Goal: Task Accomplishment & Management: Complete application form

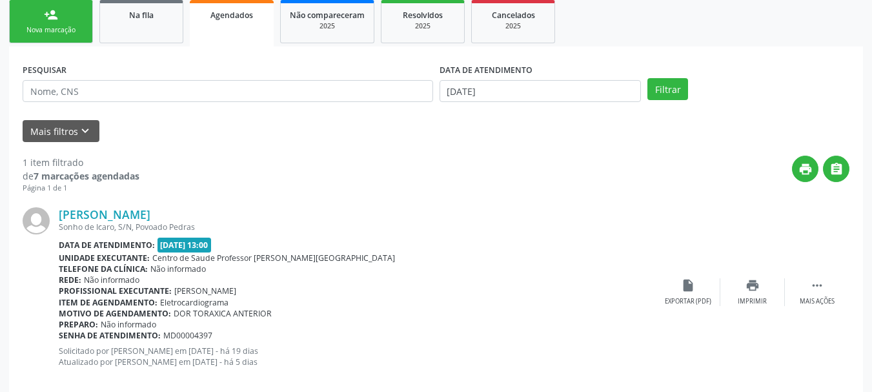
scroll to position [232, 0]
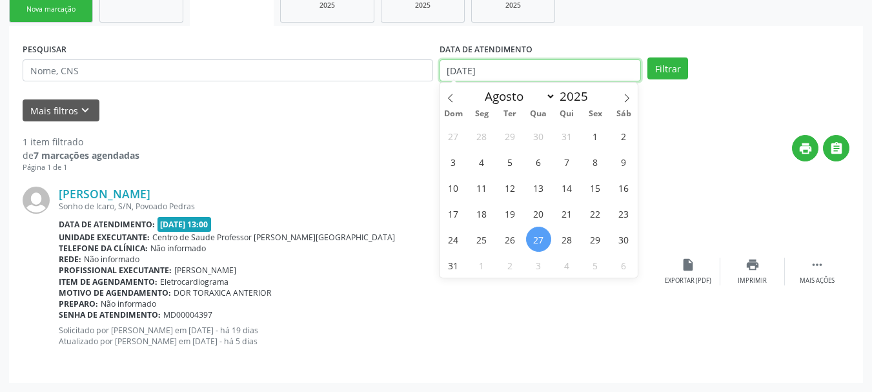
click at [473, 70] on input "[DATE]" at bounding box center [540, 70] width 202 height 22
click at [592, 134] on span "1" at bounding box center [595, 135] width 25 height 25
type input "[DATE]"
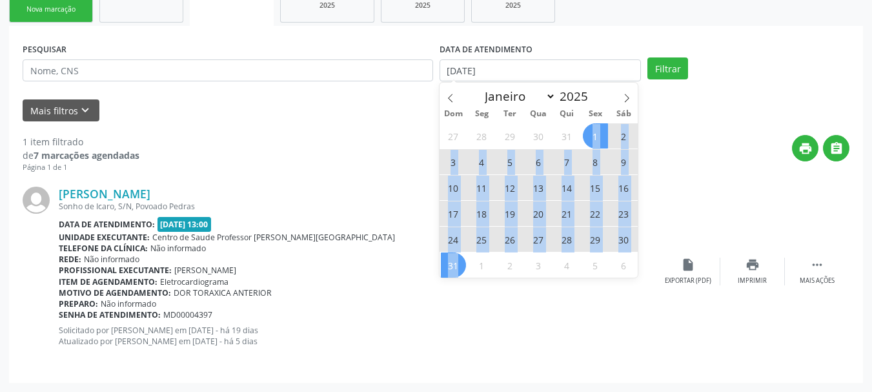
drag, startPoint x: 592, startPoint y: 134, endPoint x: 457, endPoint y: 266, distance: 188.9
click at [457, 266] on div "27 28 29 30 31 1 2 3 4 5 6 7 8 9 10 11 12 13 14 15 16 17 18 19 20 21 22 23 24 2…" at bounding box center [538, 200] width 199 height 155
click at [457, 266] on span "31" at bounding box center [453, 264] width 25 height 25
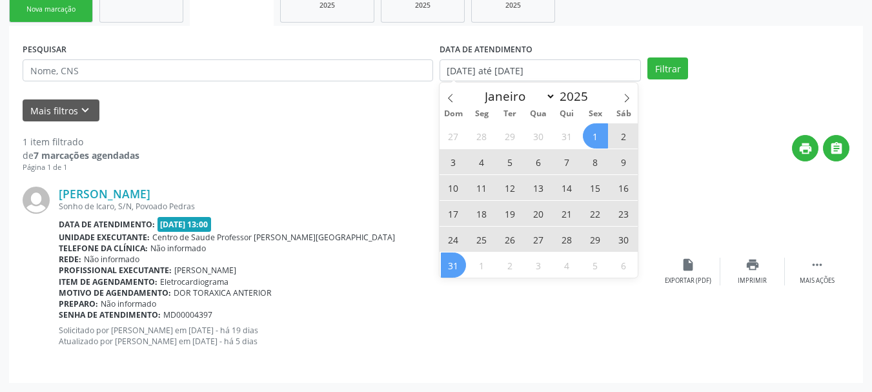
click at [457, 266] on div "Profissional executante: [PERSON_NAME]" at bounding box center [357, 270] width 597 height 11
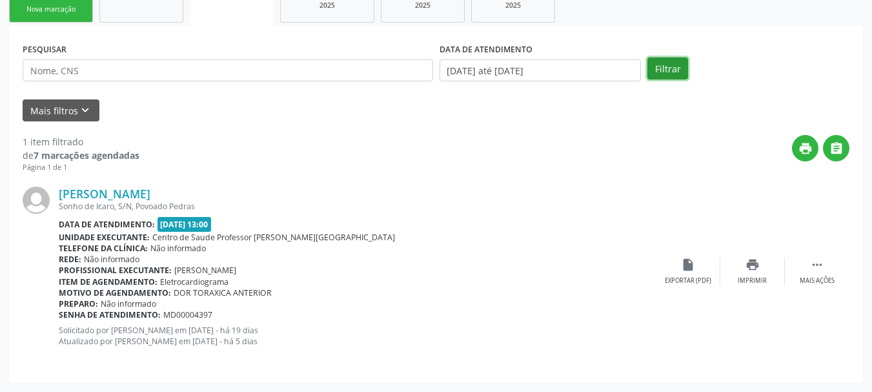
click at [657, 71] on button "Filtrar" at bounding box center [667, 68] width 41 height 22
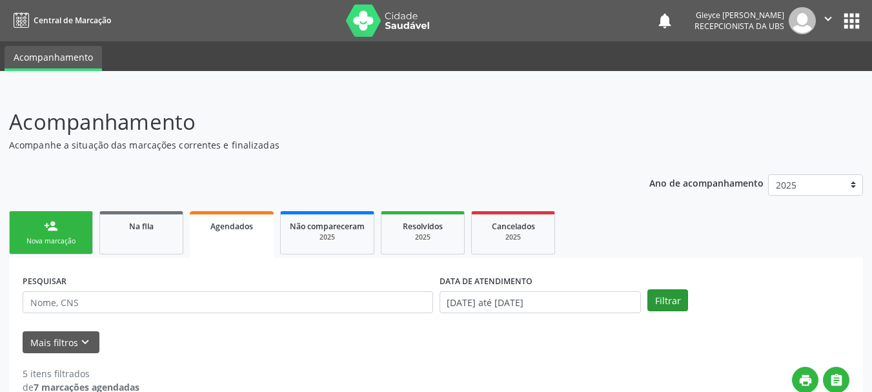
scroll to position [65, 0]
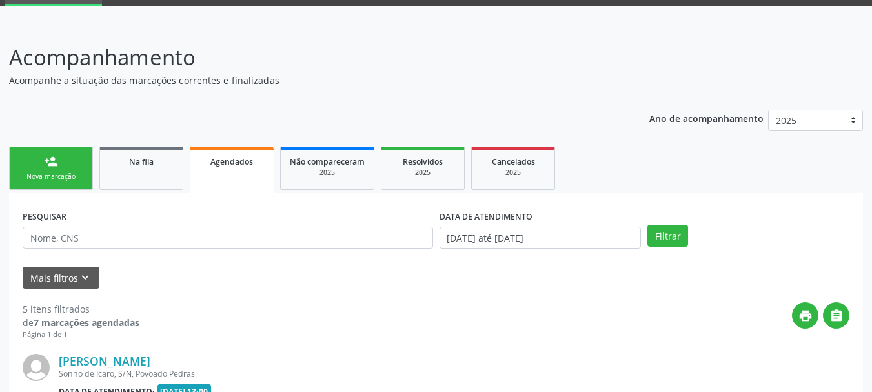
click at [38, 175] on div "Nova marcação" at bounding box center [51, 177] width 65 height 10
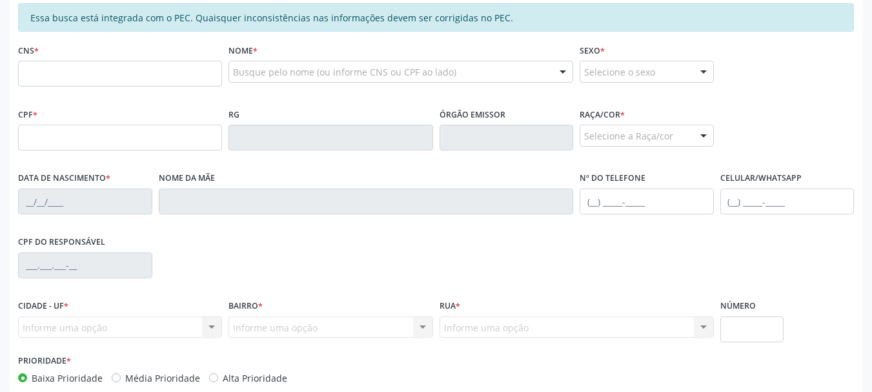
scroll to position [323, 0]
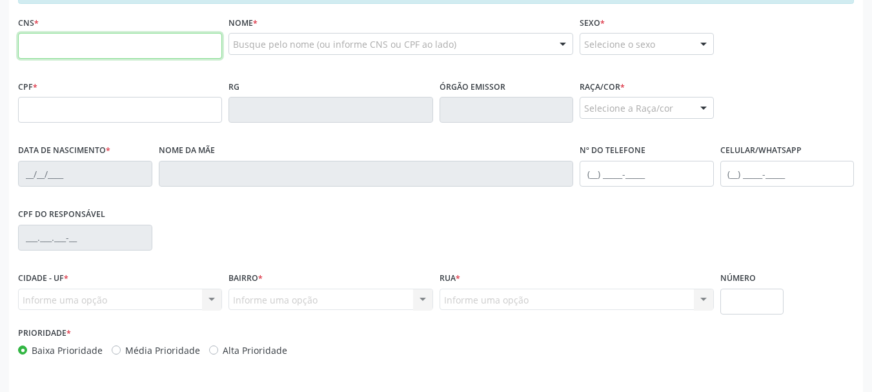
click at [81, 42] on input "text" at bounding box center [120, 46] width 204 height 26
type input "706 4041 6478 2080"
type input "040.042.864-41"
type input "3[DATE]"
type input "[PERSON_NAME]"
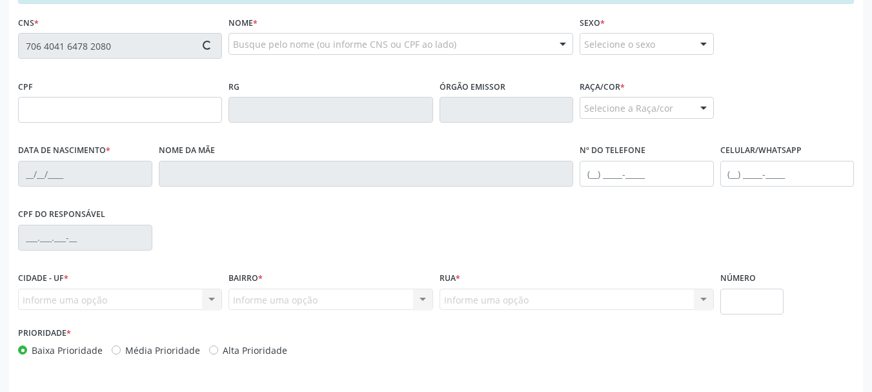
type input "[PHONE_NUMBER]"
type input "07"
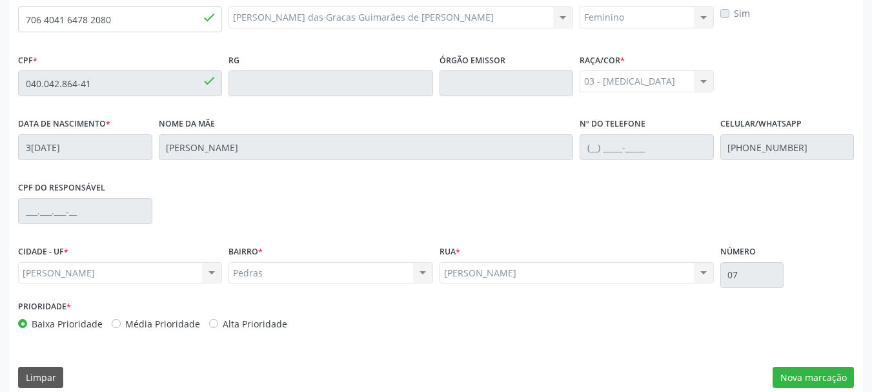
scroll to position [363, 0]
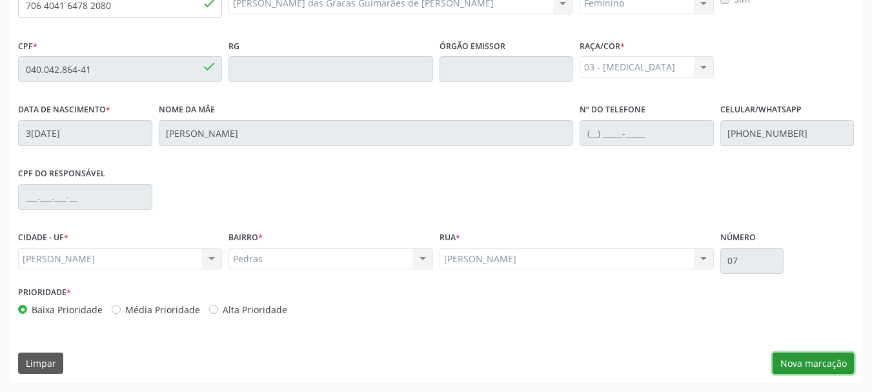
click at [821, 372] on button "Nova marcação" at bounding box center [812, 363] width 81 height 22
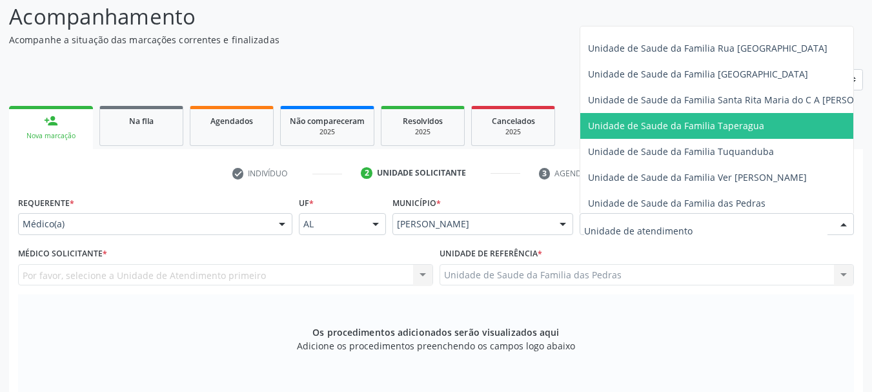
scroll to position [907, 0]
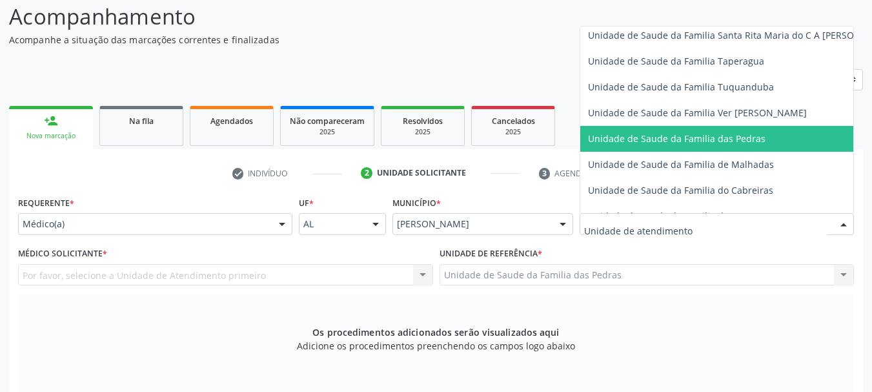
click at [601, 128] on span "Unidade de Saude da Familia das Pedras" at bounding box center [741, 139] width 322 height 26
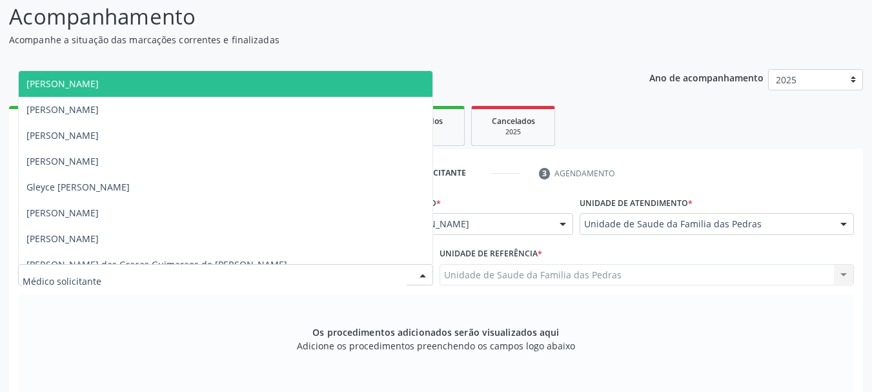
click at [223, 275] on div at bounding box center [225, 275] width 415 height 22
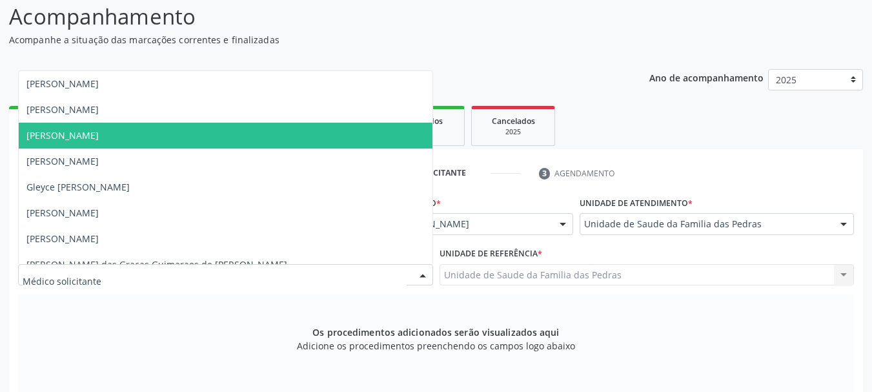
click at [171, 138] on span "[PERSON_NAME]" at bounding box center [226, 136] width 414 height 26
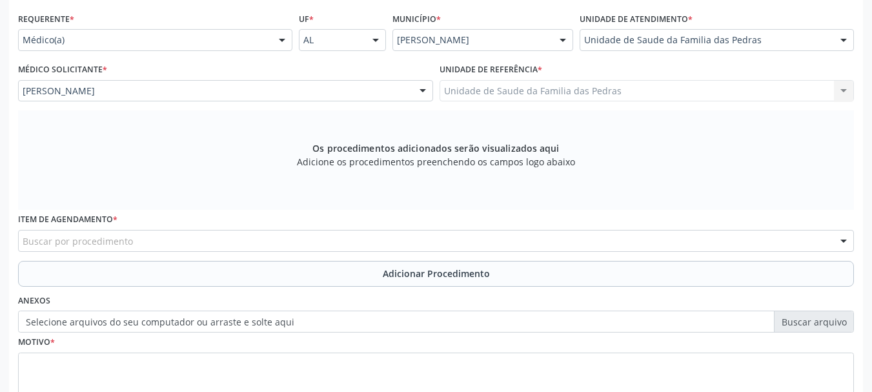
scroll to position [383, 0]
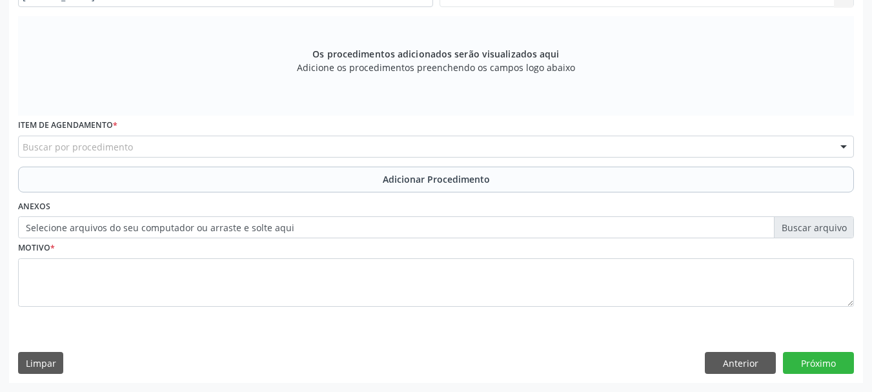
click at [221, 157] on div "Item de agendamento * Buscar por procedimento 0304070076 - .Quimioterapia de Le…" at bounding box center [436, 140] width 842 height 50
click at [201, 145] on div "Buscar por procedimento" at bounding box center [435, 146] width 835 height 22
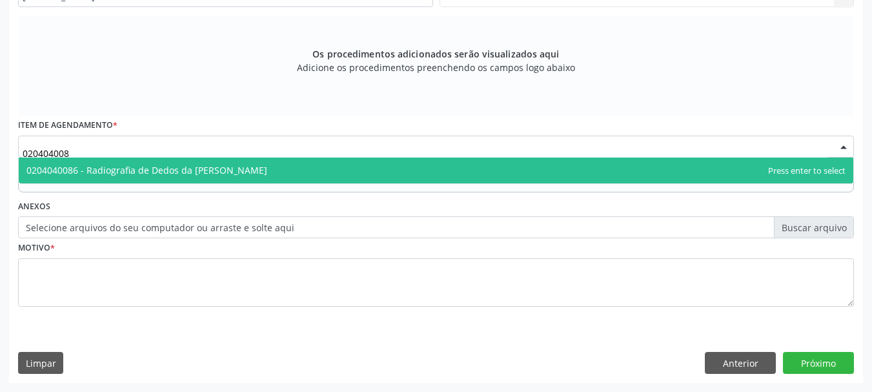
type input "0204040086"
click at [141, 174] on span "0204040086 - Radiografia de Dedos da [PERSON_NAME]" at bounding box center [146, 170] width 241 height 12
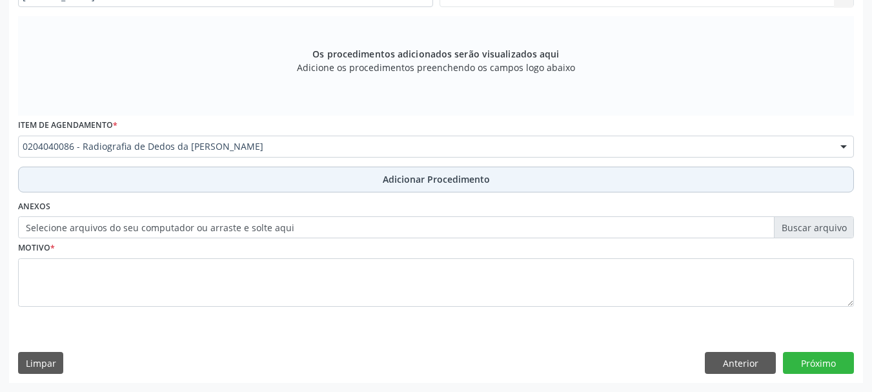
click at [411, 179] on span "Adicionar Procedimento" at bounding box center [436, 179] width 107 height 14
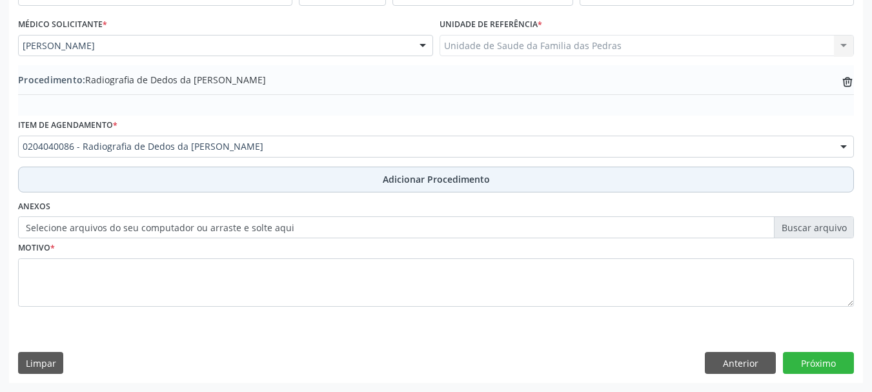
scroll to position [334, 0]
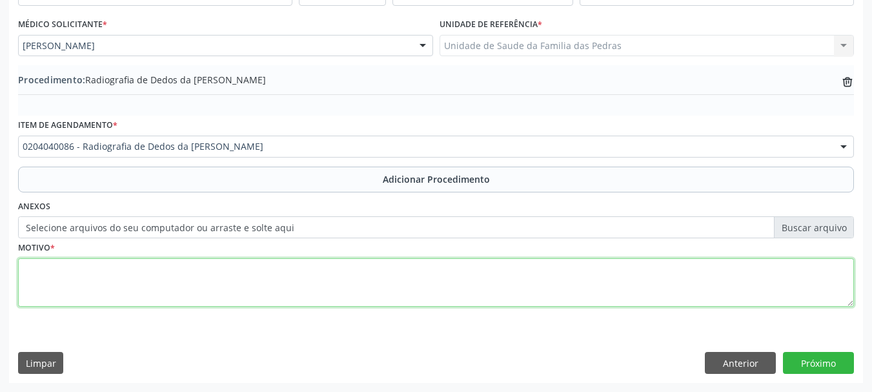
click at [234, 294] on textarea at bounding box center [435, 282] width 835 height 49
type textarea "a"
type textarea "ALTERAÇÃO ANATOMICA"
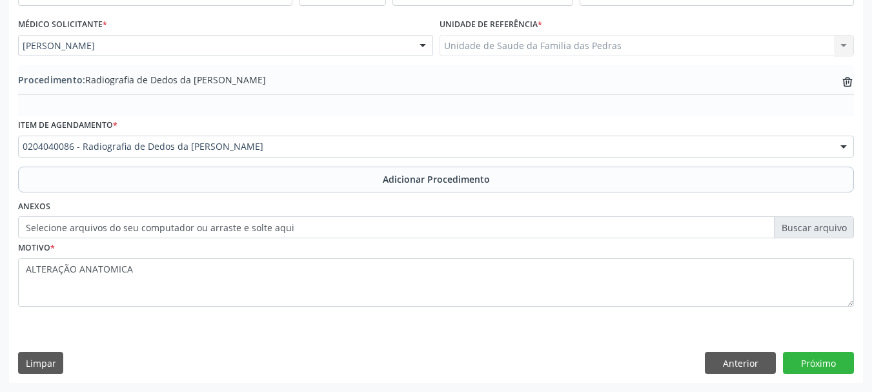
drag, startPoint x: 256, startPoint y: 356, endPoint x: 318, endPoint y: 355, distance: 61.9
click at [318, 355] on div "Limpar Anterior Próximo" at bounding box center [435, 363] width 835 height 22
click at [811, 355] on button "Próximo" at bounding box center [818, 363] width 71 height 22
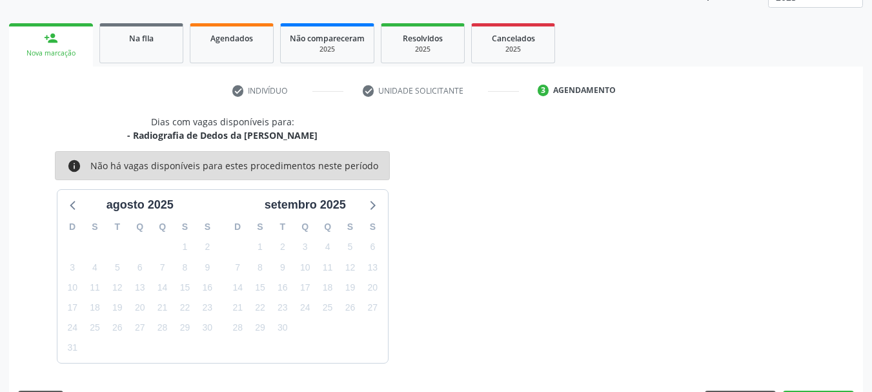
scroll to position [226, 0]
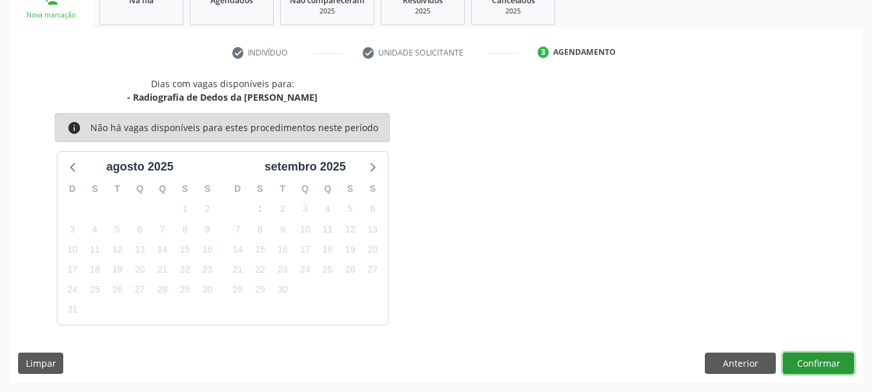
click at [819, 365] on button "Confirmar" at bounding box center [818, 363] width 71 height 22
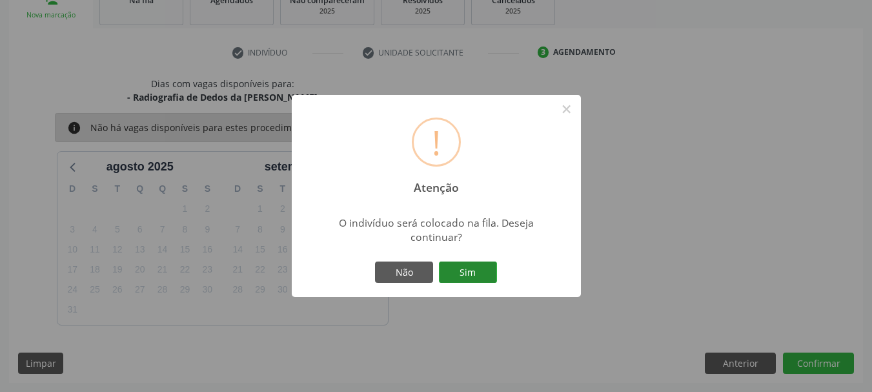
click at [479, 276] on button "Sim" at bounding box center [468, 272] width 58 height 22
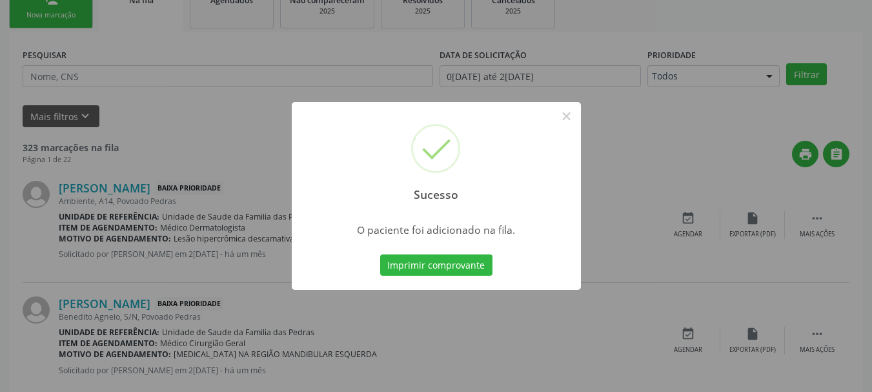
scroll to position [52, 0]
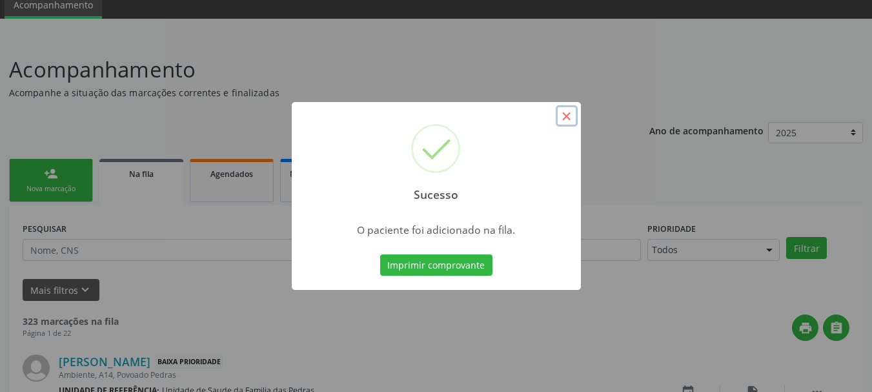
click at [566, 120] on button "×" at bounding box center [566, 116] width 22 height 22
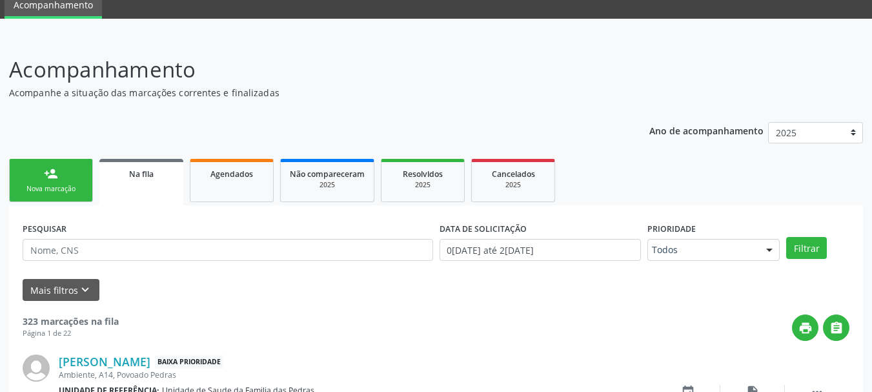
click at [87, 168] on link "person_add Nova marcação" at bounding box center [51, 180] width 84 height 43
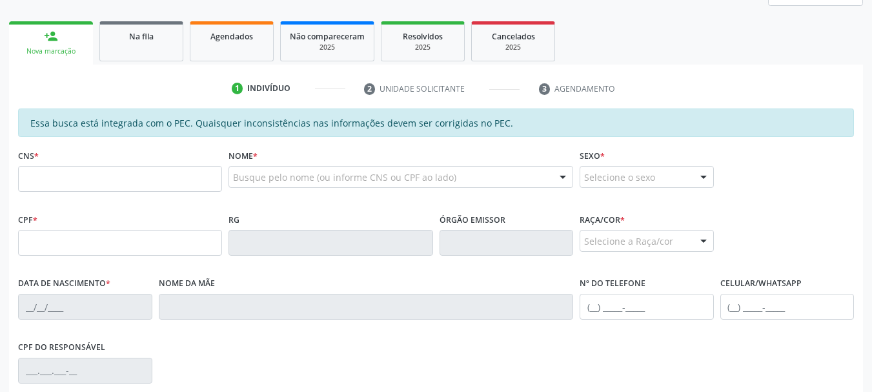
scroll to position [246, 0]
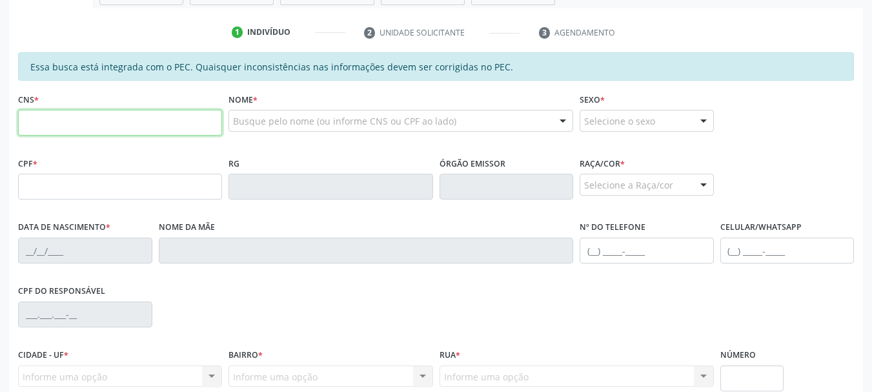
click at [86, 121] on input "text" at bounding box center [120, 123] width 204 height 26
type input "707 8086 3025 3910"
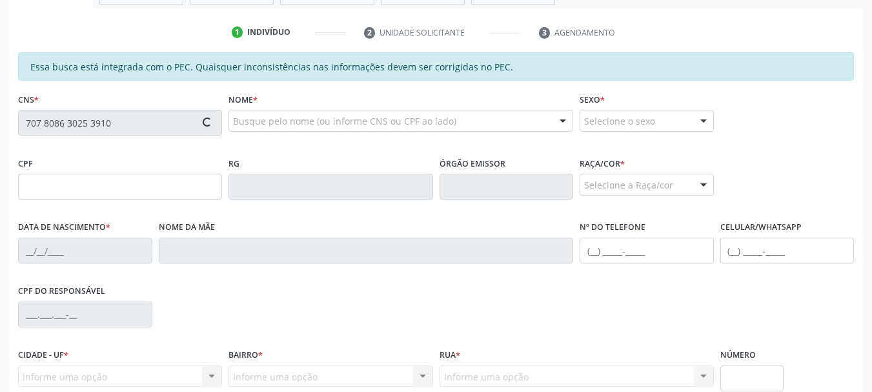
type input "469.209.434-68"
type input "[DATE]"
type input "[PERSON_NAME] de Alcantara"
type input "[PHONE_NUMBER]"
type input "01"
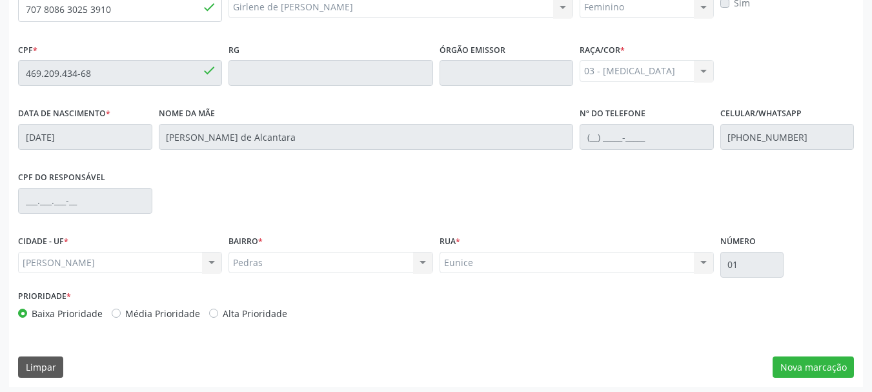
scroll to position [363, 0]
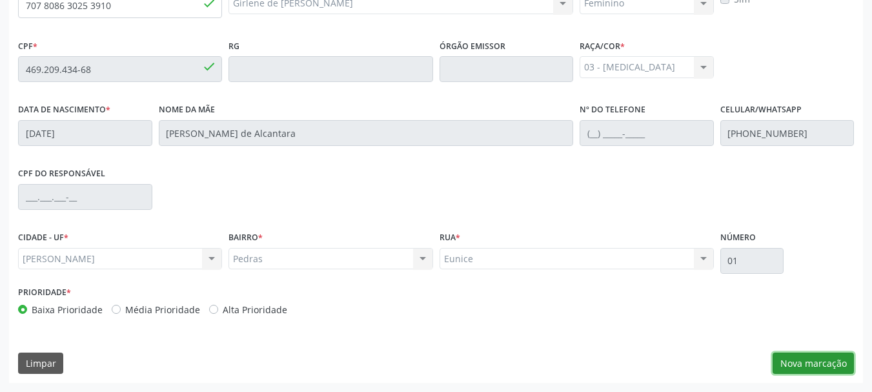
click at [792, 370] on button "Nova marcação" at bounding box center [812, 363] width 81 height 22
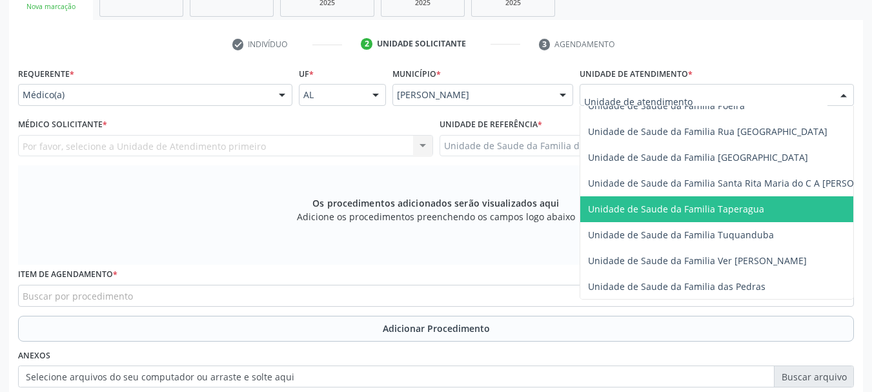
scroll to position [903, 0]
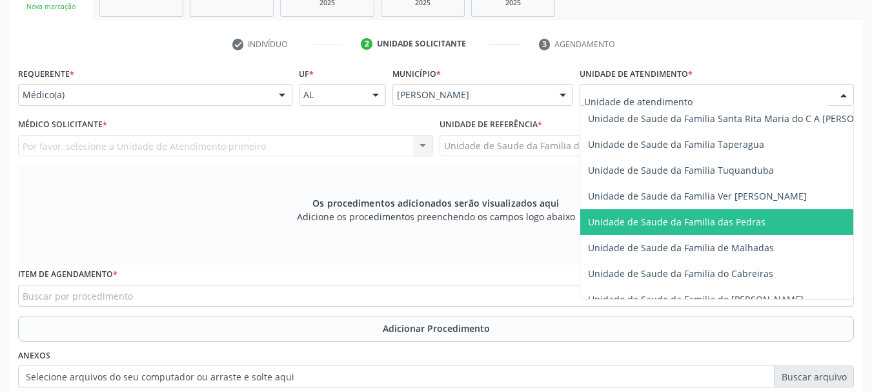
click at [611, 218] on span "Unidade de Saude da Familia das Pedras" at bounding box center [676, 221] width 177 height 12
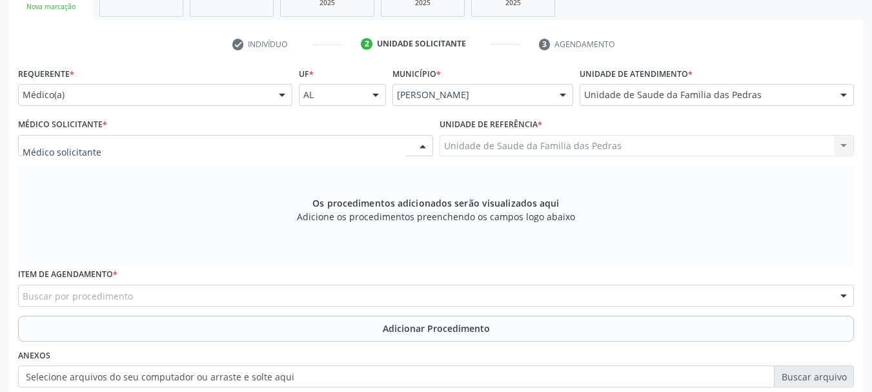
click at [121, 139] on div at bounding box center [225, 146] width 415 height 22
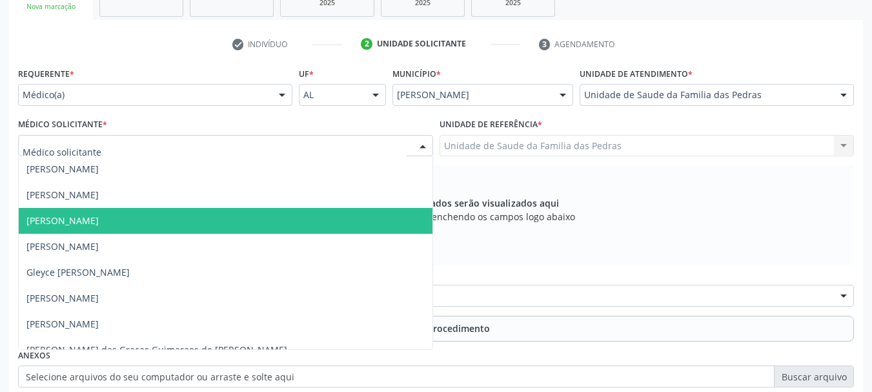
click at [32, 219] on span "[PERSON_NAME]" at bounding box center [62, 220] width 72 height 12
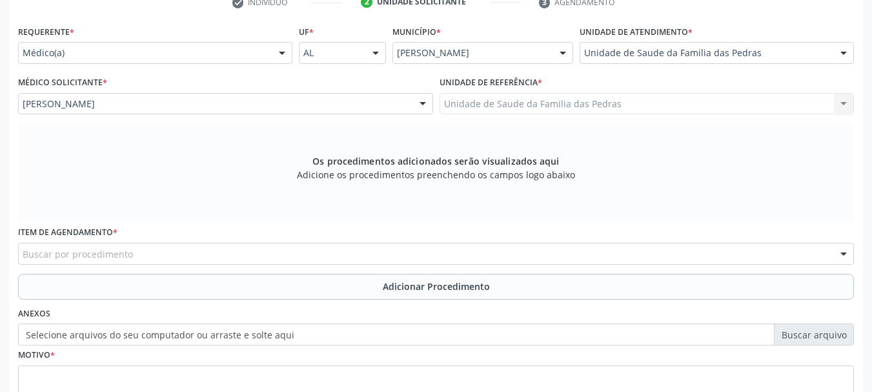
scroll to position [299, 0]
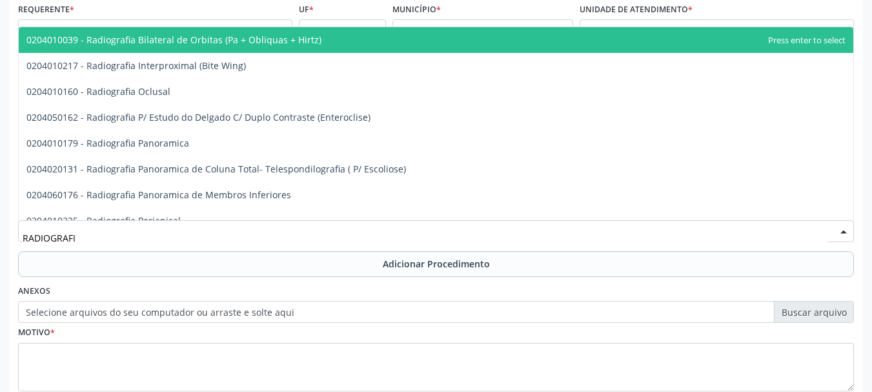
type input "RADIOGRAFIA"
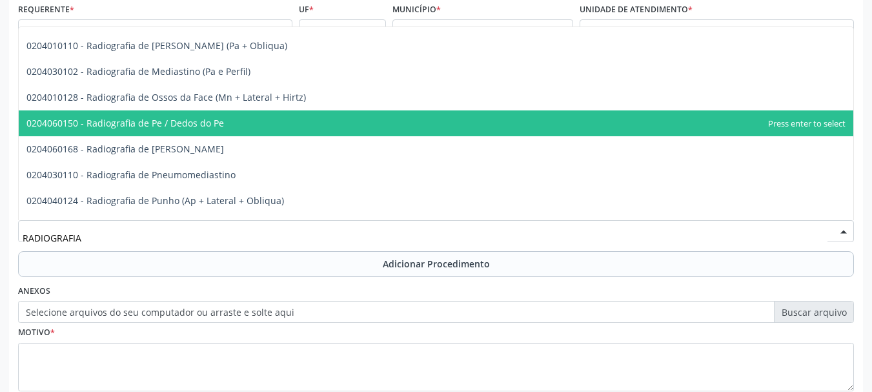
scroll to position [1419, 0]
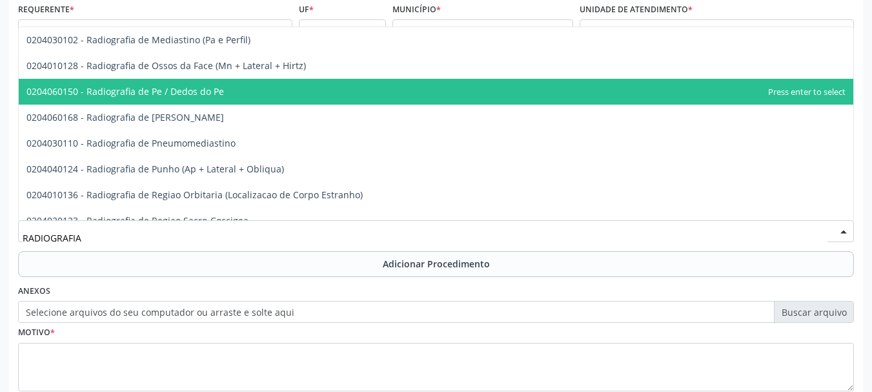
click at [185, 92] on span "0204060150 - Radiografia de Pe / Dedos do Pe" at bounding box center [124, 91] width 197 height 12
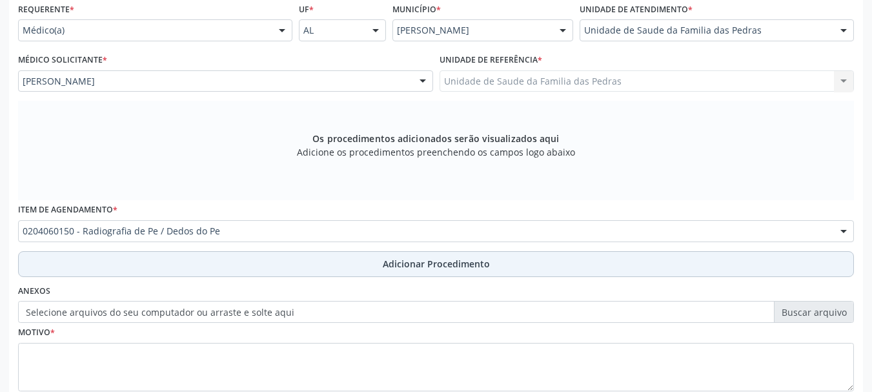
click at [155, 271] on button "Adicionar Procedimento" at bounding box center [435, 264] width 835 height 26
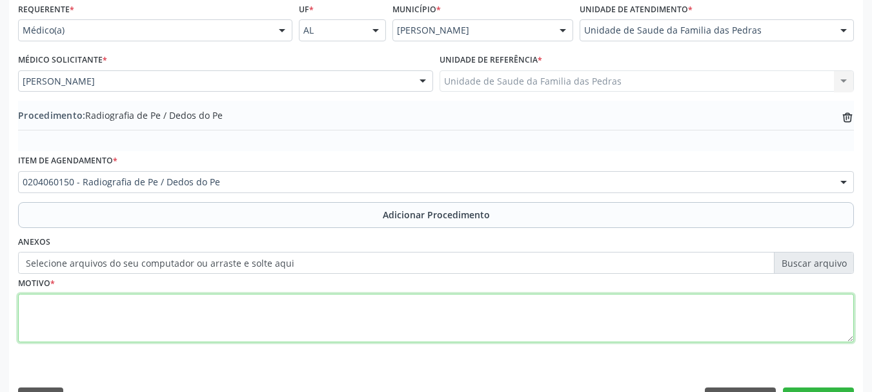
click at [174, 310] on textarea at bounding box center [435, 318] width 835 height 49
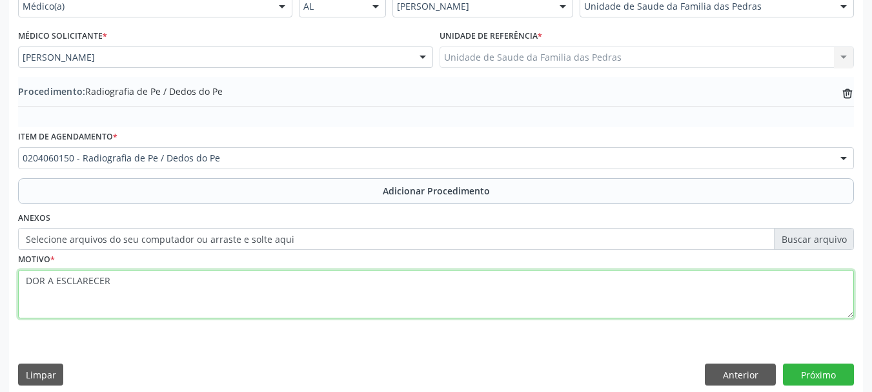
scroll to position [334, 0]
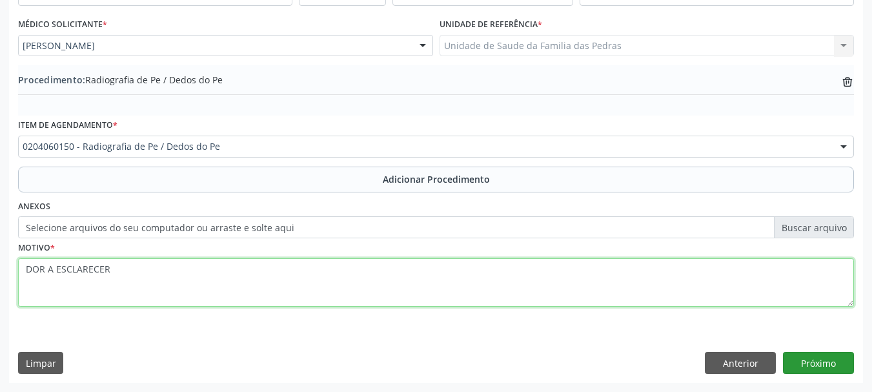
type textarea "DOR A ESCLARECER"
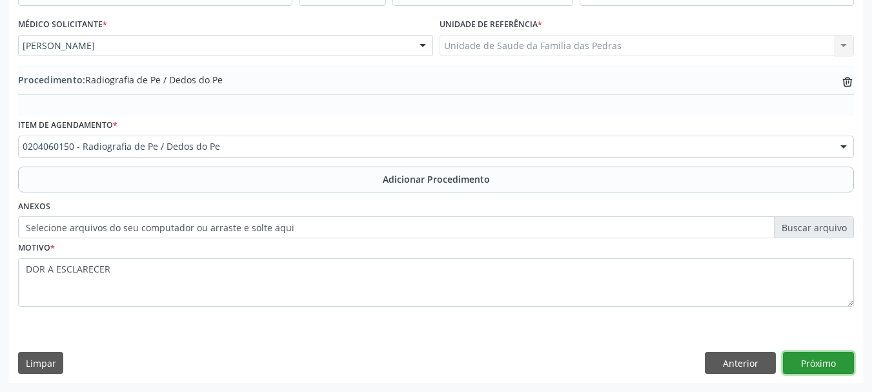
click at [817, 361] on button "Próximo" at bounding box center [818, 363] width 71 height 22
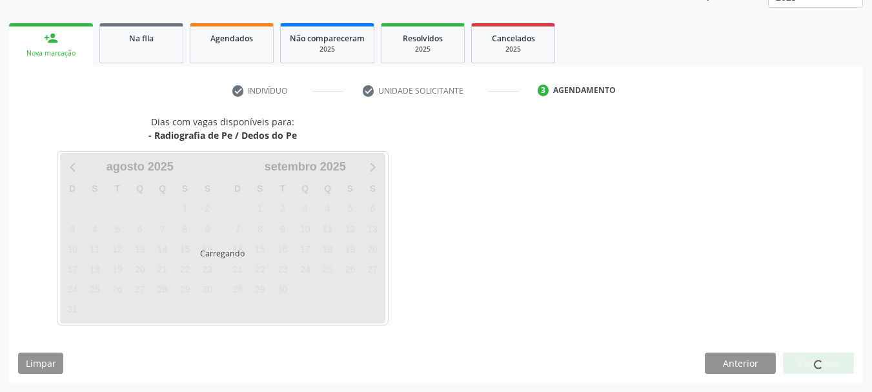
scroll to position [226, 0]
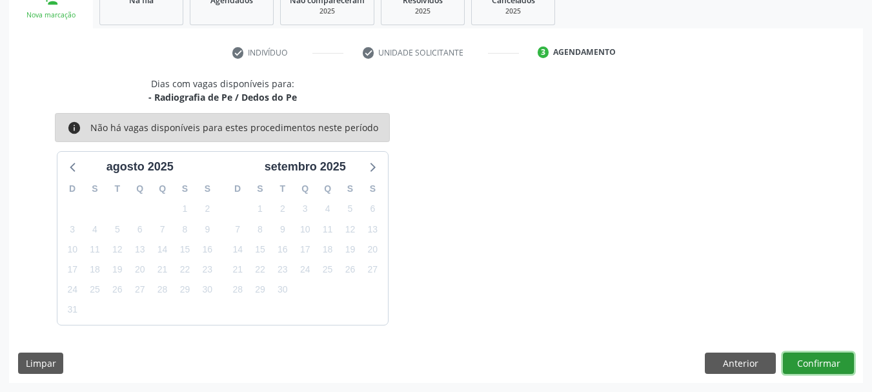
click at [813, 356] on button "Confirmar" at bounding box center [818, 363] width 71 height 22
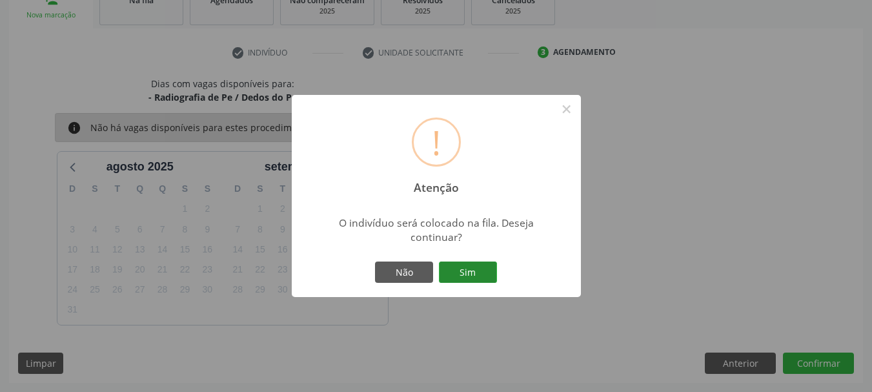
click at [480, 265] on button "Sim" at bounding box center [468, 272] width 58 height 22
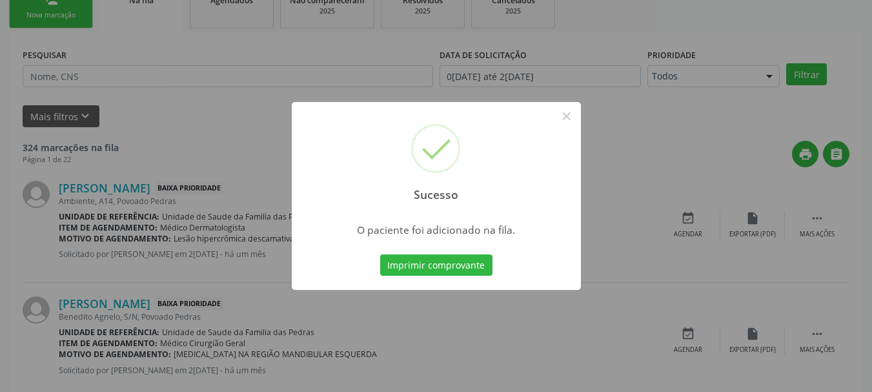
scroll to position [52, 0]
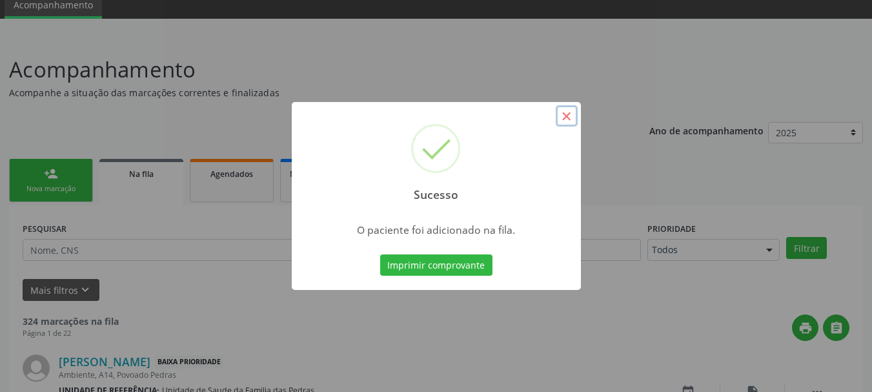
click at [560, 123] on button "×" at bounding box center [566, 116] width 22 height 22
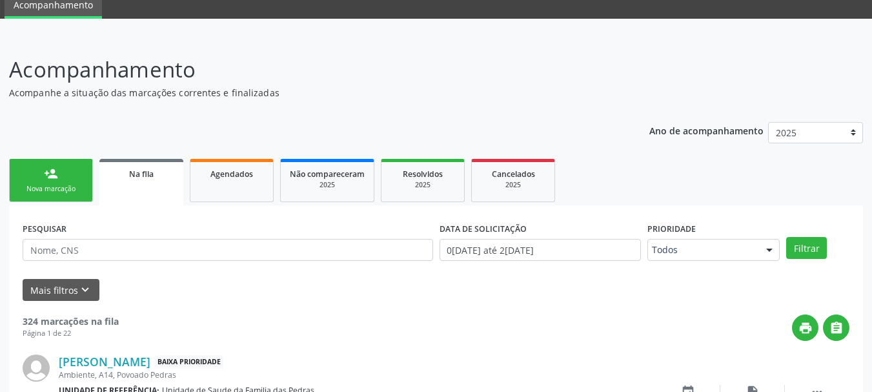
click at [41, 194] on link "person_add Nova marcação" at bounding box center [51, 180] width 84 height 43
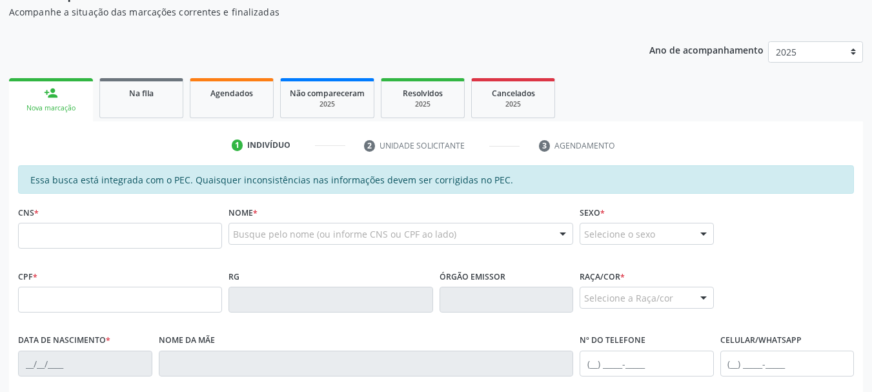
scroll to position [181, 0]
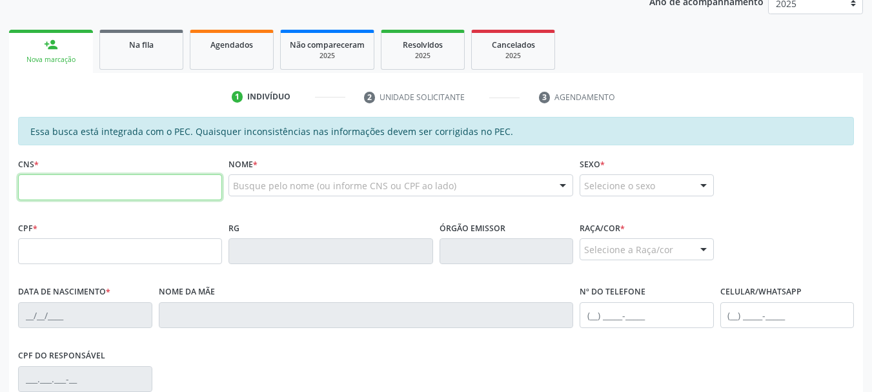
click at [44, 197] on input "text" at bounding box center [120, 187] width 204 height 26
type input "707 8086 3025 3910"
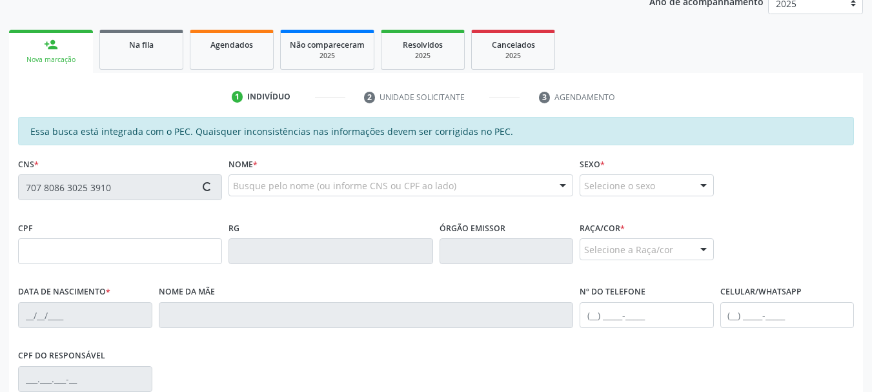
type input "469.209.434-68"
type input "[DATE]"
type input "[PERSON_NAME] de Alcantara"
type input "[PHONE_NUMBER]"
type input "01"
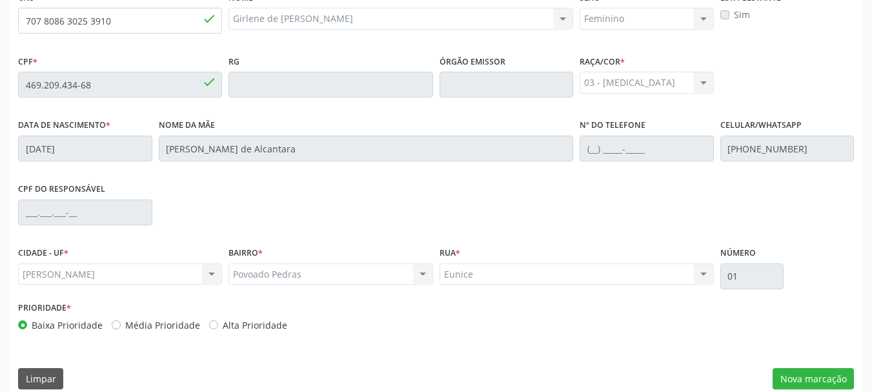
scroll to position [363, 0]
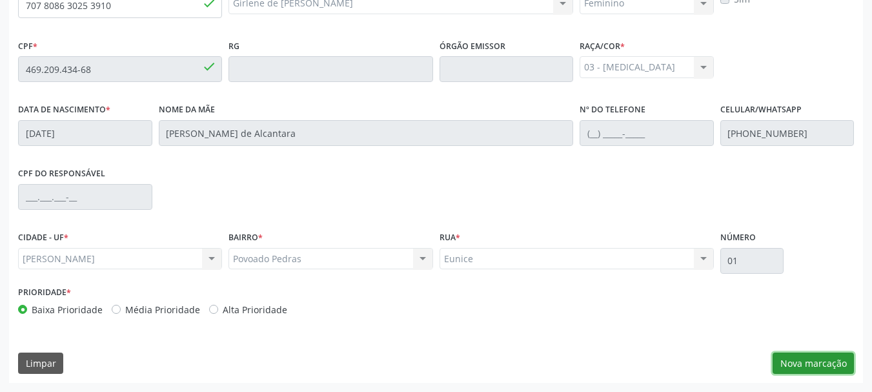
click at [827, 353] on button "Nova marcação" at bounding box center [812, 363] width 81 height 22
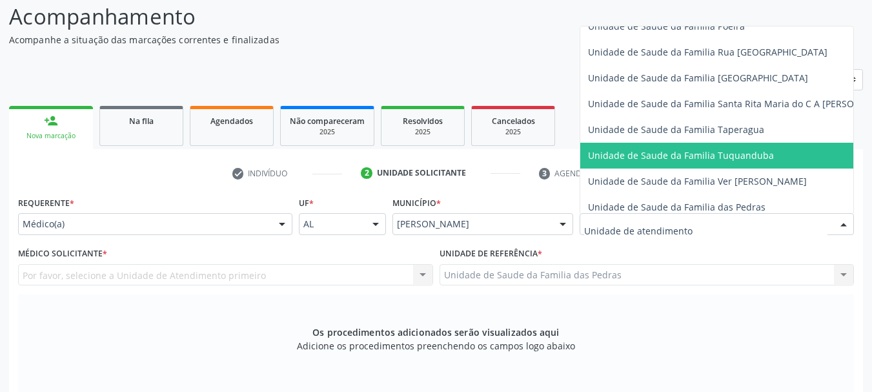
scroll to position [903, 0]
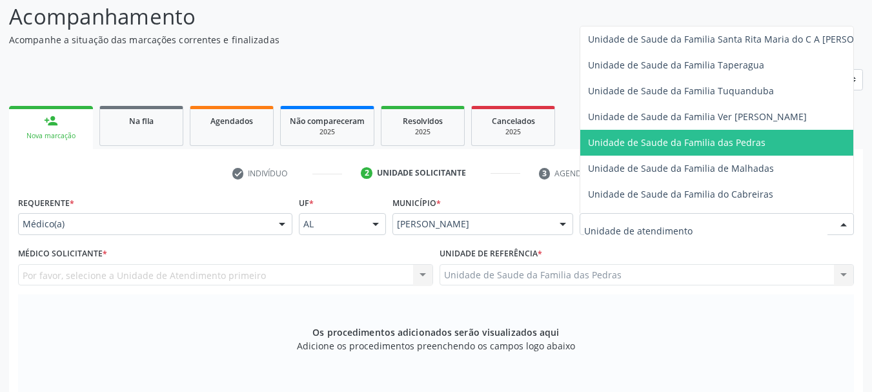
click at [624, 143] on span "Unidade de Saude da Familia das Pedras" at bounding box center [676, 142] width 177 height 12
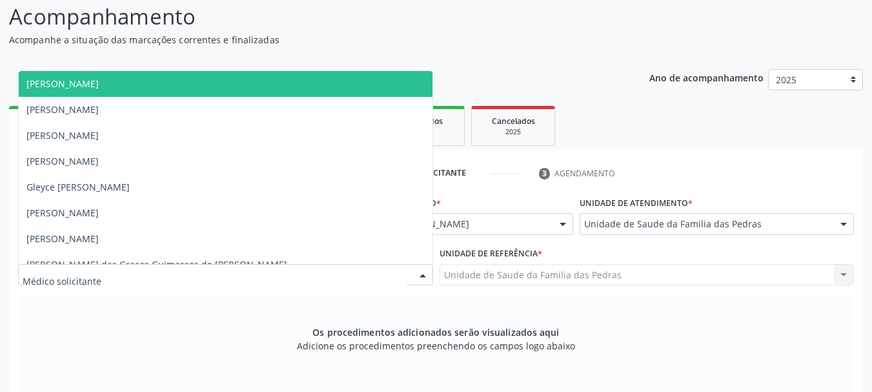
click at [393, 279] on div at bounding box center [225, 275] width 415 height 22
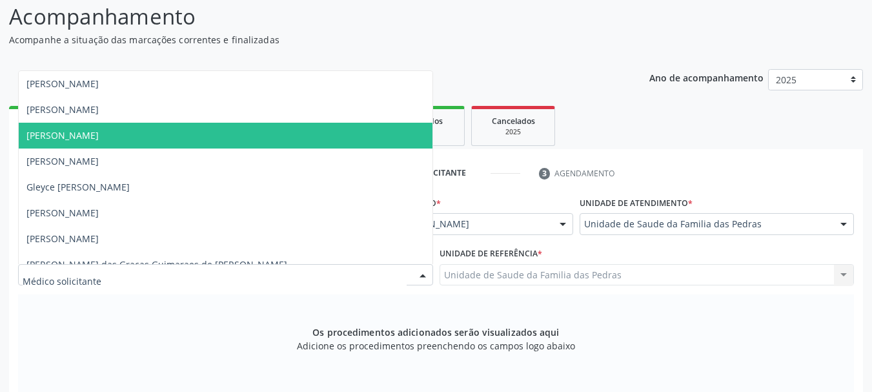
click at [332, 139] on span "[PERSON_NAME]" at bounding box center [226, 136] width 414 height 26
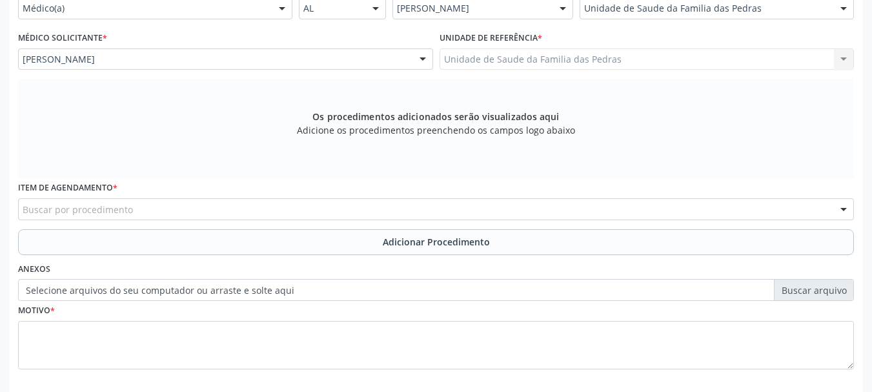
scroll to position [363, 0]
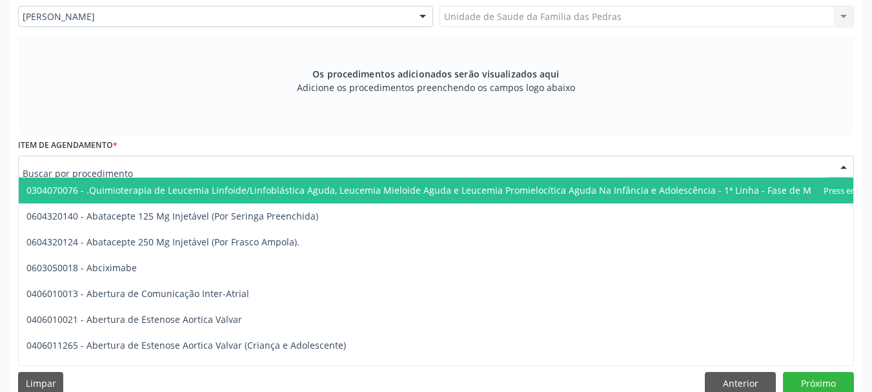
click at [339, 165] on div at bounding box center [435, 166] width 835 height 22
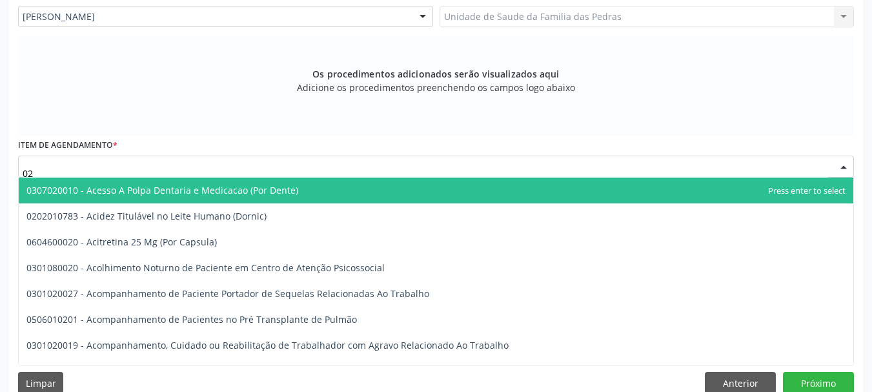
type input "0"
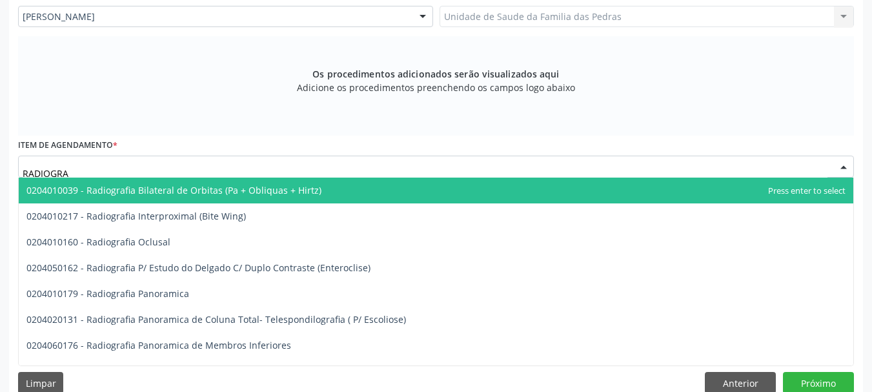
type input "RADIOGRAF"
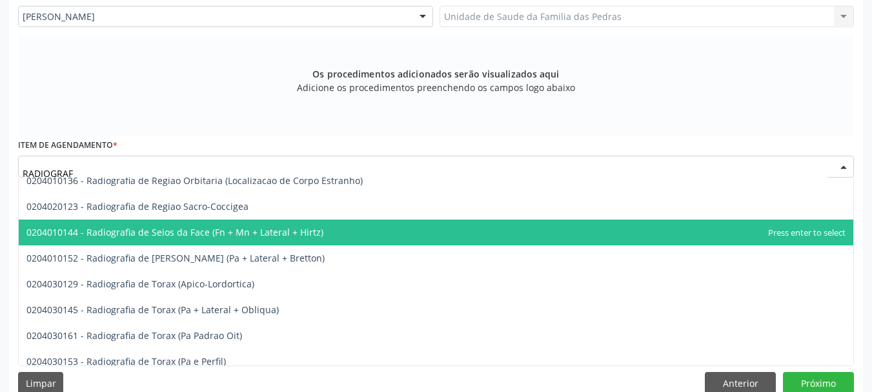
scroll to position [1613, 0]
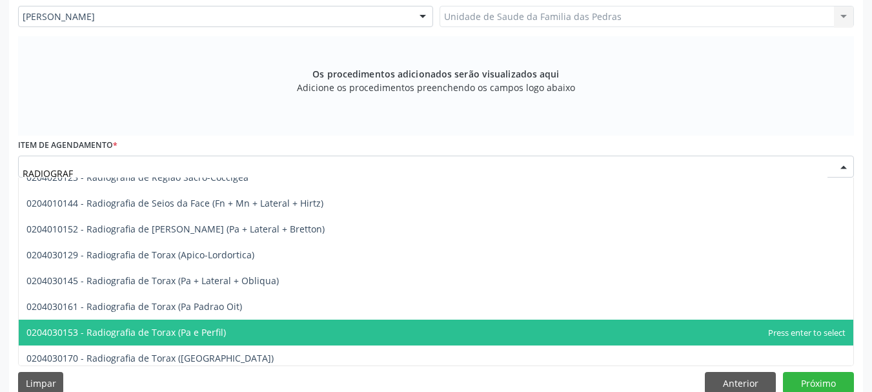
click at [299, 330] on span "0204030153 - Radiografia de Torax (Pa e Perfil)" at bounding box center [436, 332] width 834 height 26
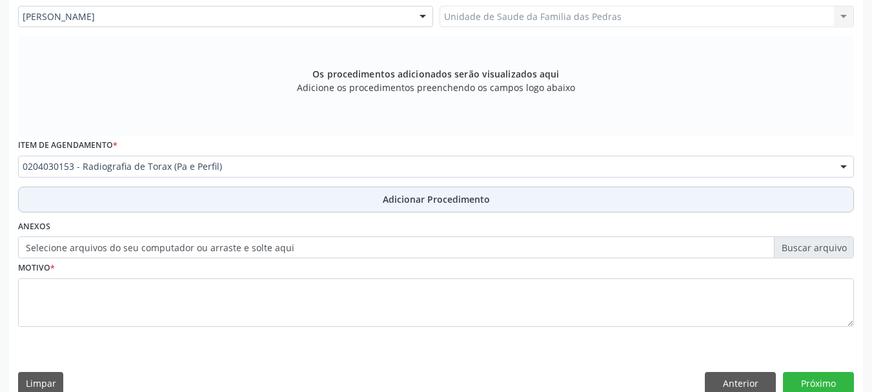
click at [316, 206] on button "Adicionar Procedimento" at bounding box center [435, 199] width 835 height 26
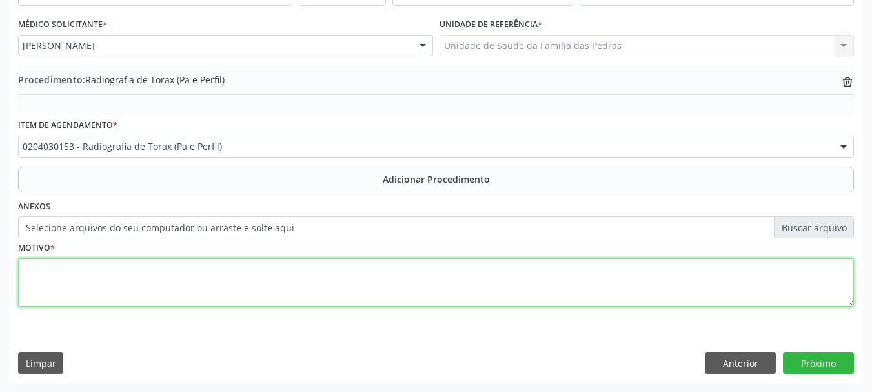
click at [305, 274] on textarea at bounding box center [435, 282] width 835 height 49
click at [52, 268] on textarea "EX TAPAGISTA" at bounding box center [435, 282] width 835 height 49
type textarea "EX TABAGISTA"
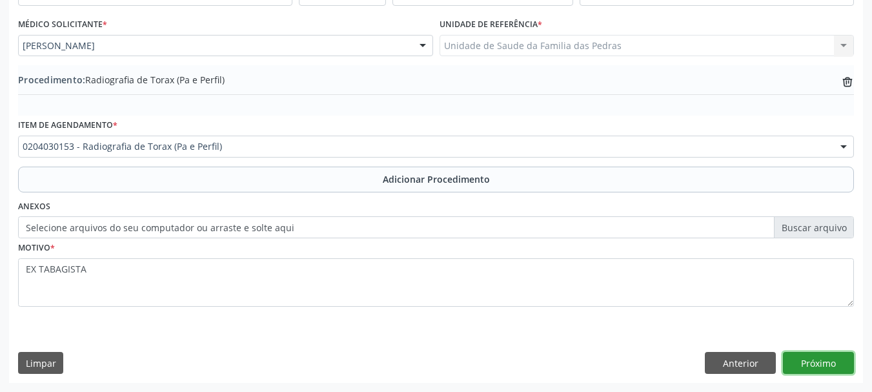
click at [805, 357] on button "Próximo" at bounding box center [818, 363] width 71 height 22
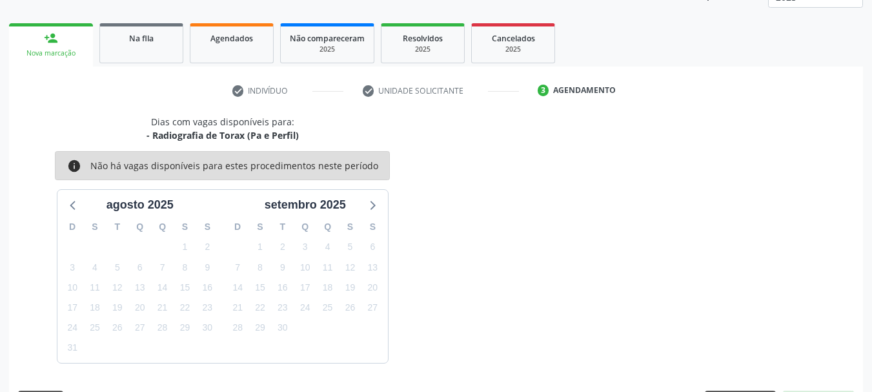
scroll to position [226, 0]
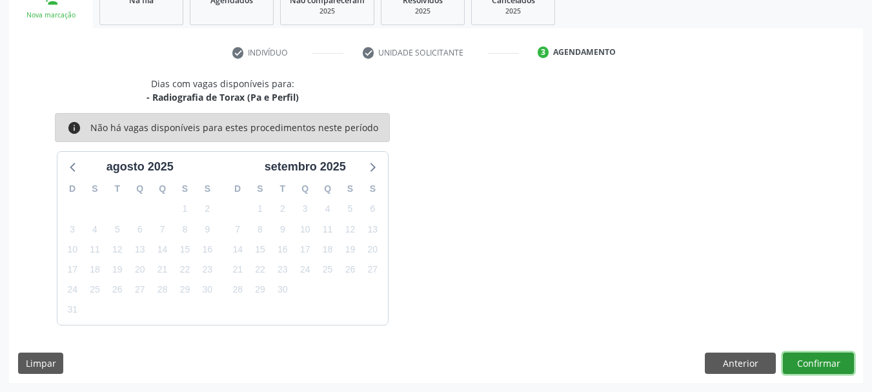
click at [805, 357] on button "Confirmar" at bounding box center [818, 363] width 71 height 22
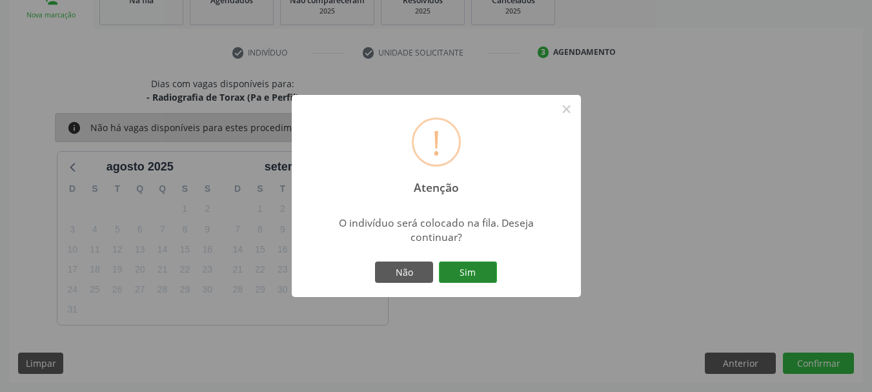
click at [485, 274] on button "Sim" at bounding box center [468, 272] width 58 height 22
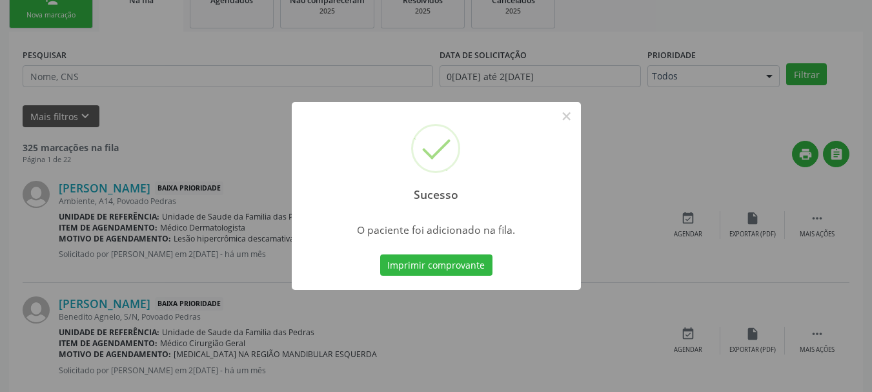
scroll to position [52, 0]
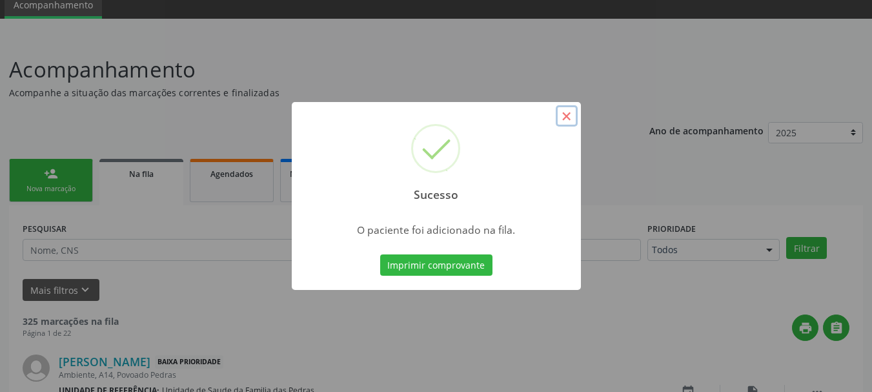
click at [561, 119] on button "×" at bounding box center [566, 116] width 22 height 22
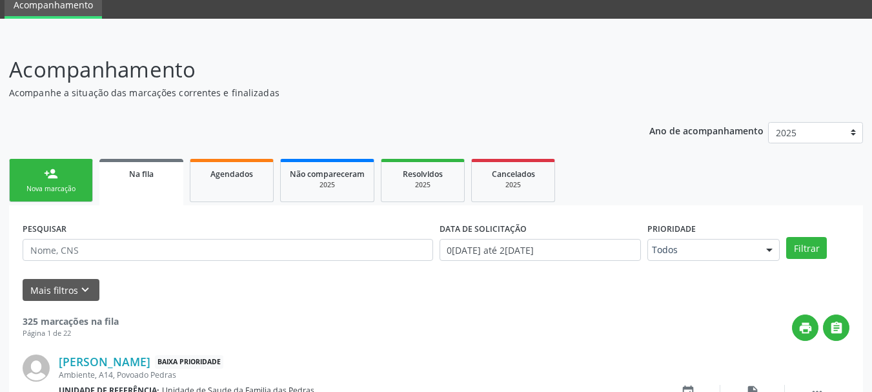
click at [84, 172] on link "person_add Nova marcação" at bounding box center [51, 180] width 84 height 43
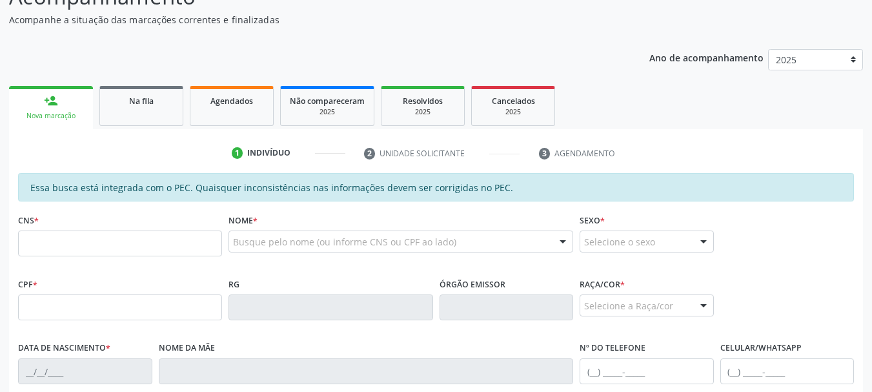
scroll to position [246, 0]
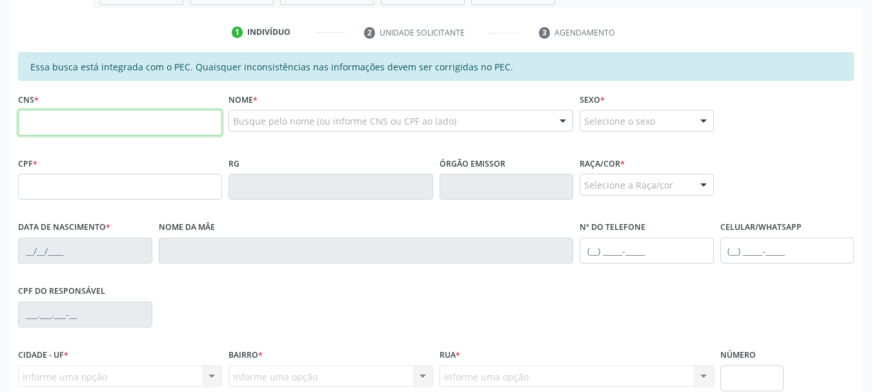
click at [152, 125] on input "text" at bounding box center [120, 123] width 204 height 26
type input "700 0016 2179 8709"
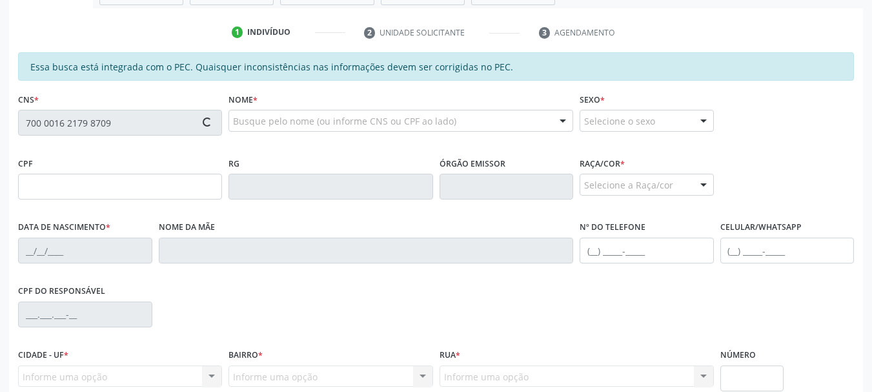
type input "009.618.884-74"
type input "1[DATE]"
type input "Audinete dos [PERSON_NAME]"
type input "[PHONE_NUMBER]"
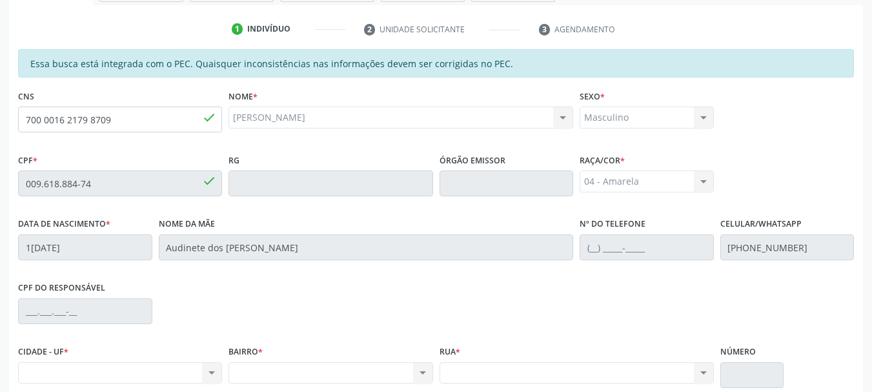
scroll to position [105, 0]
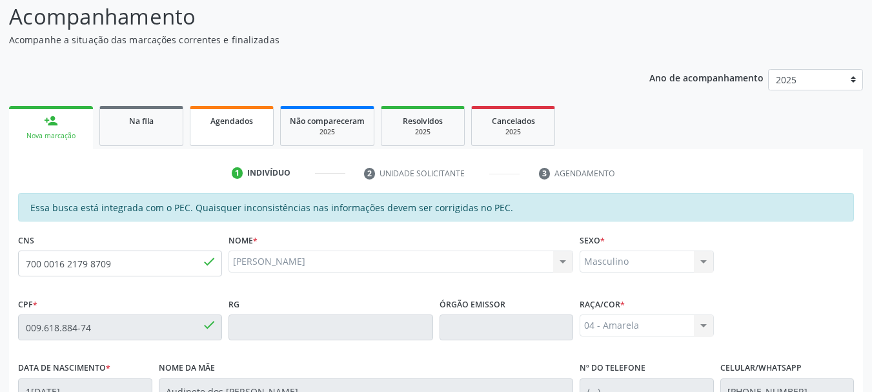
click at [220, 134] on link "Agendados" at bounding box center [232, 126] width 84 height 40
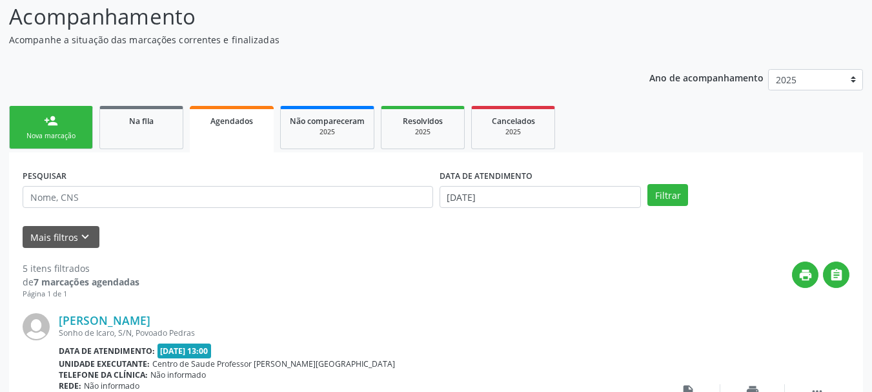
click at [84, 138] on link "person_add Nova marcação" at bounding box center [51, 127] width 84 height 43
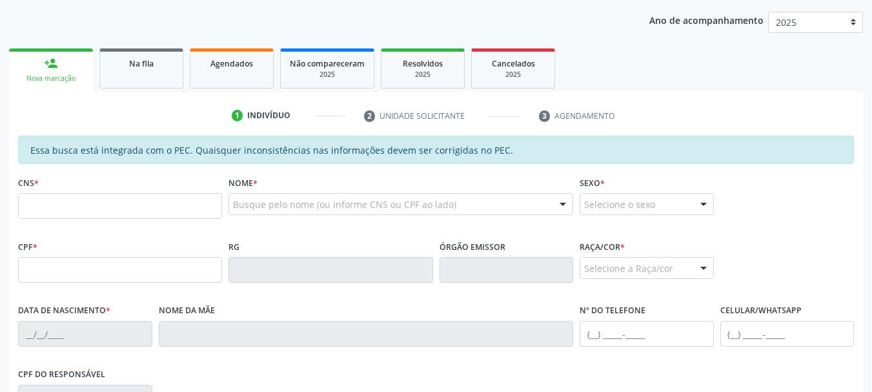
scroll to position [170, 0]
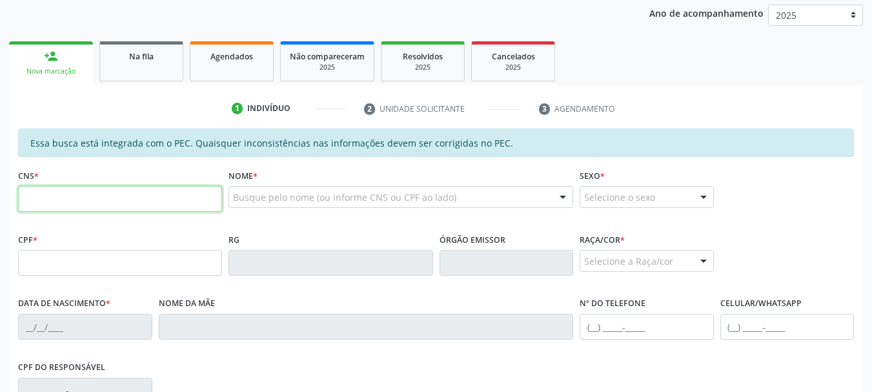
click at [90, 203] on input "text" at bounding box center [120, 199] width 204 height 26
click at [90, 202] on input "705" at bounding box center [120, 199] width 204 height 26
click at [141, 203] on input "705 0" at bounding box center [120, 199] width 204 height 26
drag, startPoint x: 119, startPoint y: 212, endPoint x: 42, endPoint y: 196, distance: 78.3
click at [42, 196] on input "705 0" at bounding box center [120, 199] width 204 height 26
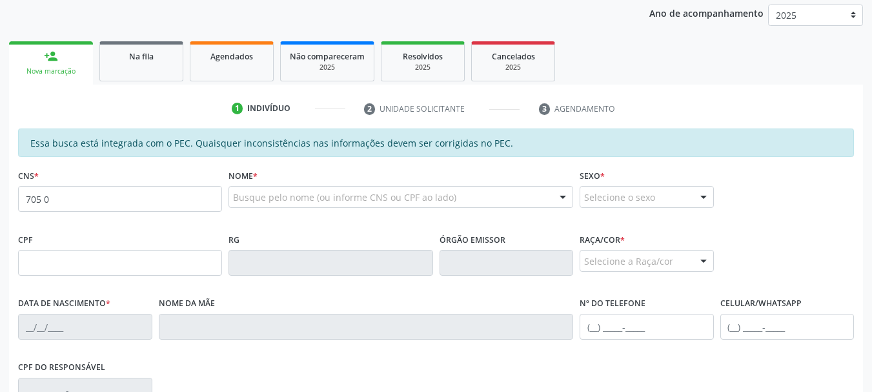
click at [17, 221] on div "CNS * 705 0" at bounding box center [120, 198] width 210 height 64
click at [6, 220] on div "Acompanhamento Acompanhe a situação das marcações correntes e finalizadas Relat…" at bounding box center [436, 252] width 872 height 666
click at [53, 201] on input "705 0" at bounding box center [120, 199] width 204 height 26
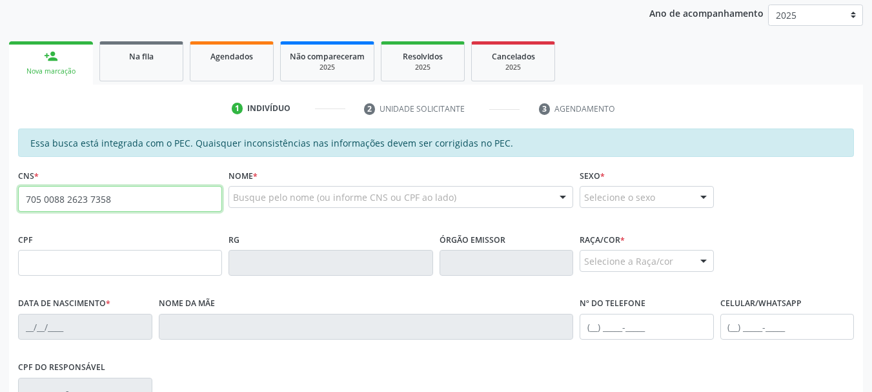
type input "705 0088 2623 7358"
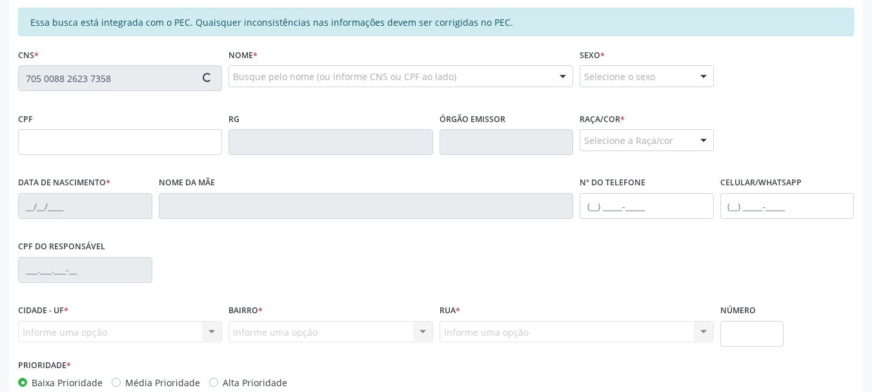
type input "055.761.394-96"
type input "[DATE]"
type input "Neuza Augusta de Lira"
type input "[PHONE_NUMBER]"
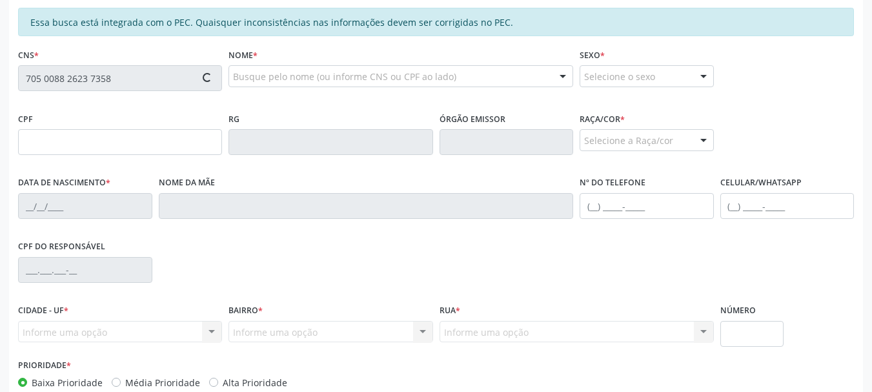
type input "S/N"
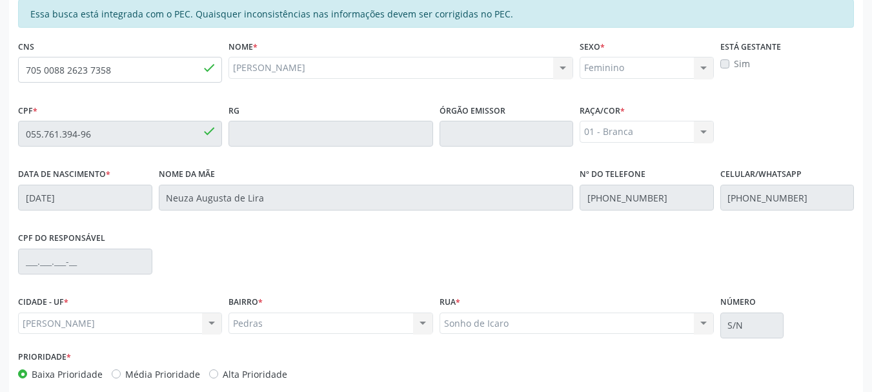
scroll to position [363, 0]
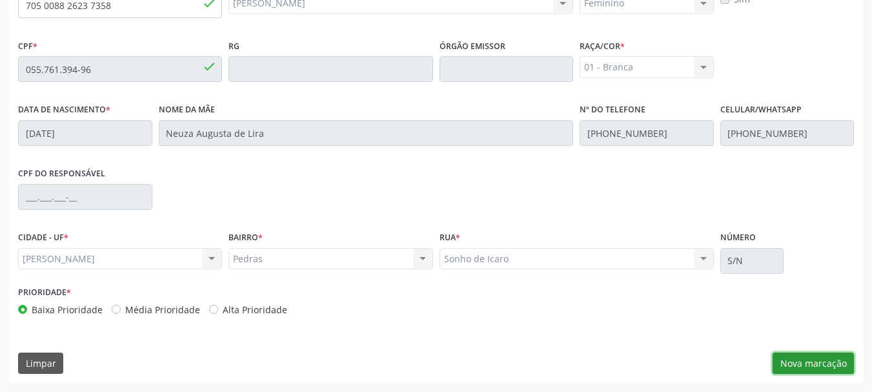
click at [773, 357] on button "Nova marcação" at bounding box center [812, 363] width 81 height 22
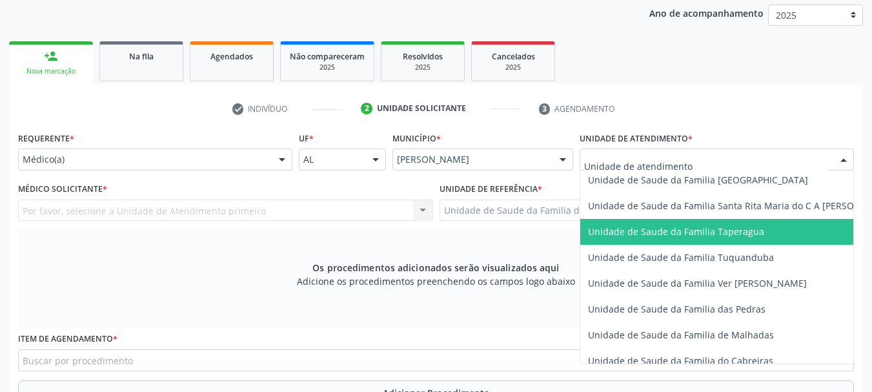
scroll to position [903, 0]
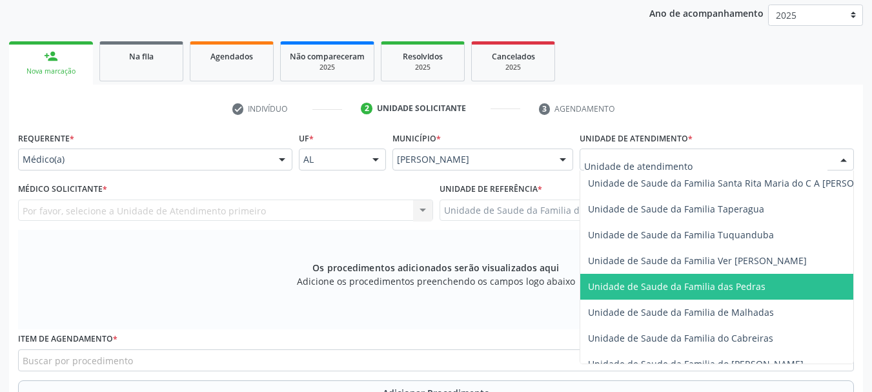
click at [641, 280] on span "Unidade de Saude da Familia das Pedras" at bounding box center [676, 286] width 177 height 12
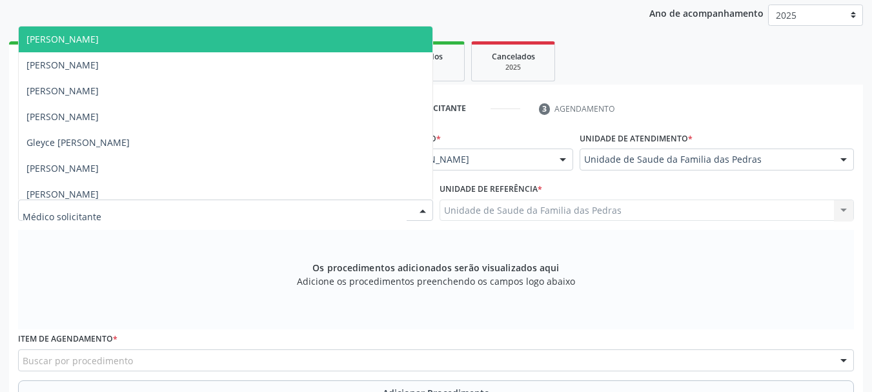
click at [403, 205] on div at bounding box center [225, 210] width 415 height 22
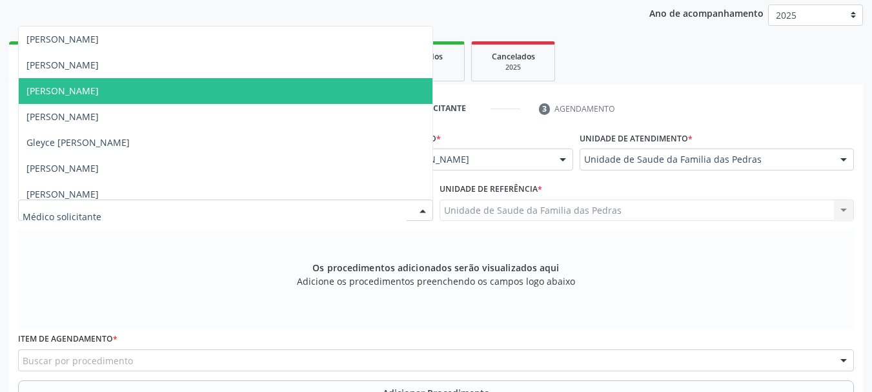
click at [368, 91] on span "[PERSON_NAME]" at bounding box center [226, 91] width 414 height 26
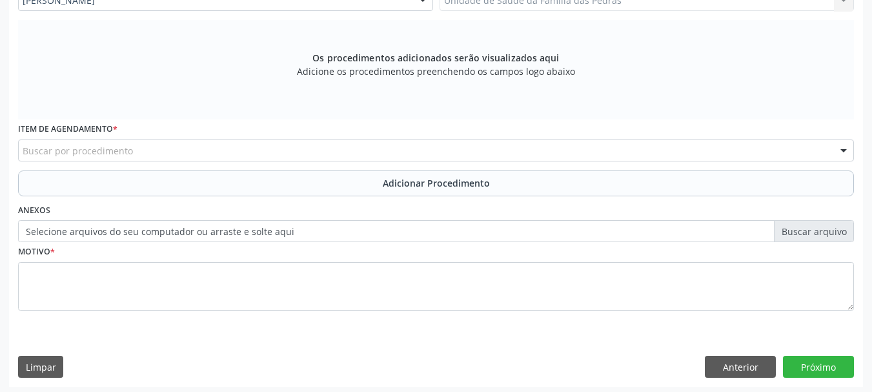
scroll to position [383, 0]
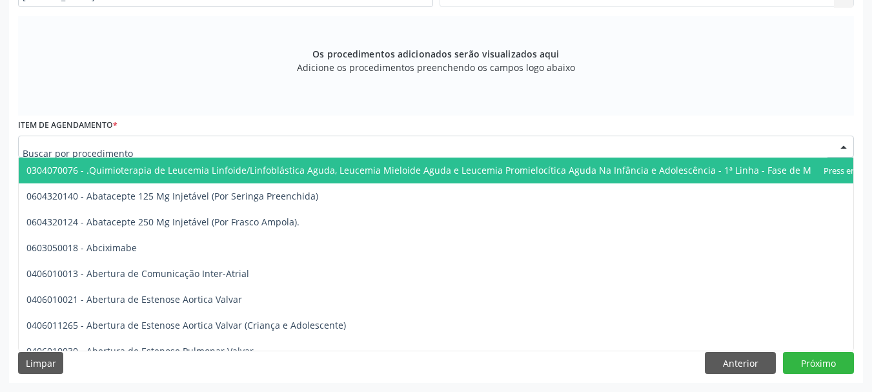
click at [378, 148] on div at bounding box center [435, 146] width 835 height 22
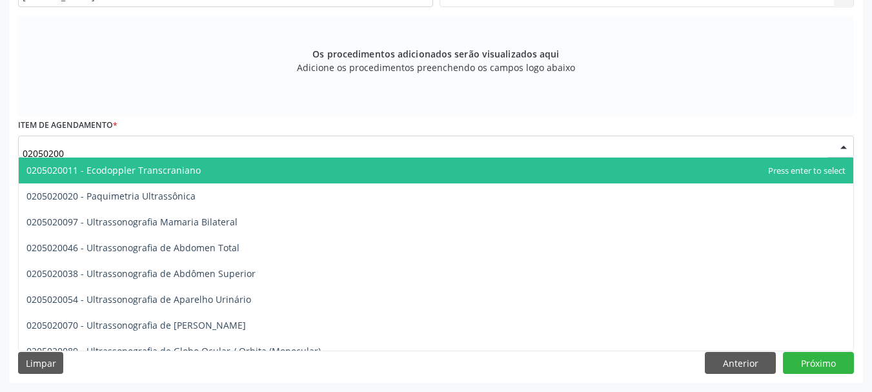
type input "020502009"
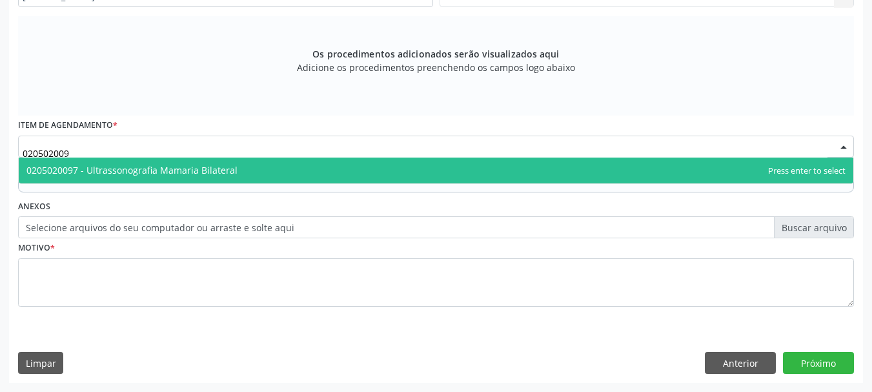
click at [373, 162] on span "0205020097 - Ultrassonografia Mamaria Bilateral" at bounding box center [436, 170] width 834 height 26
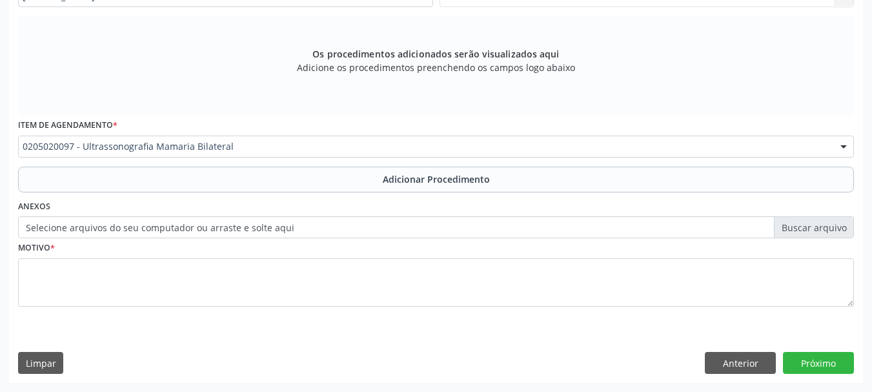
click at [370, 183] on button "Adicionar Procedimento" at bounding box center [435, 179] width 835 height 26
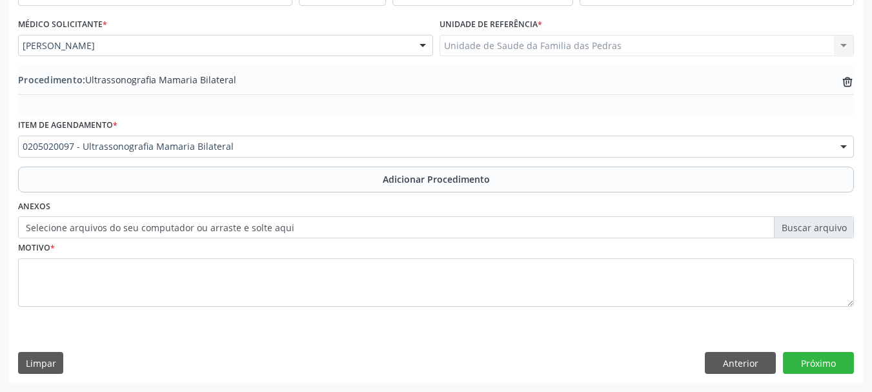
scroll to position [334, 0]
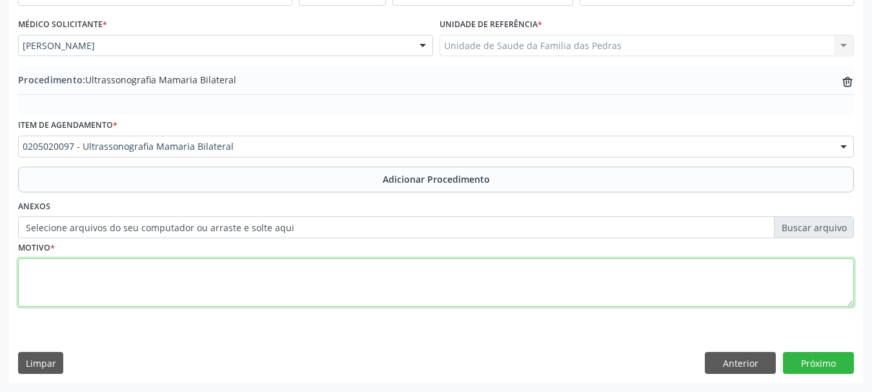
click at [380, 287] on textarea at bounding box center [435, 282] width 835 height 49
type textarea "BIRADS 0 EM MAMOGRAFIA"
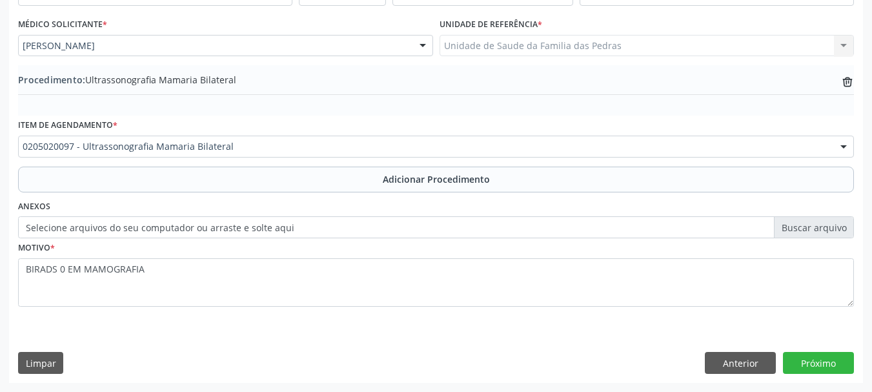
click at [817, 374] on div "Requerente * Médico(a) Médico(a) Enfermeiro(a) Paciente Nenhum resultado encont…" at bounding box center [436, 173] width 854 height 418
click at [818, 365] on button "Próximo" at bounding box center [818, 363] width 71 height 22
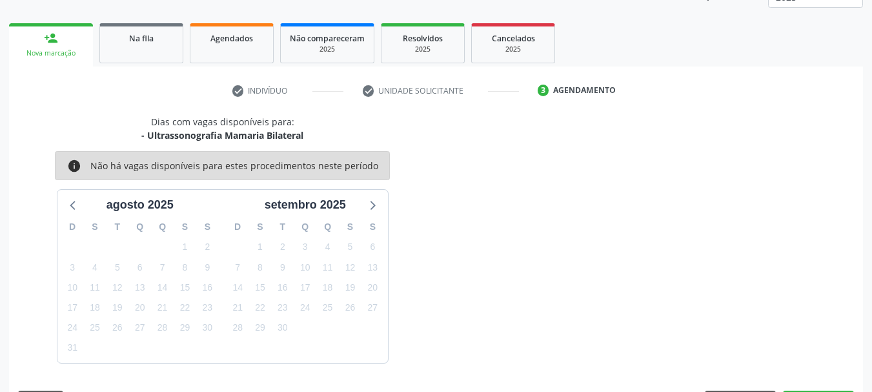
scroll to position [226, 0]
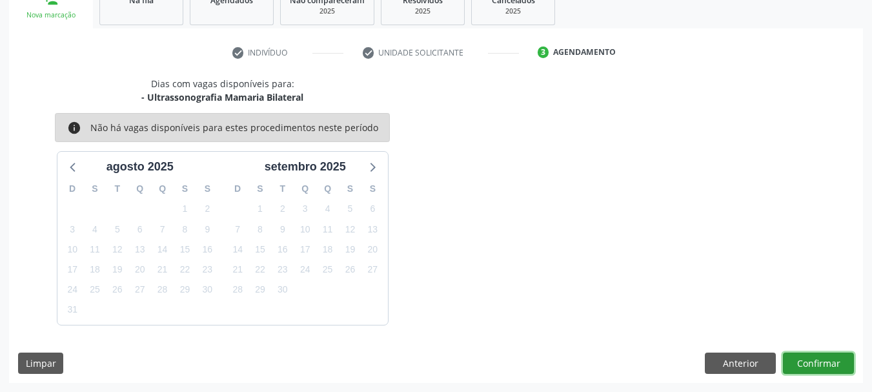
click at [818, 365] on button "Confirmar" at bounding box center [818, 363] width 71 height 22
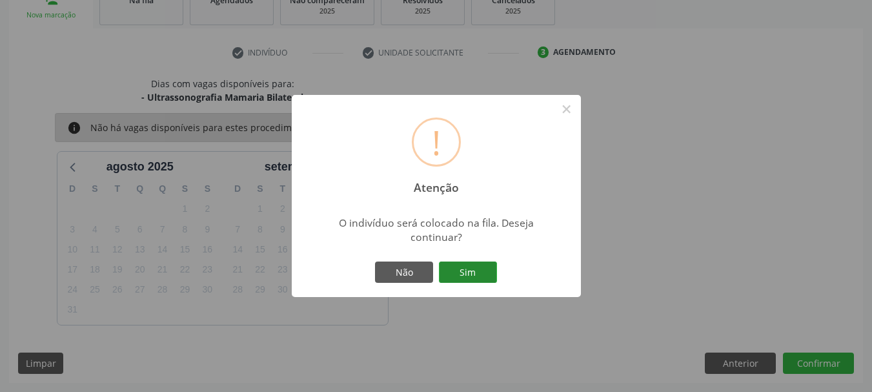
click at [466, 275] on button "Sim" at bounding box center [468, 272] width 58 height 22
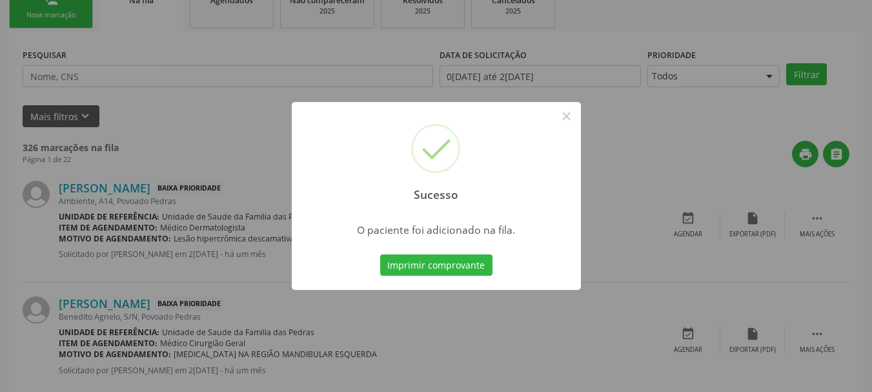
scroll to position [52, 0]
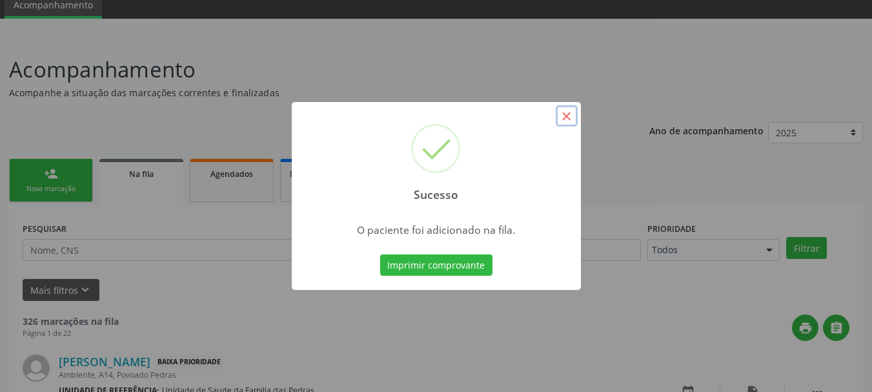
click at [563, 112] on button "×" at bounding box center [566, 116] width 22 height 22
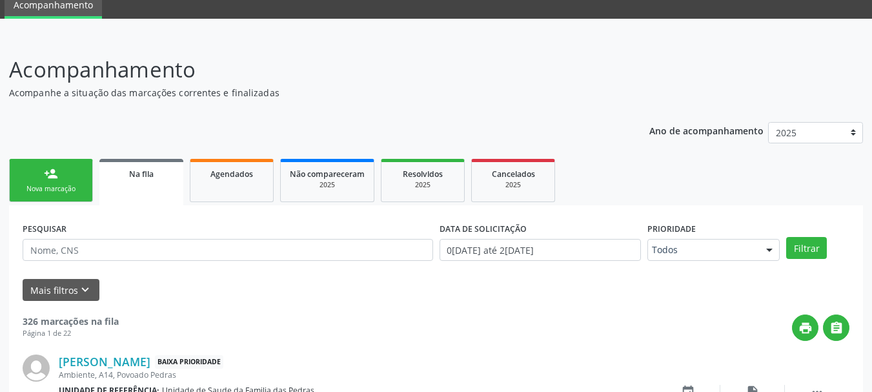
click at [57, 190] on div "Nova marcação" at bounding box center [51, 189] width 65 height 10
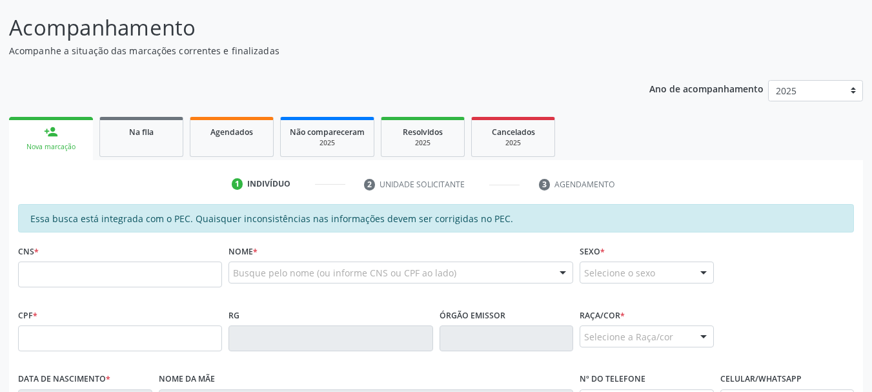
scroll to position [117, 0]
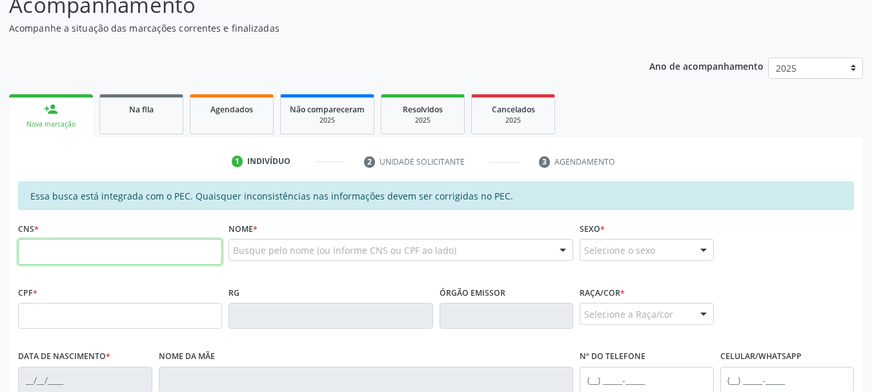
click at [43, 248] on input "text" at bounding box center [120, 252] width 204 height 26
type input "700 5069 4366 0853"
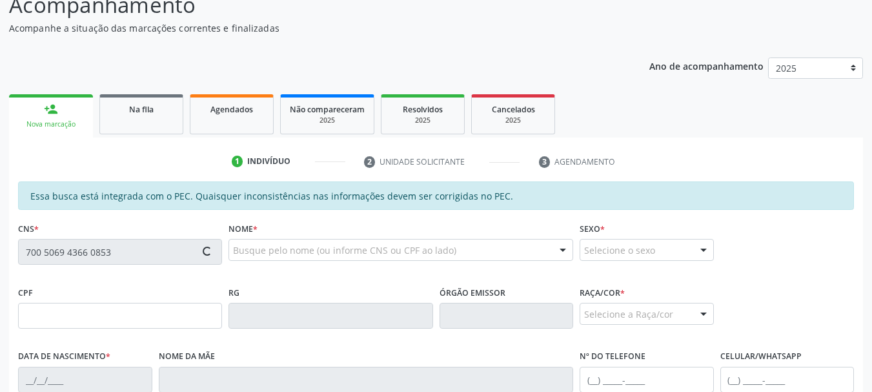
type input "724.990.014-53"
type input "15[DATE]"
type input "[PERSON_NAME]"
type input "[PHONE_NUMBER]"
type input "S/N"
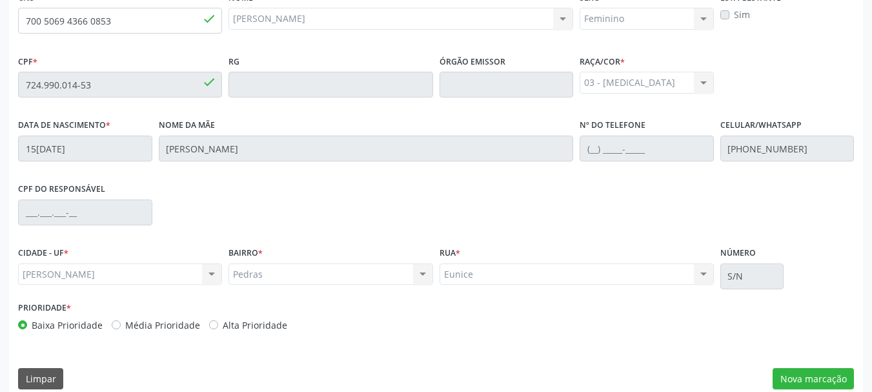
scroll to position [363, 0]
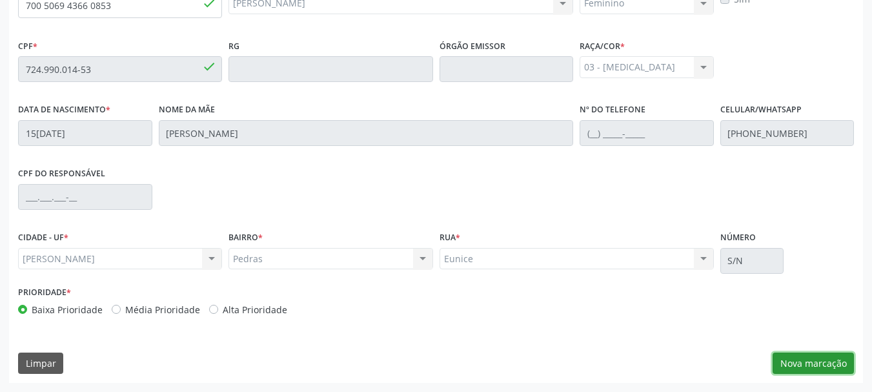
click at [827, 357] on button "Nova marcação" at bounding box center [812, 363] width 81 height 22
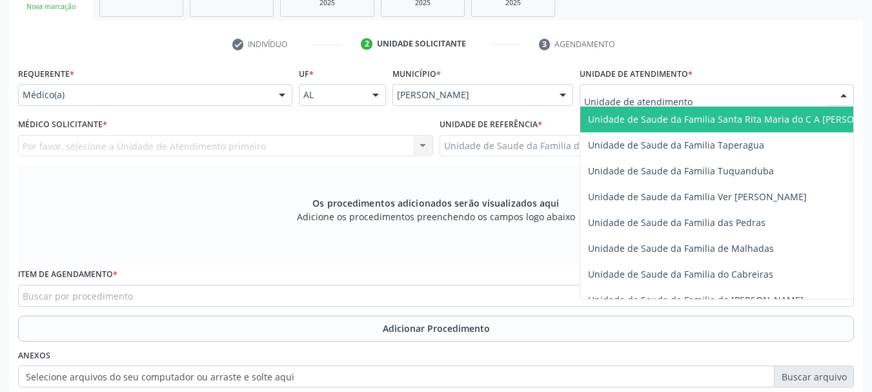
scroll to position [903, 0]
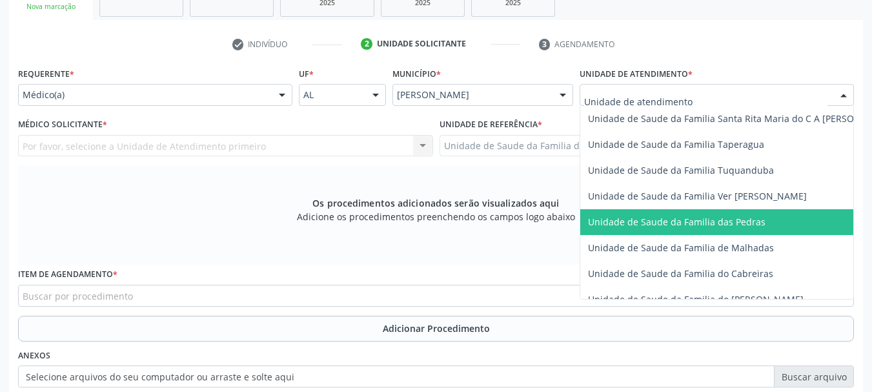
click at [610, 232] on span "Unidade de Saude da Familia das Pedras" at bounding box center [741, 222] width 322 height 26
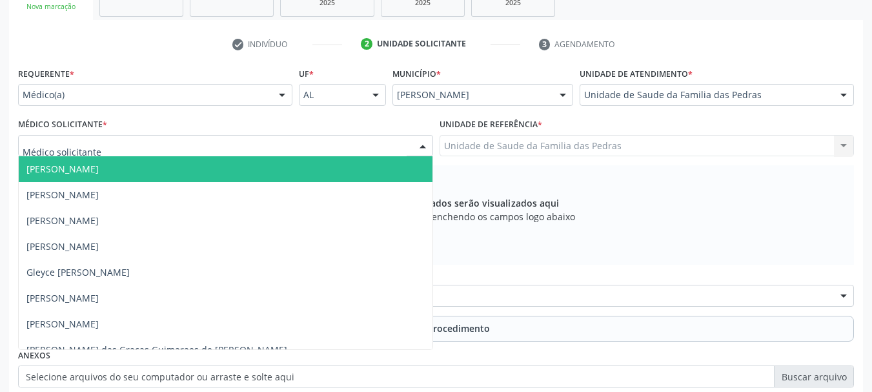
click at [325, 148] on div at bounding box center [225, 146] width 415 height 22
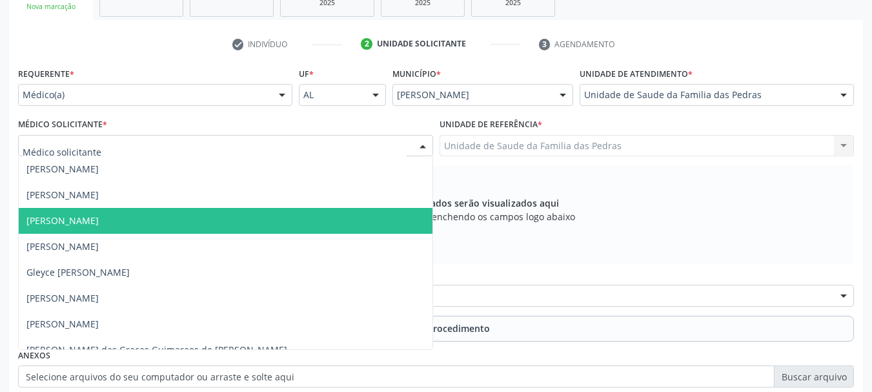
click at [327, 208] on span "[PERSON_NAME]" at bounding box center [226, 221] width 414 height 26
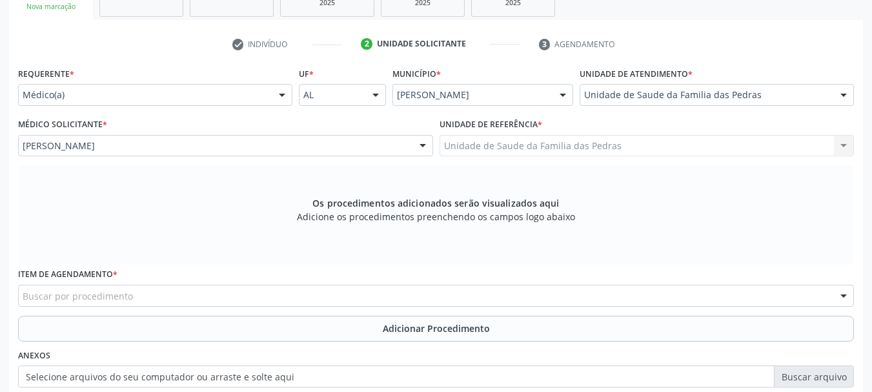
scroll to position [299, 0]
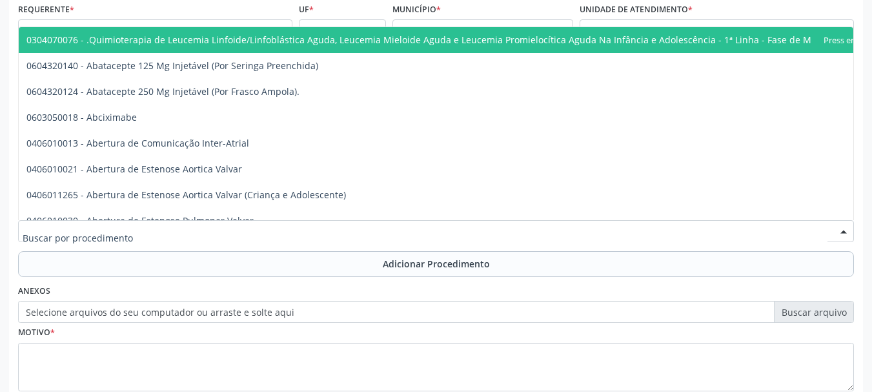
click at [350, 220] on div at bounding box center [435, 231] width 835 height 22
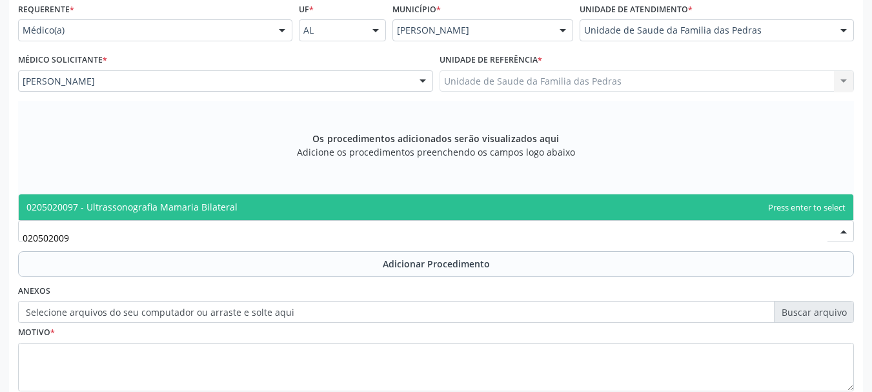
type input "0205020097"
click at [348, 217] on span "0205020097 - Ultrassonografia Mamaria Bilateral" at bounding box center [436, 207] width 834 height 26
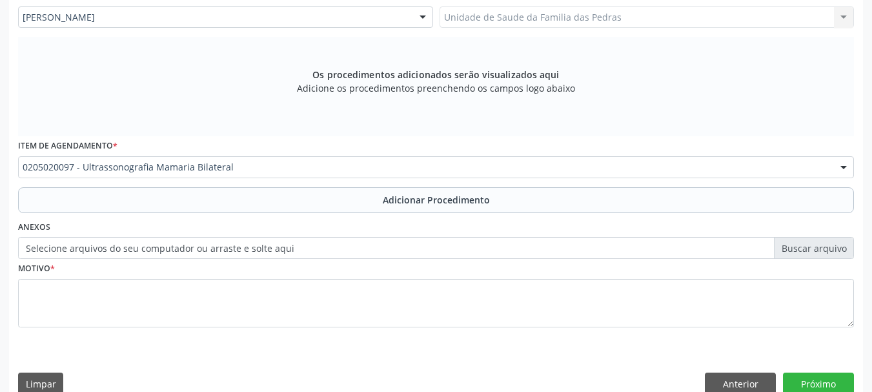
scroll to position [363, 0]
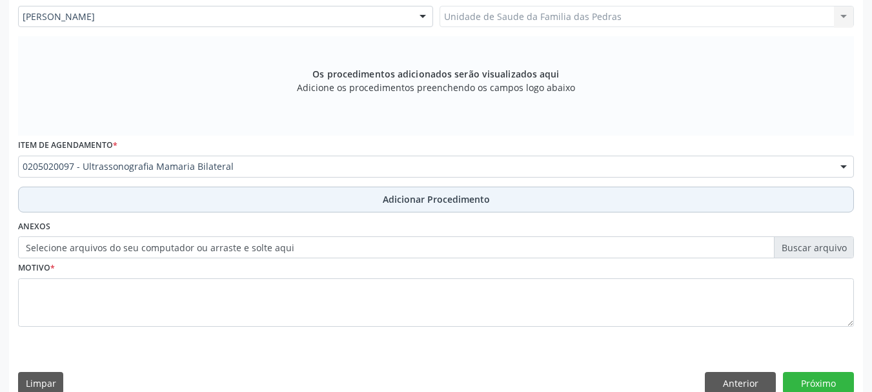
click at [347, 210] on button "Adicionar Procedimento" at bounding box center [435, 199] width 835 height 26
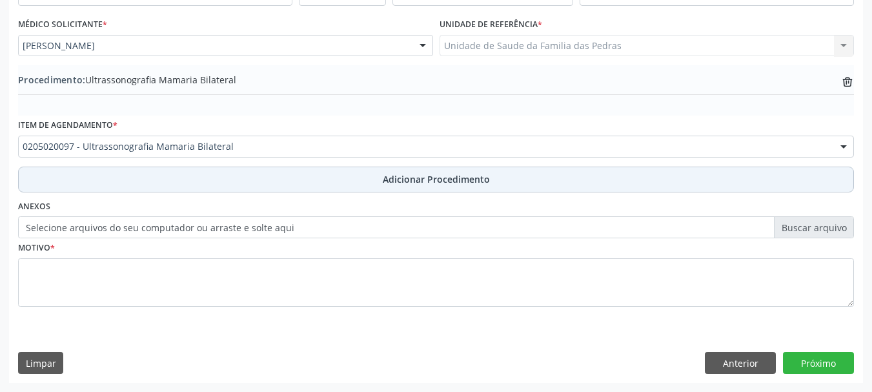
scroll to position [334, 0]
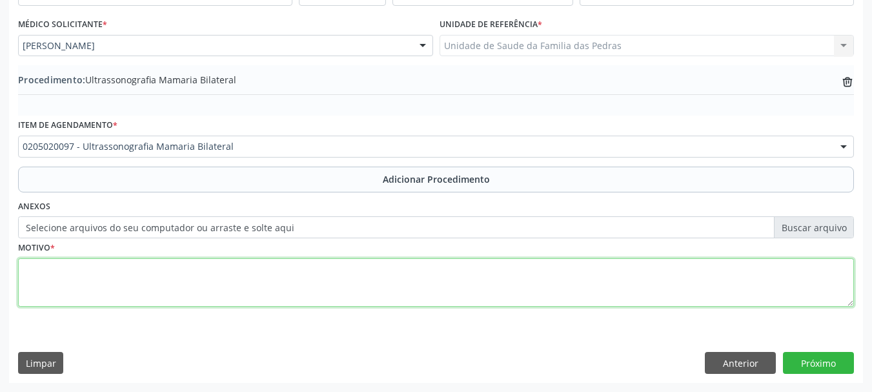
click at [343, 268] on textarea at bounding box center [435, 282] width 835 height 49
type textarea "BIRADS 0 EM MAMOGRAFIA"
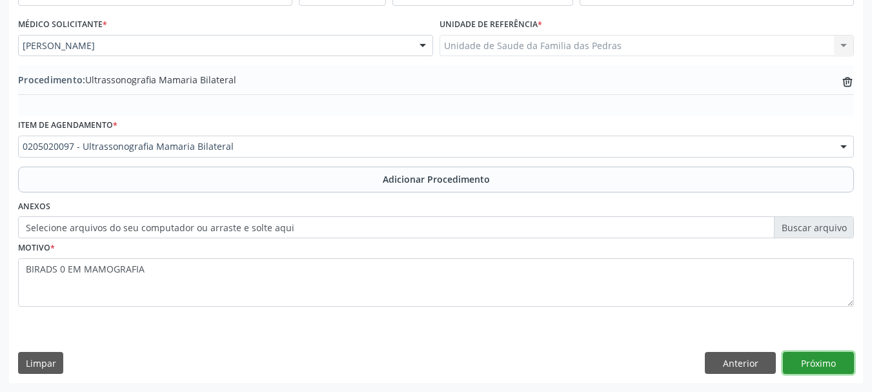
click at [834, 356] on button "Próximo" at bounding box center [818, 363] width 71 height 22
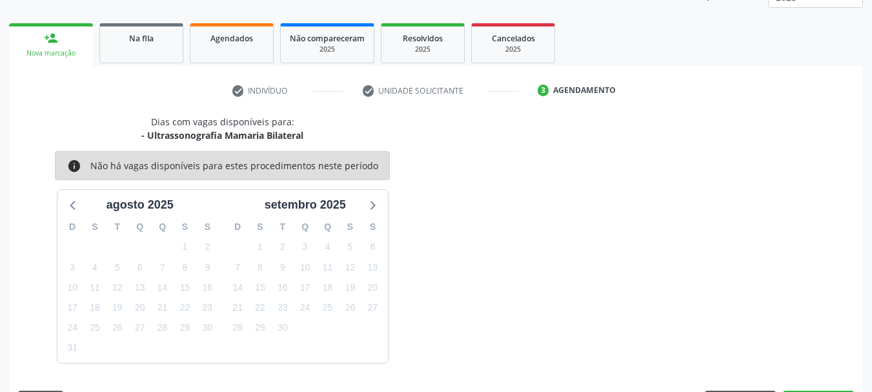
scroll to position [226, 0]
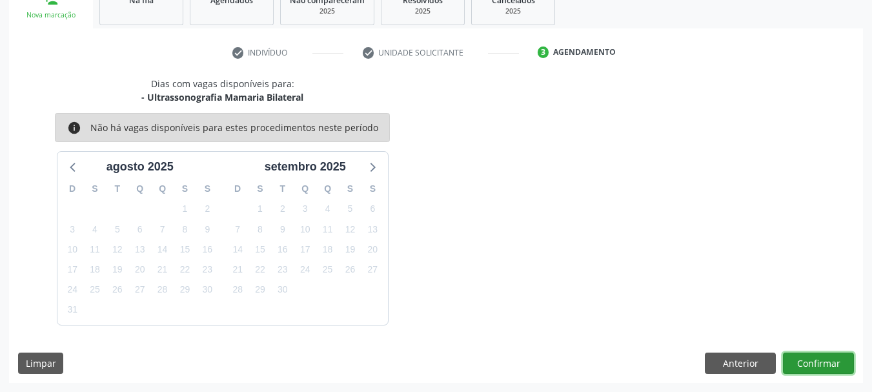
click at [834, 357] on button "Confirmar" at bounding box center [818, 363] width 71 height 22
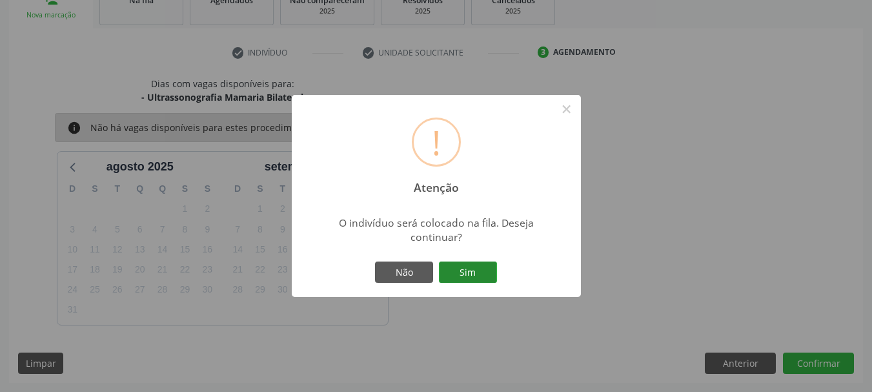
click at [461, 272] on button "Sim" at bounding box center [468, 272] width 58 height 22
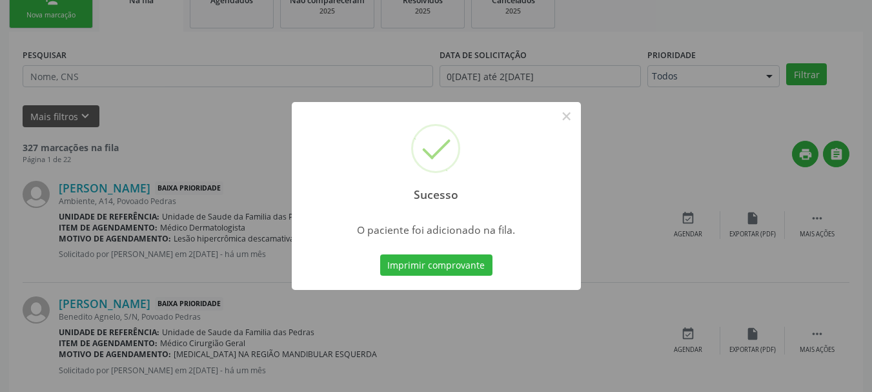
scroll to position [52, 0]
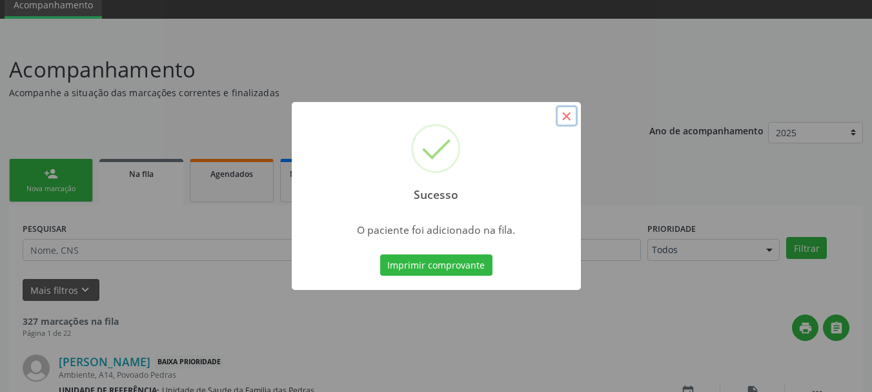
click at [565, 119] on button "×" at bounding box center [566, 116] width 22 height 22
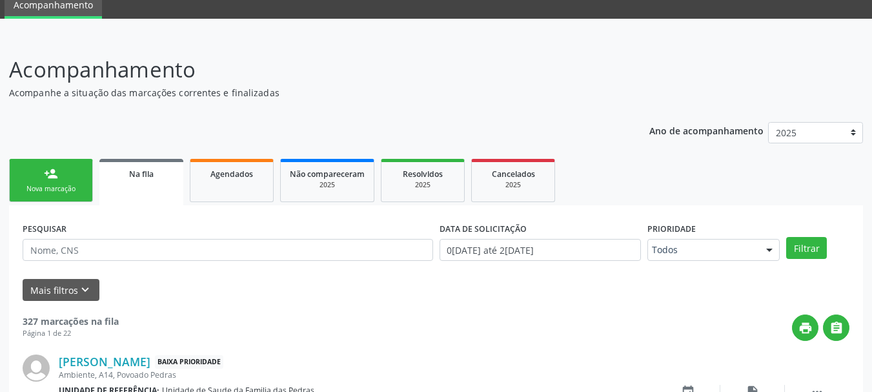
click at [69, 188] on div "Nova marcação" at bounding box center [51, 189] width 65 height 10
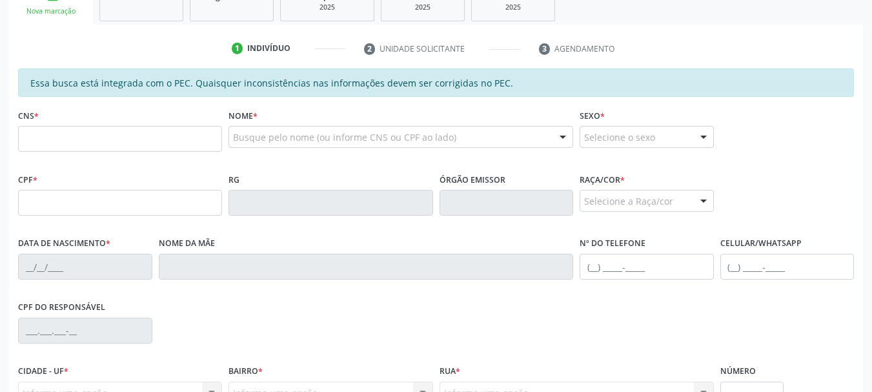
scroll to position [246, 0]
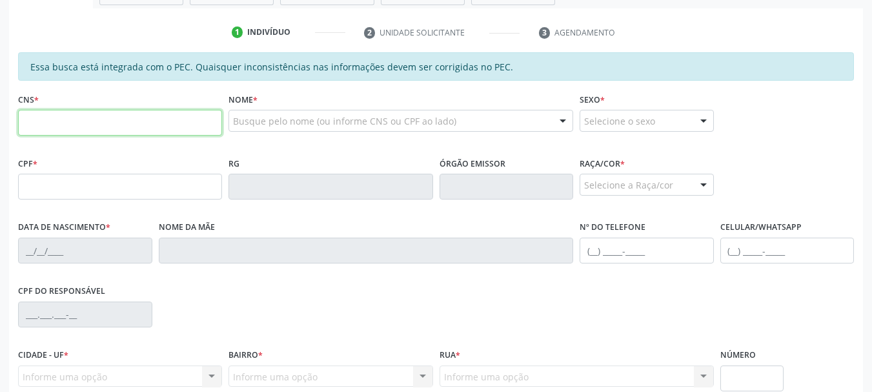
click at [72, 127] on input "text" at bounding box center [120, 123] width 204 height 26
type input "700 0070 8485 4600"
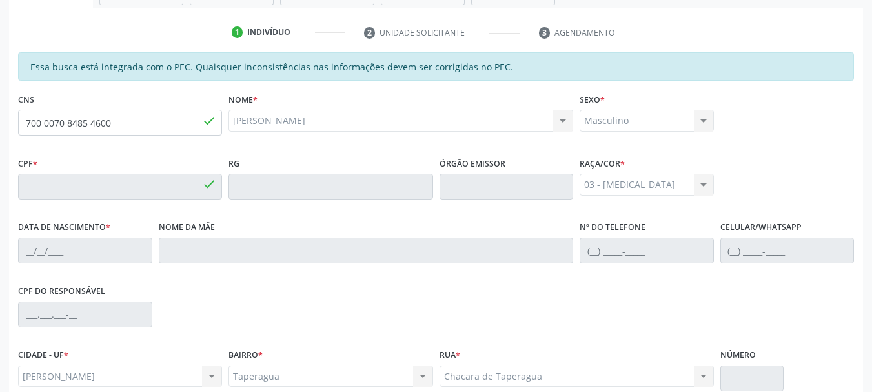
type input "725.720.864-68"
type input "0[DATE]"
type input "[PERSON_NAME]"
type input "[PHONE_NUMBER]"
type input "S/N"
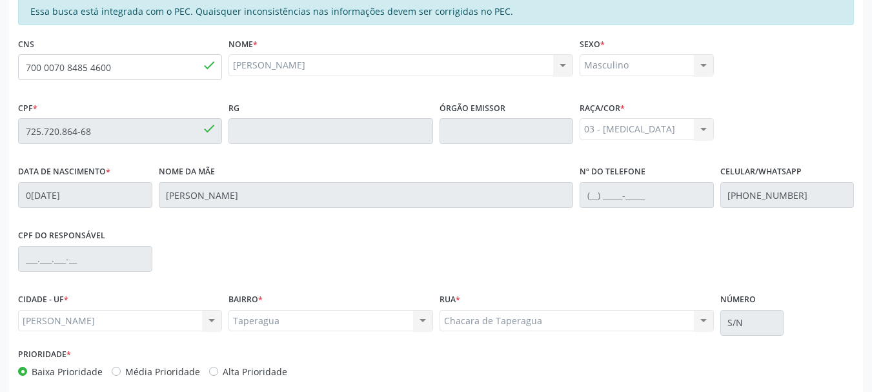
scroll to position [363, 0]
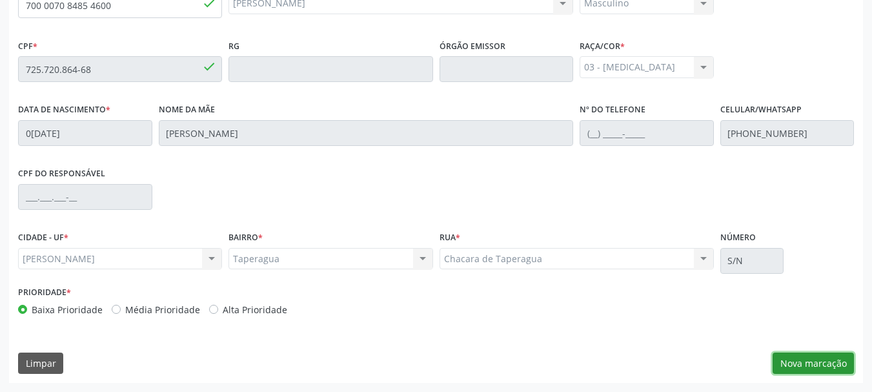
click at [794, 360] on button "Nova marcação" at bounding box center [812, 363] width 81 height 22
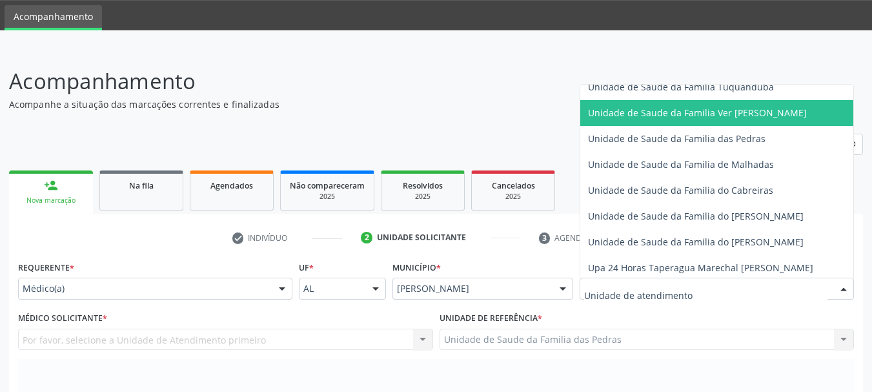
scroll to position [968, 0]
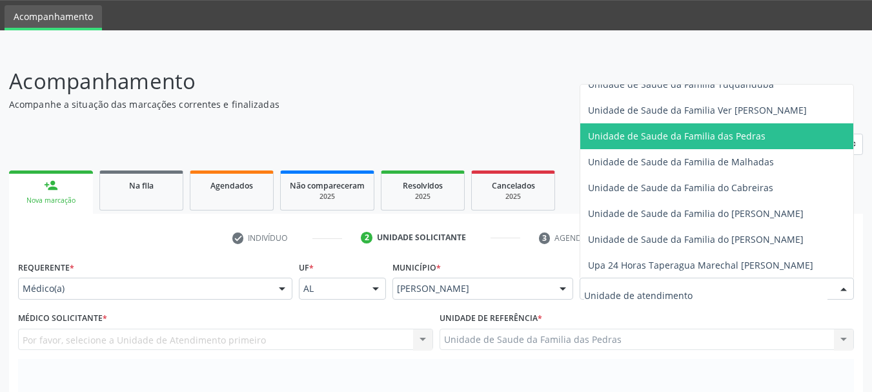
click at [620, 148] on span "Unidade de Saude da Familia das Pedras" at bounding box center [741, 136] width 322 height 26
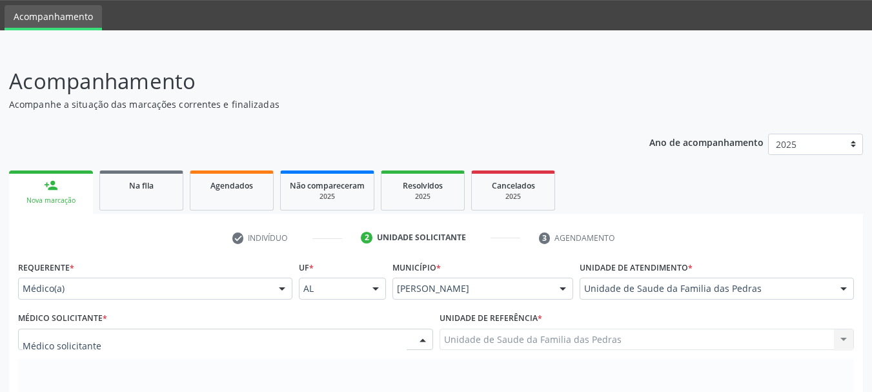
click at [195, 336] on div at bounding box center [225, 339] width 415 height 22
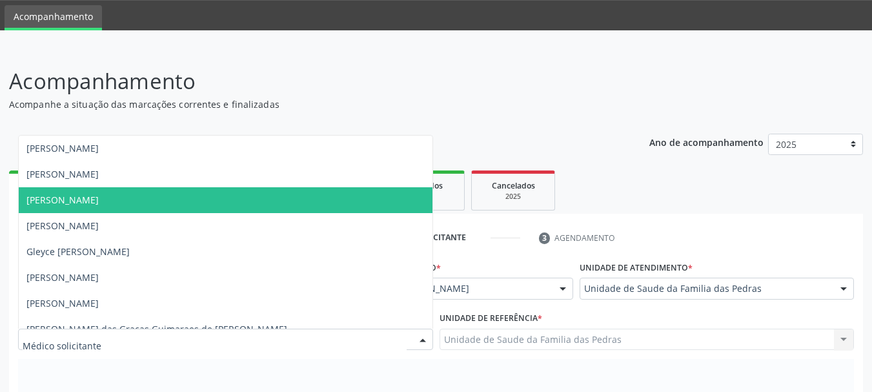
click at [205, 208] on span "[PERSON_NAME]" at bounding box center [226, 200] width 414 height 26
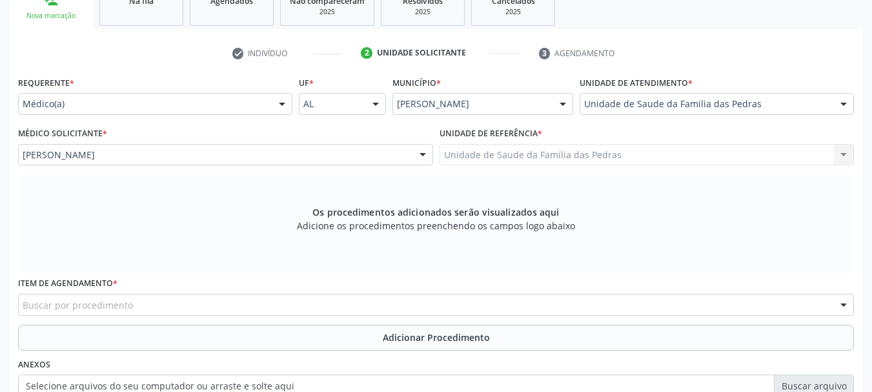
scroll to position [234, 0]
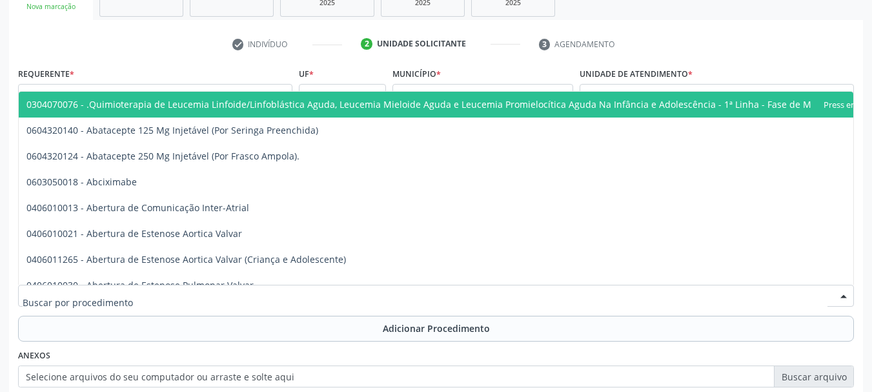
click at [274, 299] on div at bounding box center [435, 296] width 835 height 22
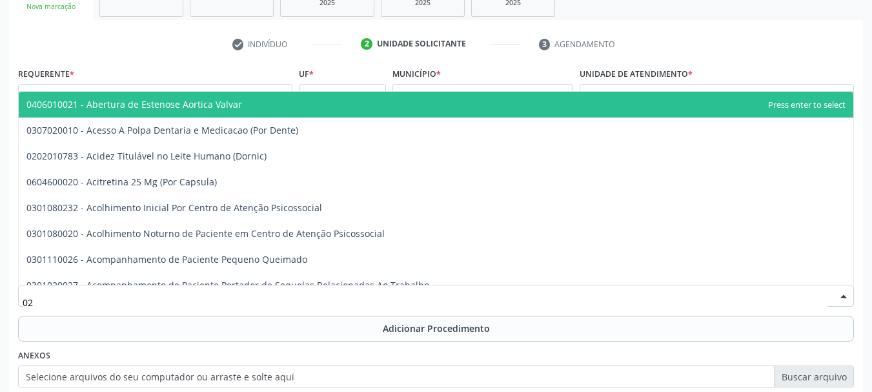
type input "0"
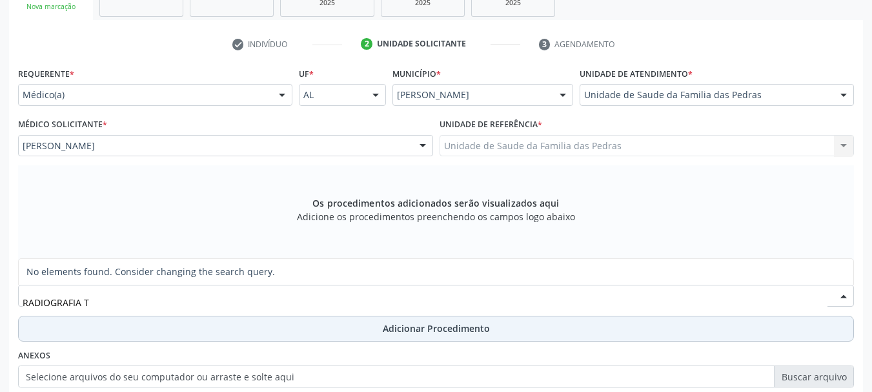
type input "RADIOGRAFIA"
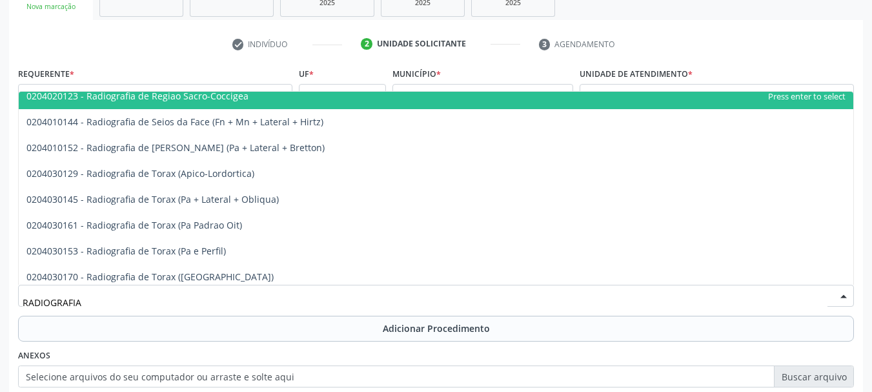
scroll to position [1613, 0]
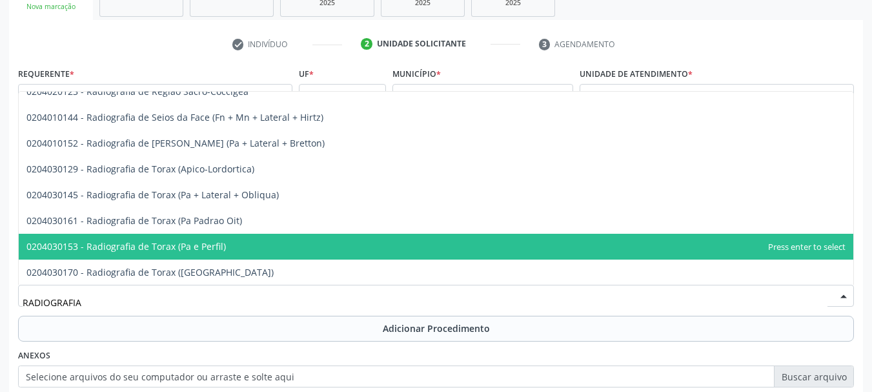
click at [218, 237] on span "0204030153 - Radiografia de Torax (Pa e Perfil)" at bounding box center [436, 247] width 834 height 26
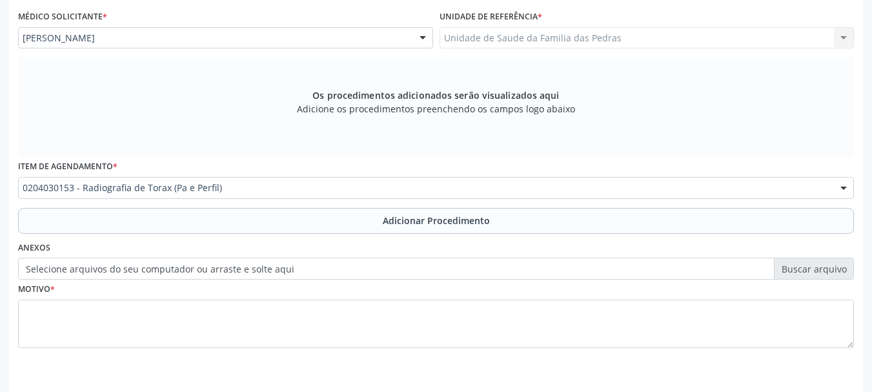
scroll to position [363, 0]
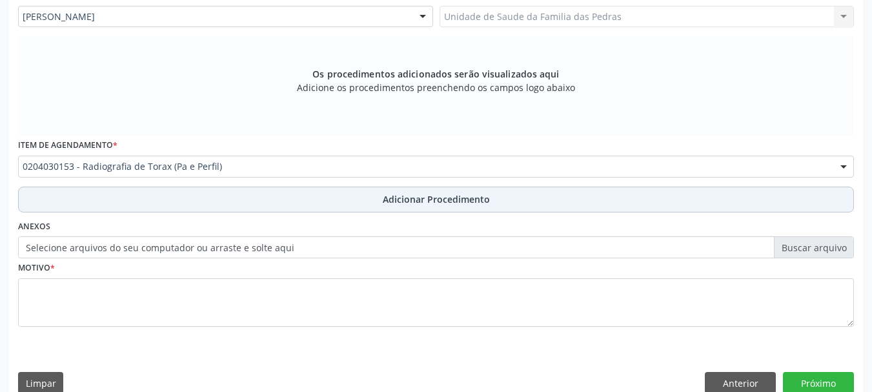
click at [217, 205] on button "Adicionar Procedimento" at bounding box center [435, 199] width 835 height 26
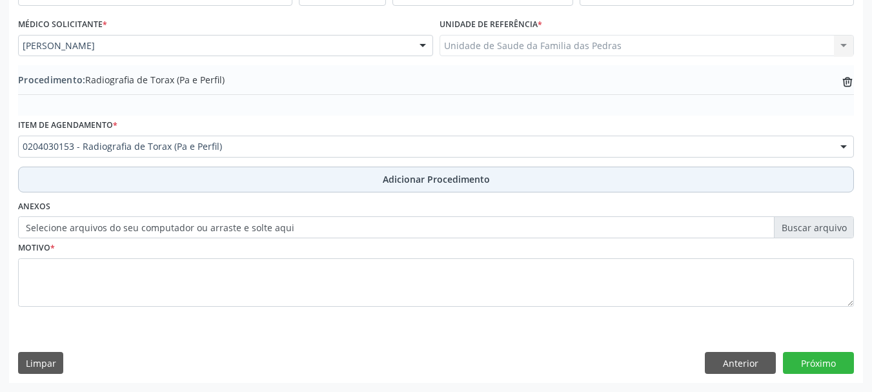
scroll to position [334, 0]
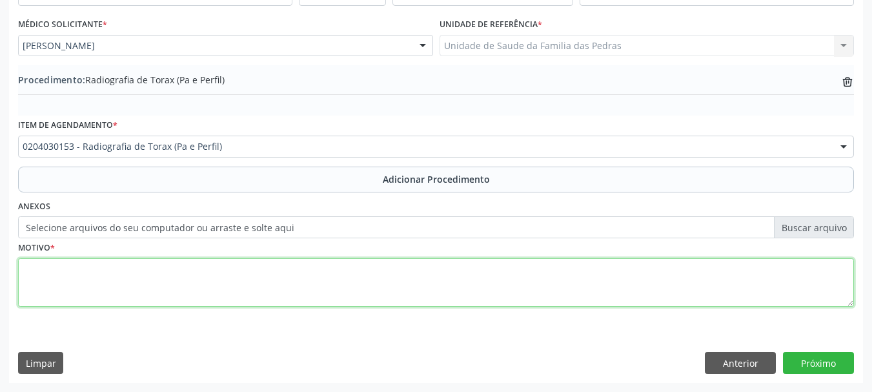
click at [157, 270] on textarea at bounding box center [435, 282] width 835 height 49
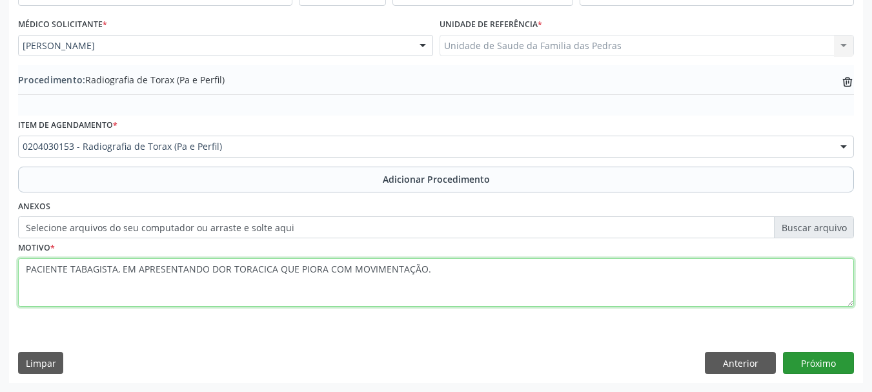
type textarea "PACIENTE TABAGISTA, EM APRESENTANDO DOR TORACICA QUE PIORA COM MOVIMENTAÇÃO."
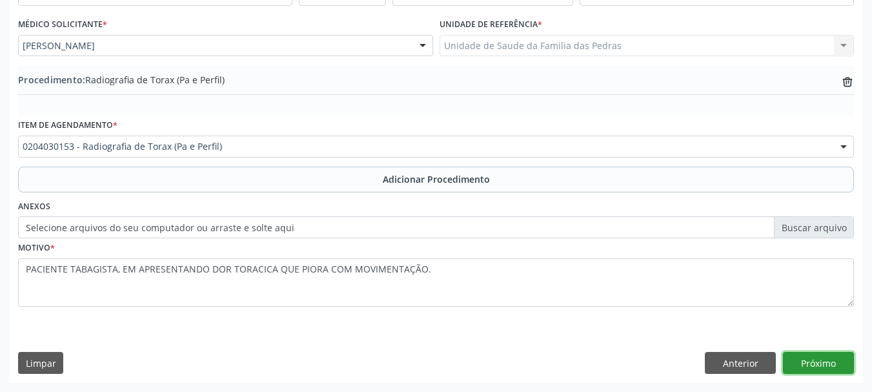
click at [810, 361] on button "Próximo" at bounding box center [818, 363] width 71 height 22
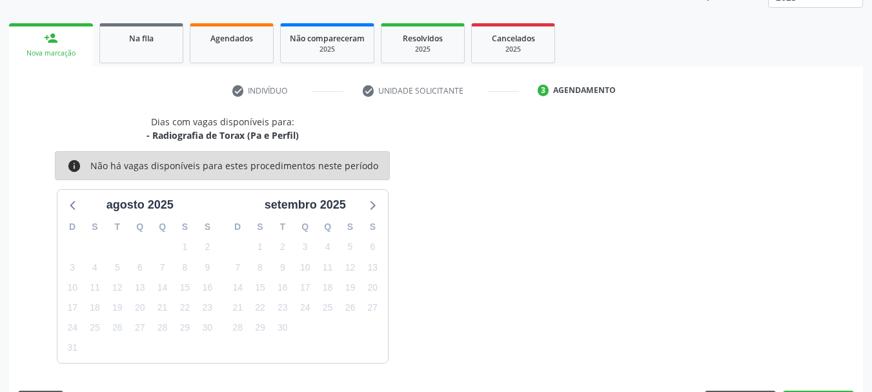
scroll to position [226, 0]
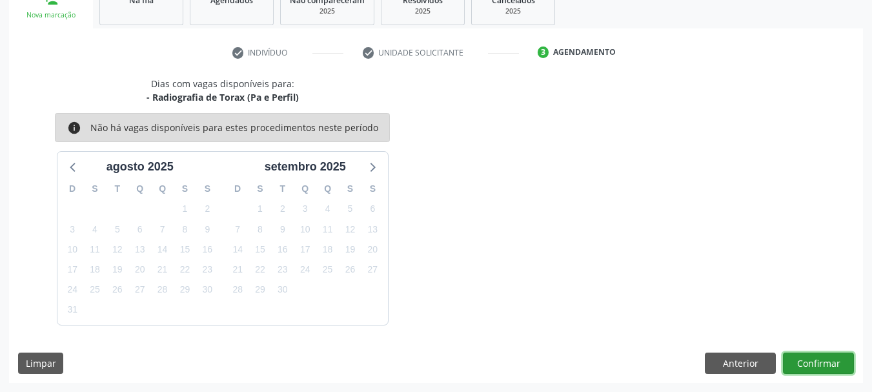
click at [810, 361] on button "Confirmar" at bounding box center [818, 363] width 71 height 22
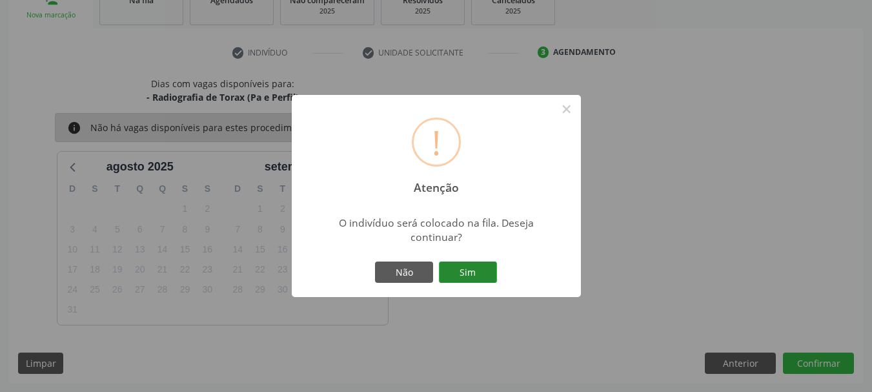
click at [474, 275] on button "Sim" at bounding box center [468, 272] width 58 height 22
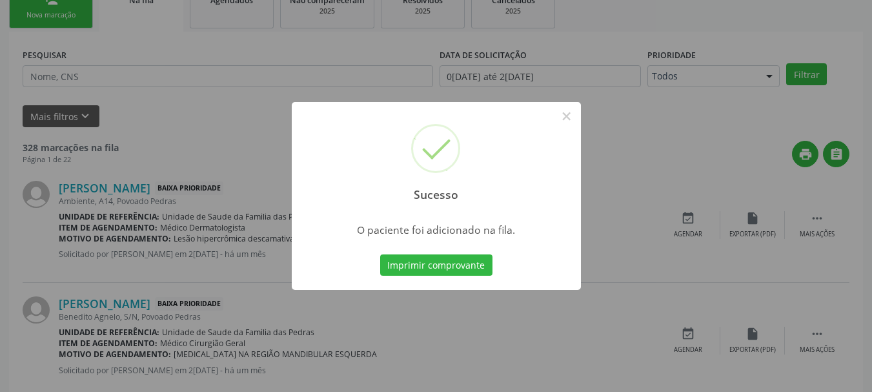
scroll to position [52, 0]
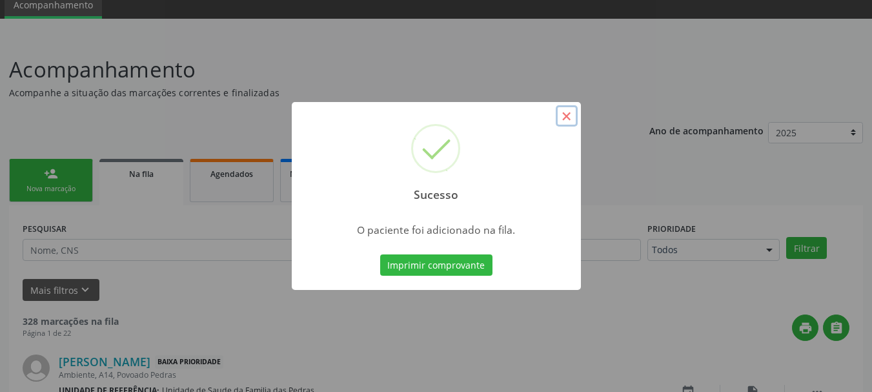
click at [563, 115] on button "×" at bounding box center [566, 116] width 22 height 22
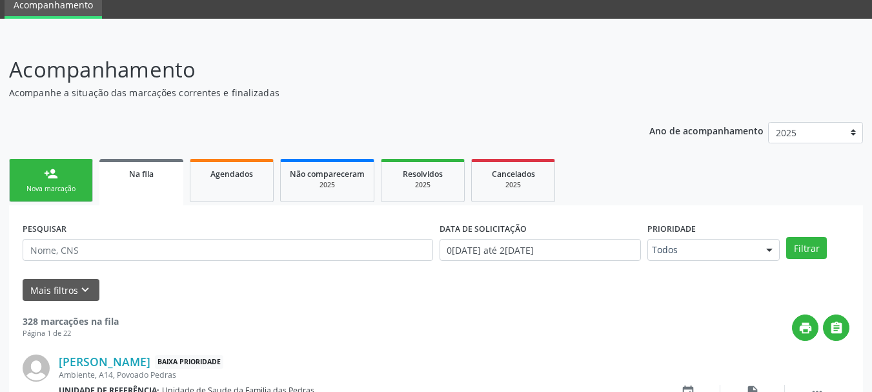
click at [43, 179] on link "person_add Nova marcação" at bounding box center [51, 180] width 84 height 43
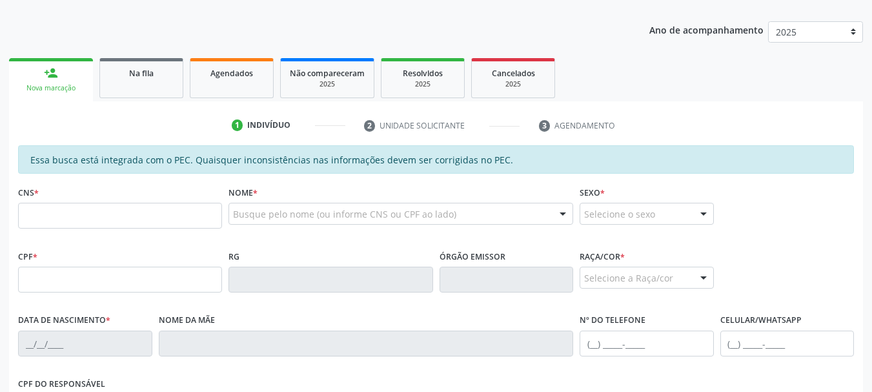
scroll to position [310, 0]
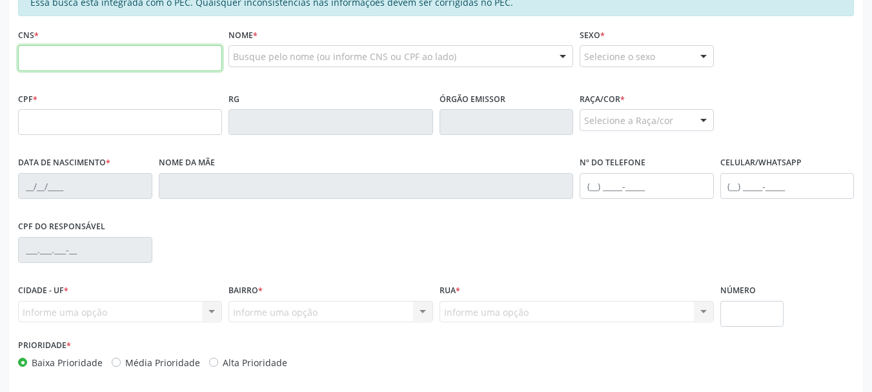
click at [55, 56] on input "text" at bounding box center [120, 58] width 204 height 26
type input "706 3047 0411 9670"
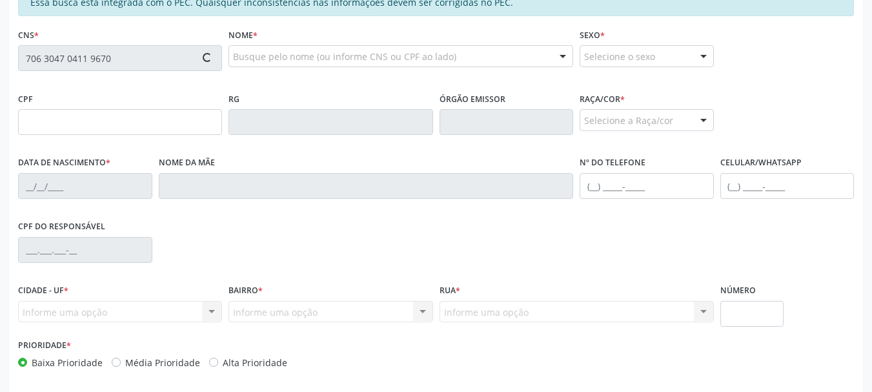
type input "012.953.835-35"
type input "2[DATE]"
type input "[PERSON_NAME]"
type input "[PHONE_NUMBER]"
type input "5"
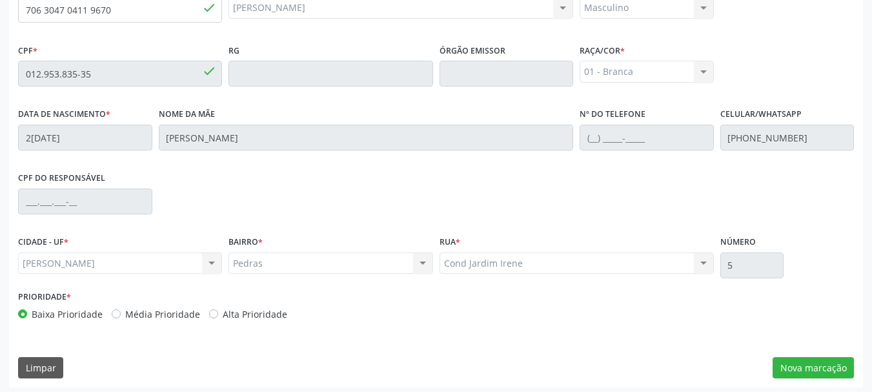
scroll to position [363, 0]
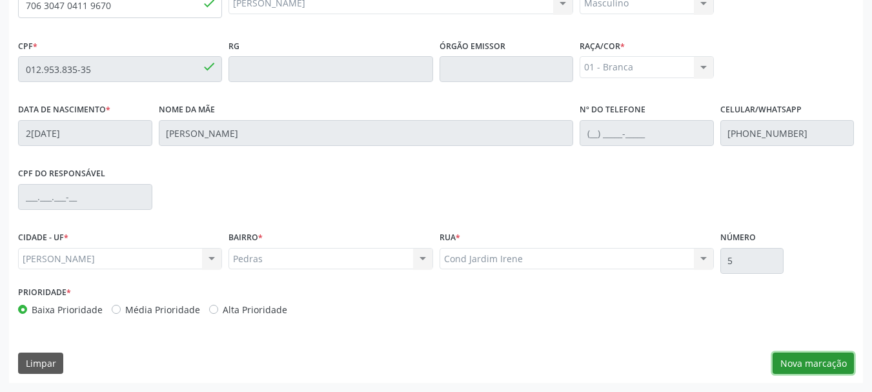
click at [823, 361] on button "Nova marcação" at bounding box center [812, 363] width 81 height 22
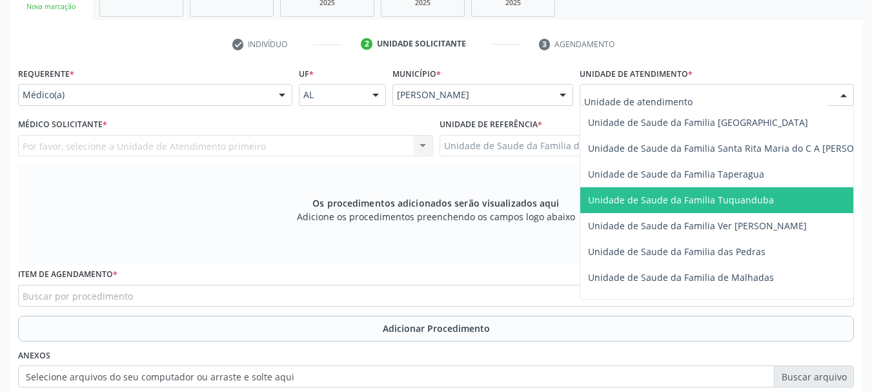
scroll to position [903, 0]
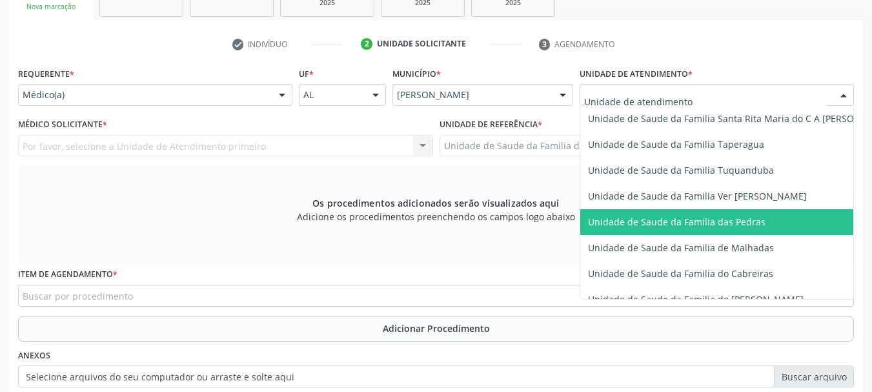
click at [666, 229] on span "Unidade de Saude da Familia das Pedras" at bounding box center [741, 222] width 322 height 26
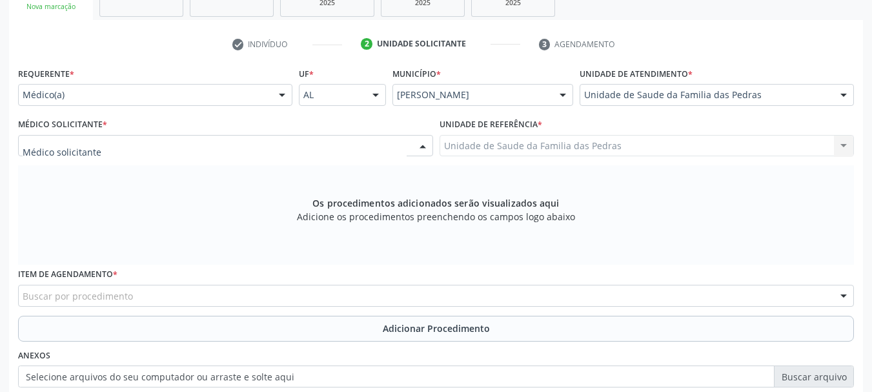
click at [379, 145] on div at bounding box center [225, 146] width 415 height 22
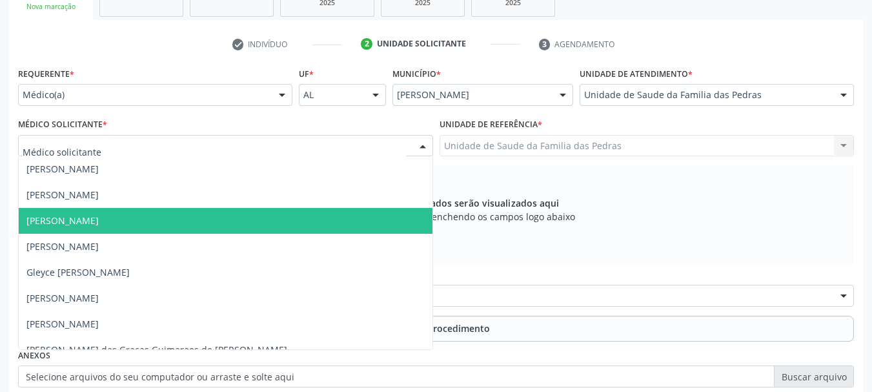
click at [341, 219] on span "[PERSON_NAME]" at bounding box center [226, 221] width 414 height 26
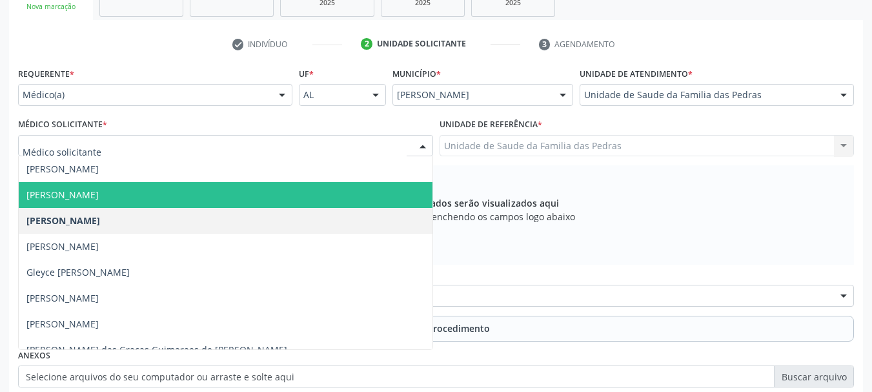
click at [340, 197] on span "[PERSON_NAME]" at bounding box center [226, 195] width 414 height 26
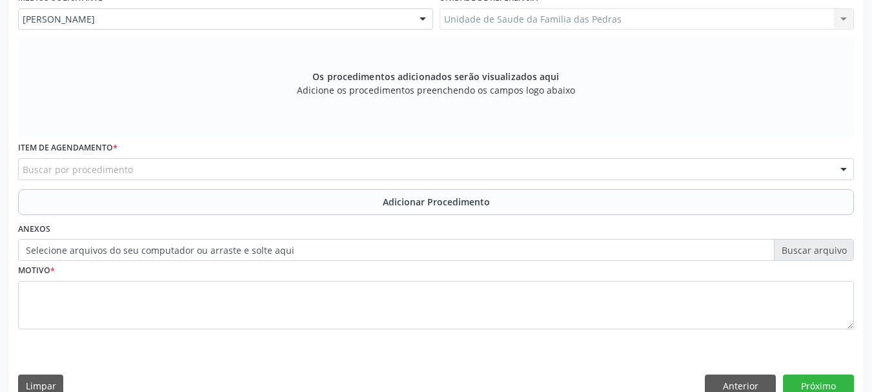
scroll to position [363, 0]
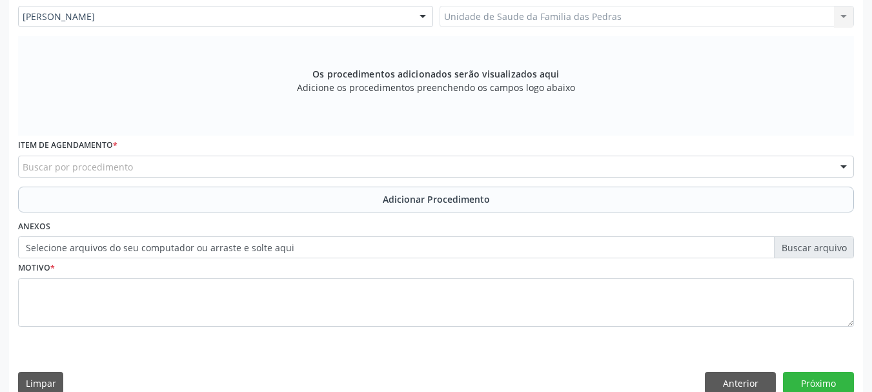
click at [342, 169] on div "Buscar por procedimento" at bounding box center [435, 166] width 835 height 22
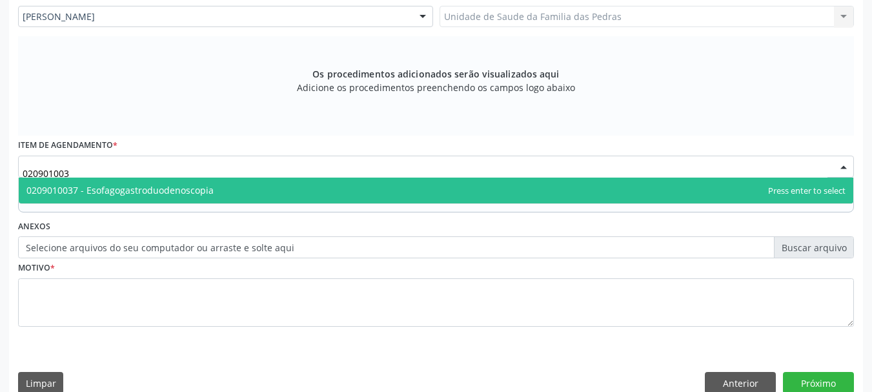
type input "0209010037"
click at [283, 183] on span "0209010037 - Esofagogastroduodenoscopia" at bounding box center [436, 190] width 834 height 26
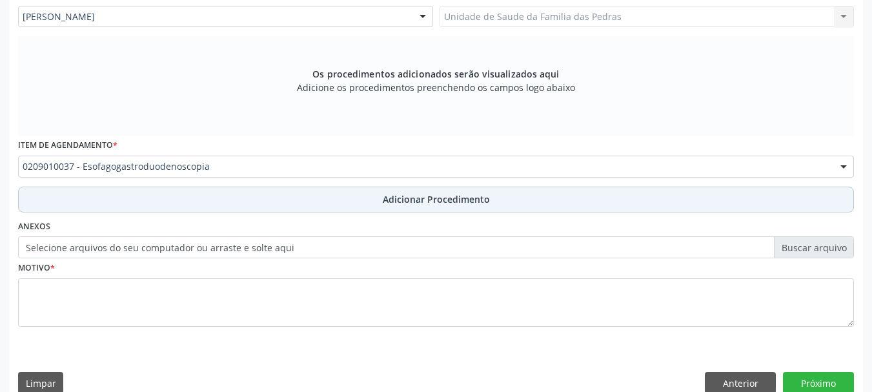
click at [282, 201] on button "Adicionar Procedimento" at bounding box center [435, 199] width 835 height 26
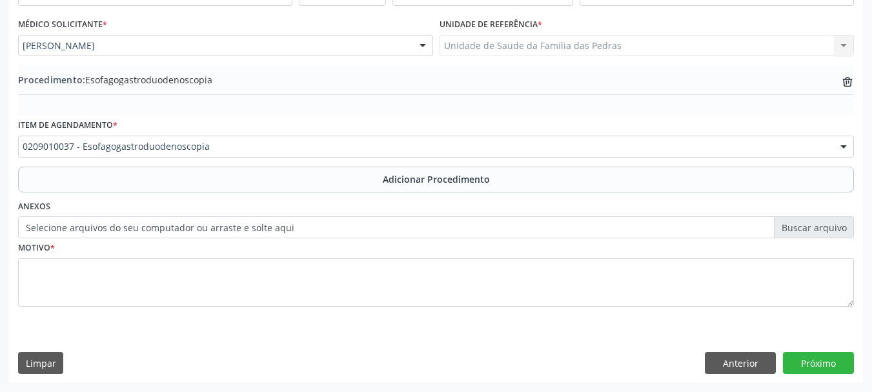
scroll to position [334, 0]
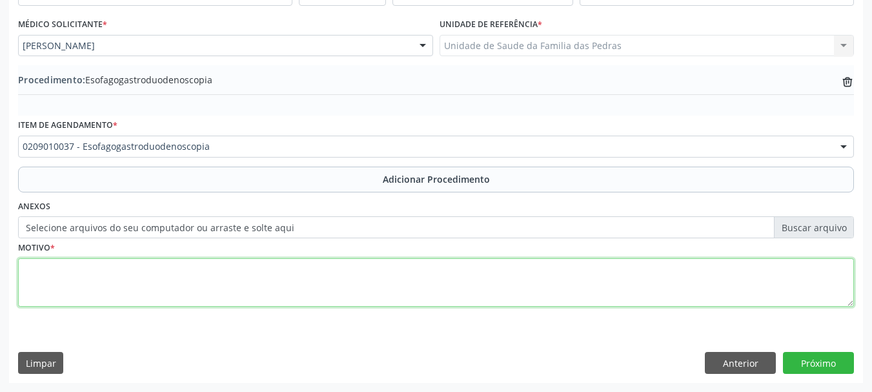
click at [276, 286] on textarea at bounding box center [435, 282] width 835 height 49
type textarea "GASTRITE"
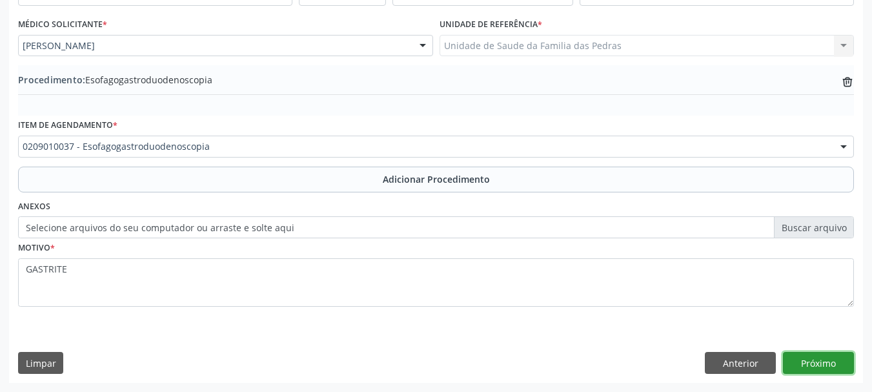
click at [794, 361] on button "Próximo" at bounding box center [818, 363] width 71 height 22
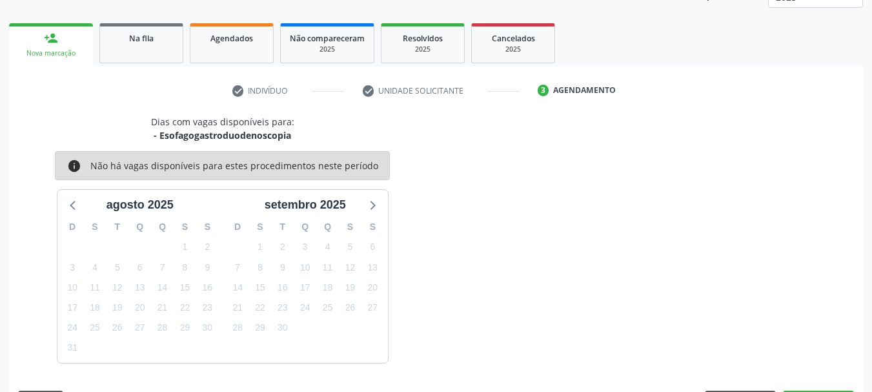
scroll to position [226, 0]
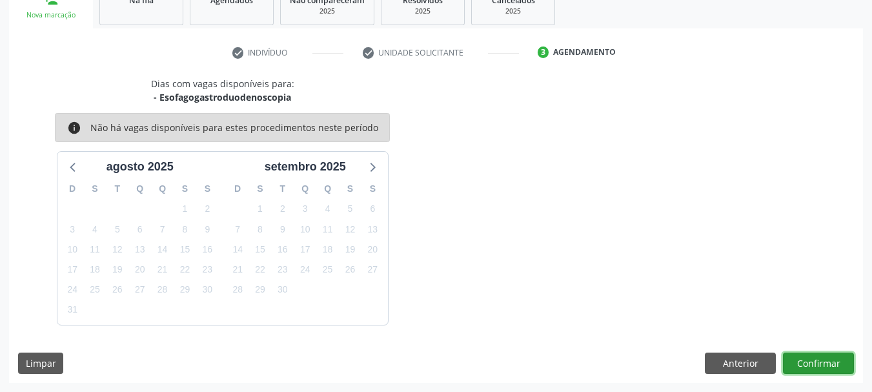
click at [794, 361] on button "Confirmar" at bounding box center [818, 363] width 71 height 22
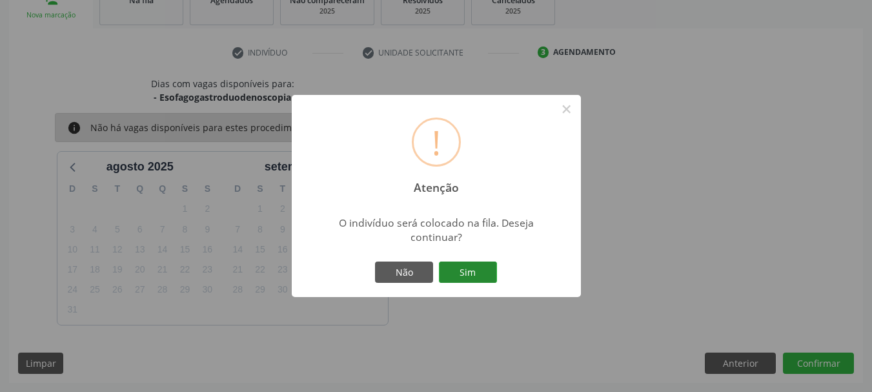
click at [483, 275] on button "Sim" at bounding box center [468, 272] width 58 height 22
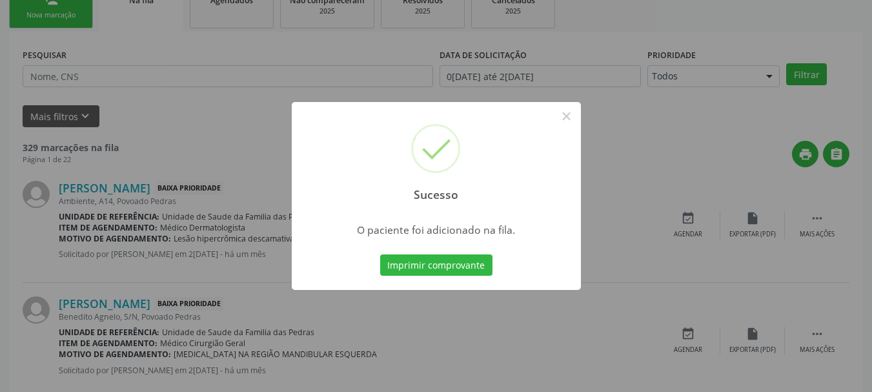
scroll to position [52, 0]
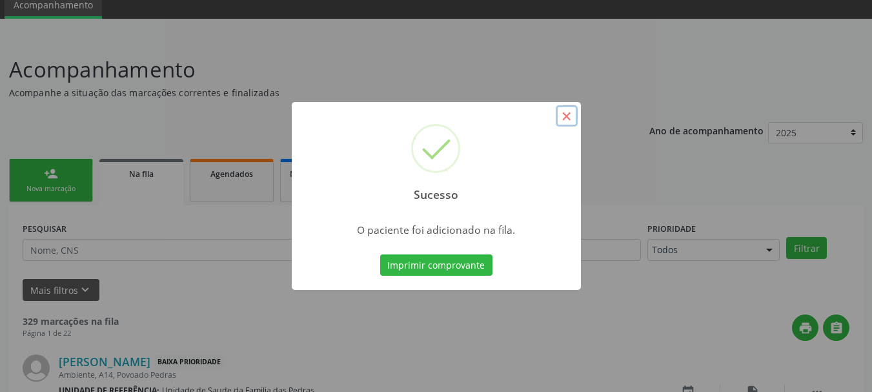
click at [572, 113] on button "×" at bounding box center [566, 116] width 22 height 22
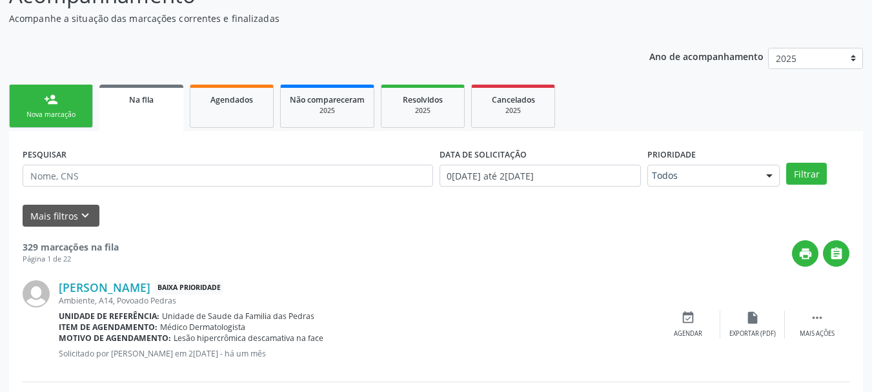
scroll to position [129, 0]
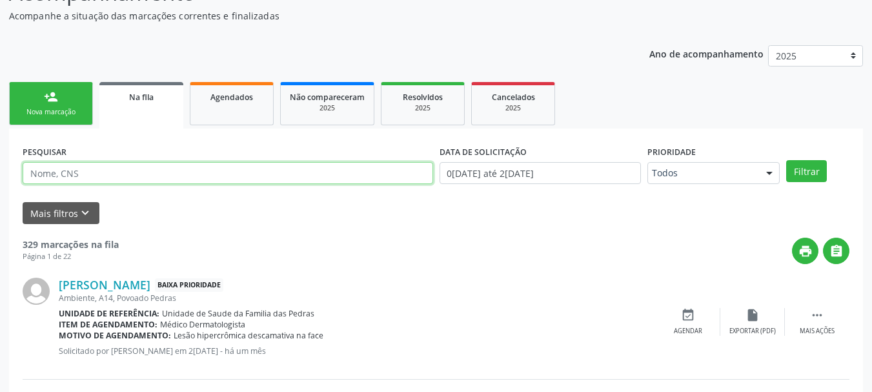
click at [341, 181] on input "text" at bounding box center [228, 173] width 410 height 22
type input "[PERSON_NAME]"
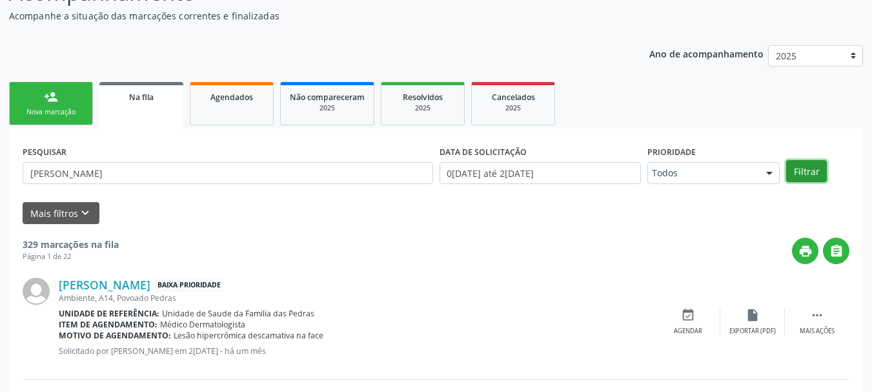
click at [810, 172] on button "Filtrar" at bounding box center [806, 171] width 41 height 22
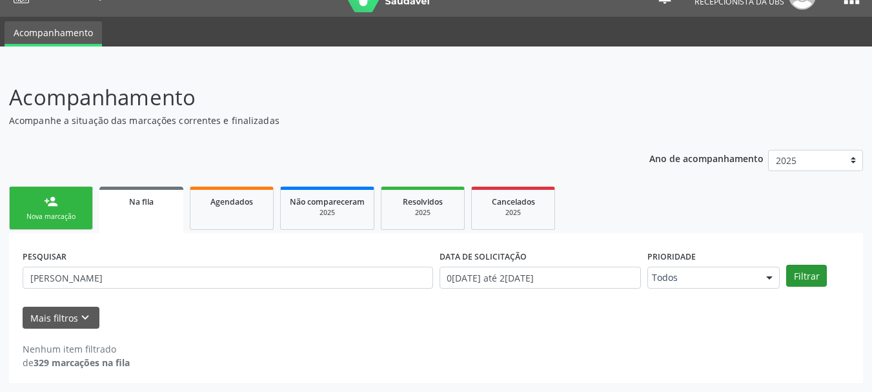
scroll to position [25, 0]
click at [77, 221] on div "Nova marcação" at bounding box center [51, 217] width 65 height 10
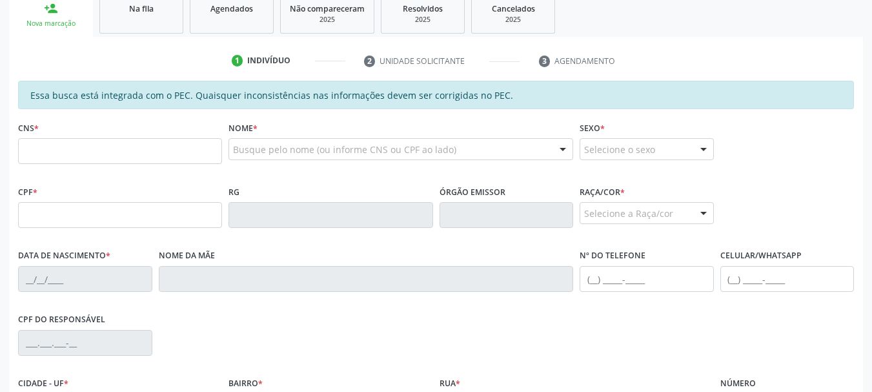
scroll to position [218, 0]
click at [85, 161] on input "text" at bounding box center [120, 150] width 204 height 26
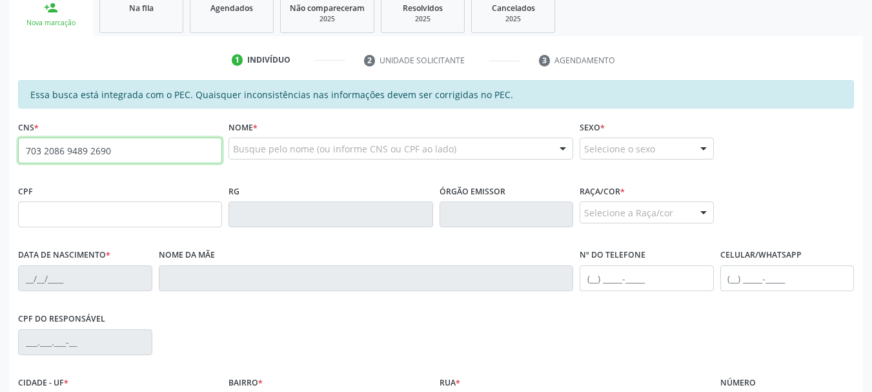
type input "703 2086 9489 2690"
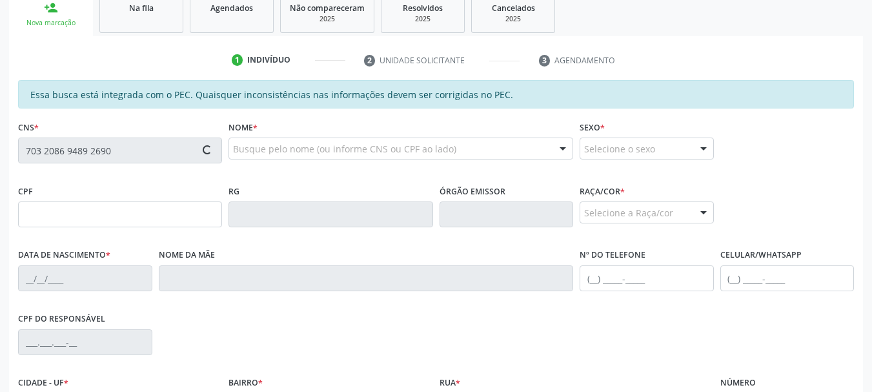
type input "739.988.504-49"
type input "[DATE]"
type input "[PERSON_NAME]"
type input "[PHONE_NUMBER]"
type input "S/N"
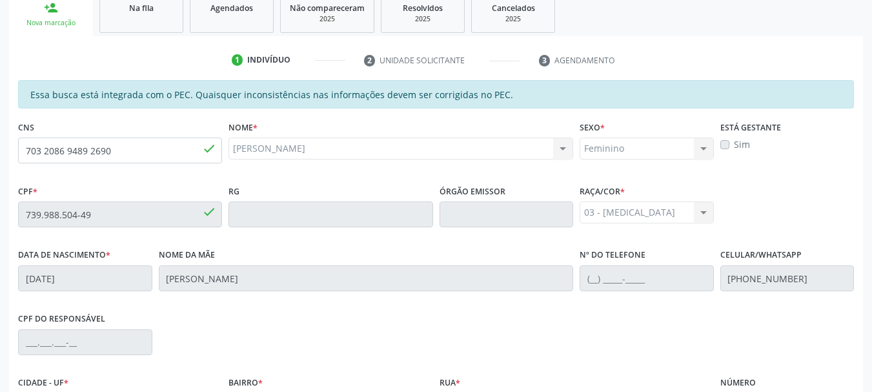
scroll to position [347, 0]
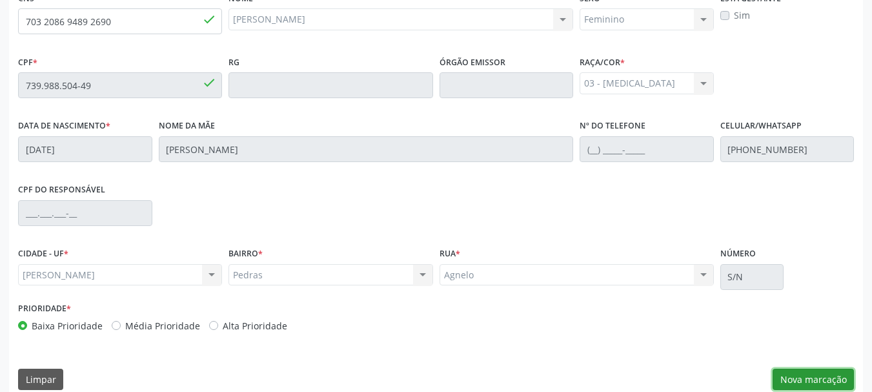
click at [792, 381] on button "Nova marcação" at bounding box center [812, 379] width 81 height 22
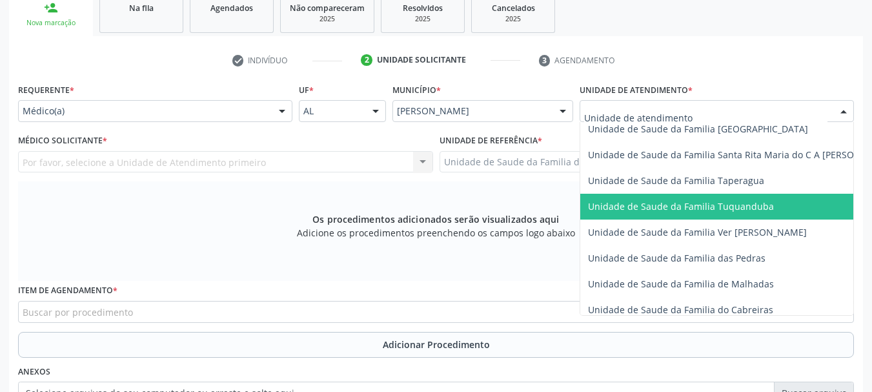
scroll to position [903, 0]
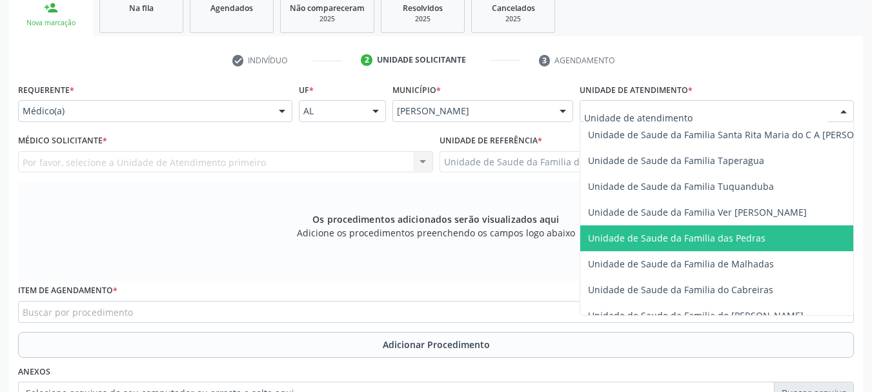
click at [646, 241] on span "Unidade de Saude da Familia das Pedras" at bounding box center [676, 238] width 177 height 12
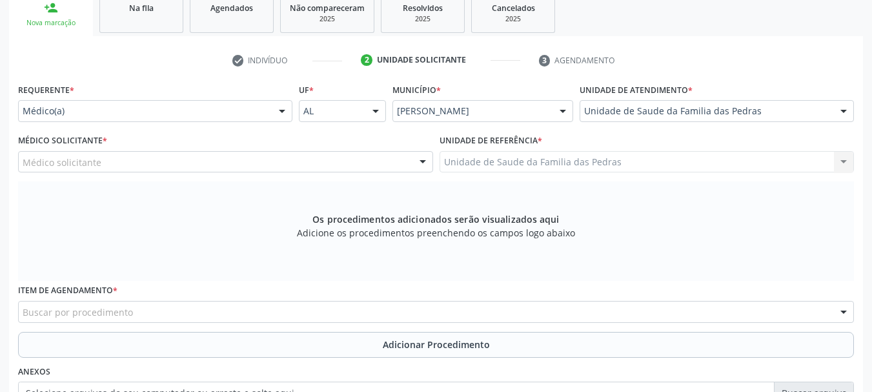
click at [357, 165] on div "Médico solicitante" at bounding box center [225, 162] width 415 height 22
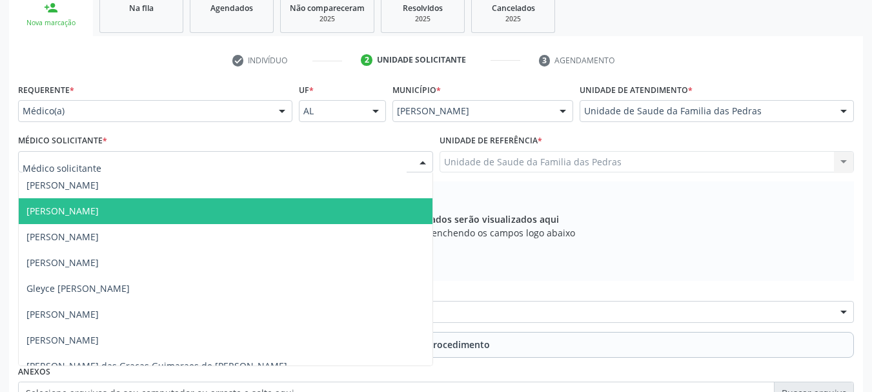
click at [279, 203] on span "[PERSON_NAME]" at bounding box center [226, 211] width 414 height 26
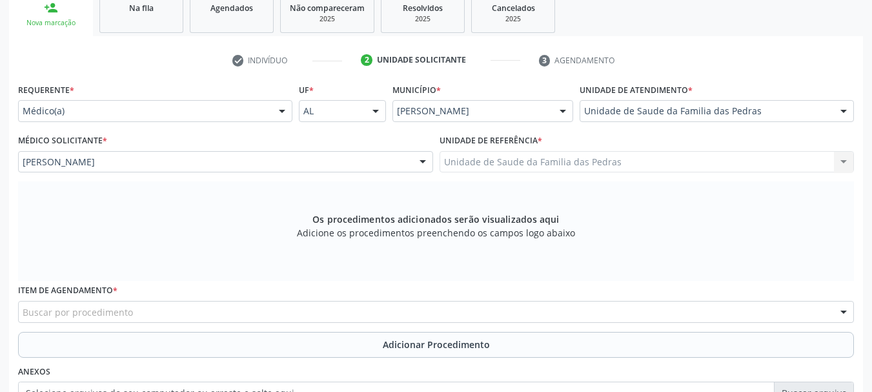
scroll to position [283, 0]
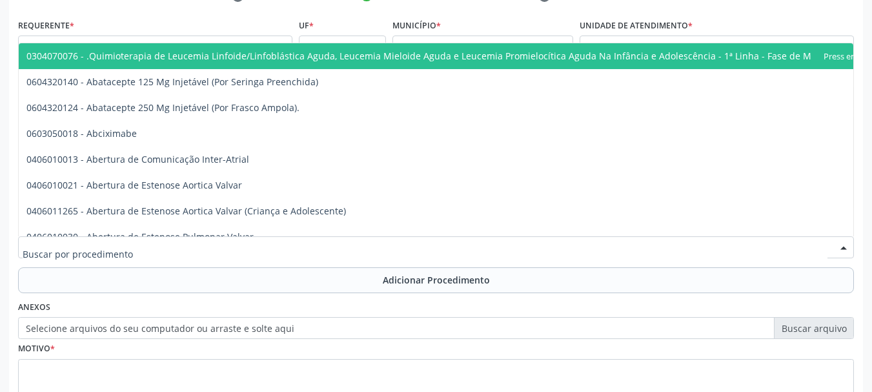
click at [279, 244] on div at bounding box center [435, 247] width 835 height 22
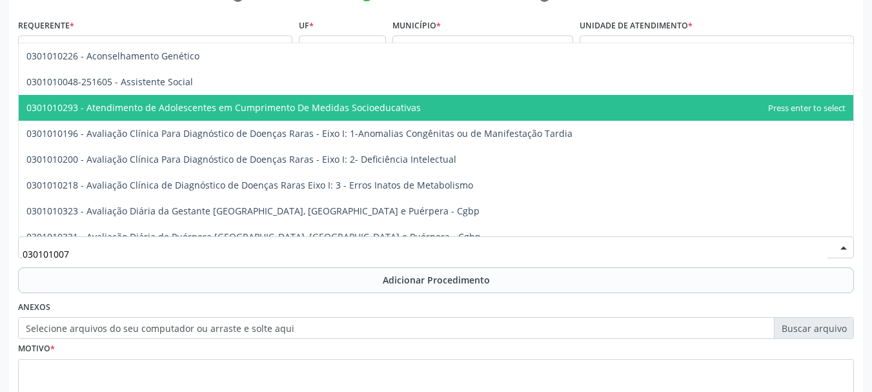
type input "0301010072"
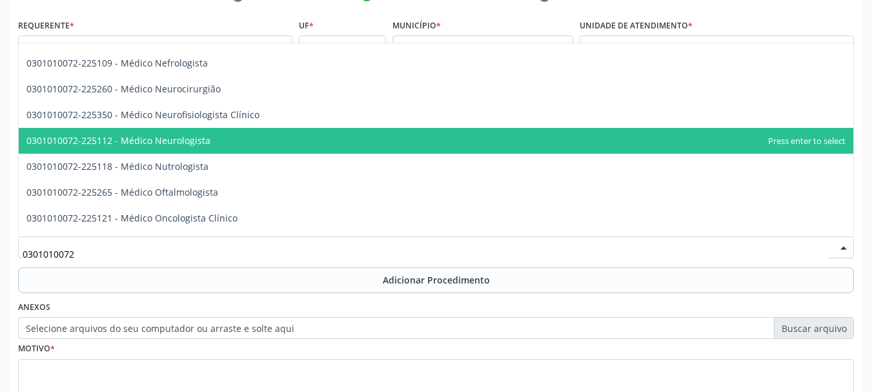
scroll to position [968, 0]
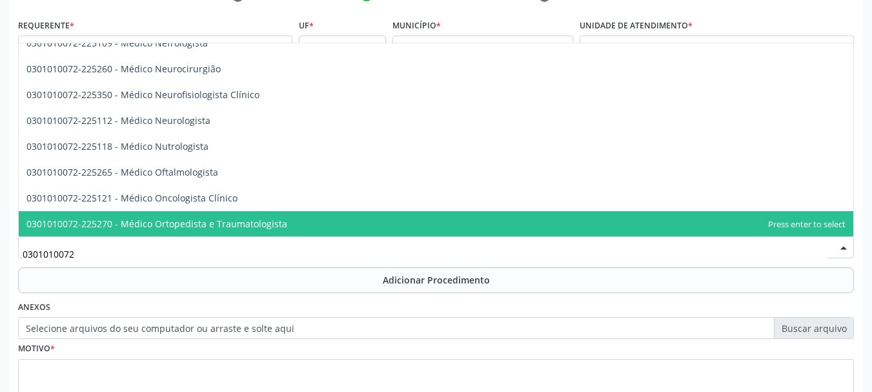
click at [207, 220] on span "0301010072-225270 - Médico Ortopedista e Traumatologista" at bounding box center [156, 223] width 261 height 12
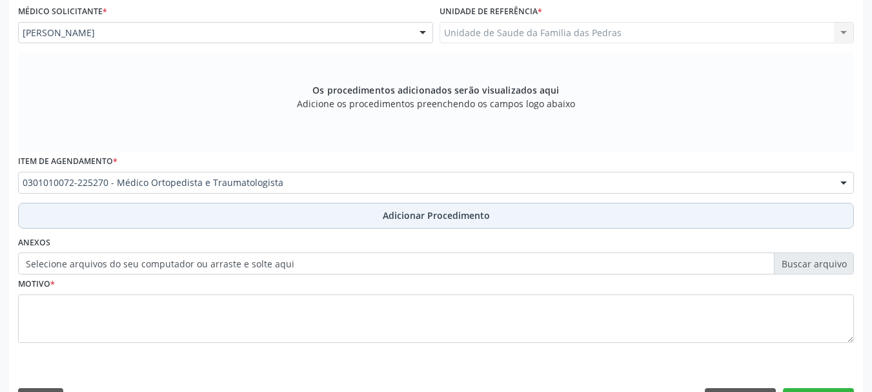
click at [206, 219] on button "Adicionar Procedimento" at bounding box center [435, 216] width 835 height 26
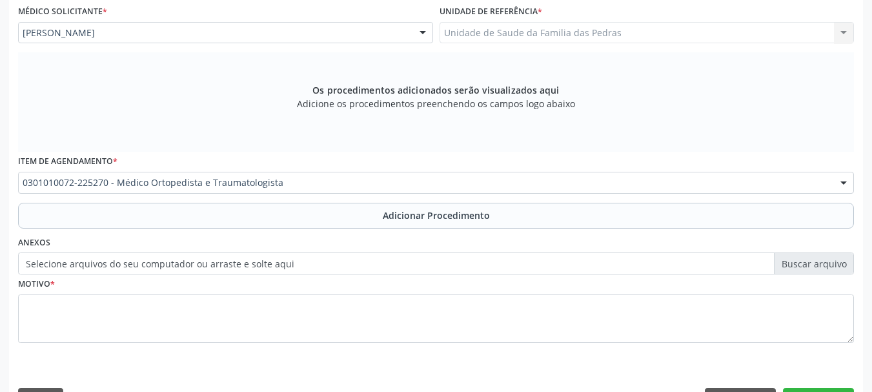
scroll to position [334, 0]
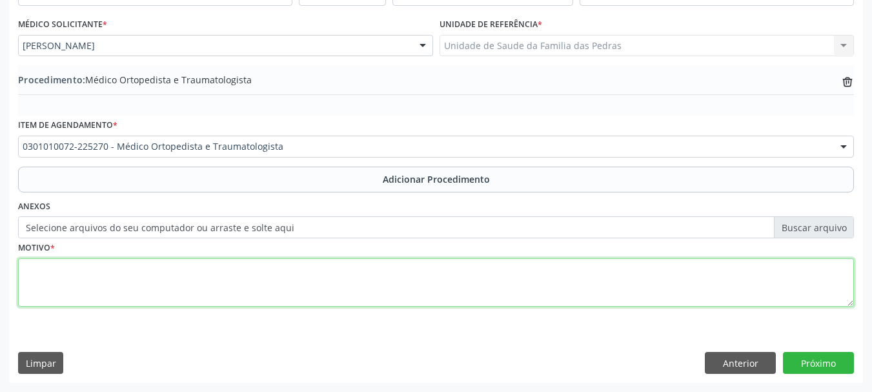
click at [195, 280] on textarea at bounding box center [435, 282] width 835 height 49
type textarea "DOR NO PUNHO DIREITO E LIMITAÇÃO DE MOVIMENTO"
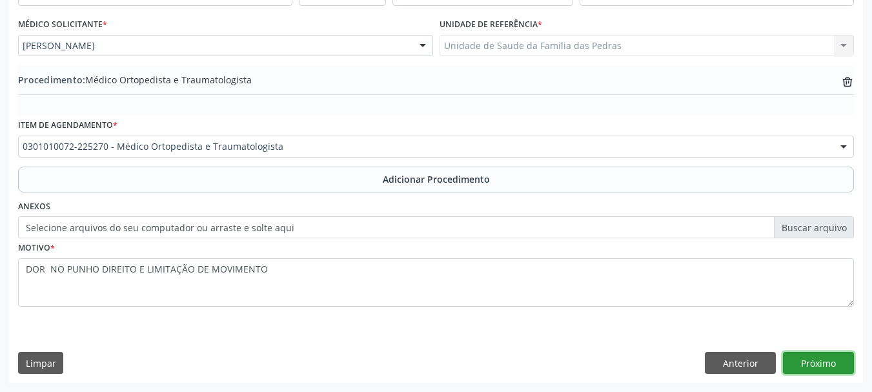
click at [825, 361] on button "Próximo" at bounding box center [818, 363] width 71 height 22
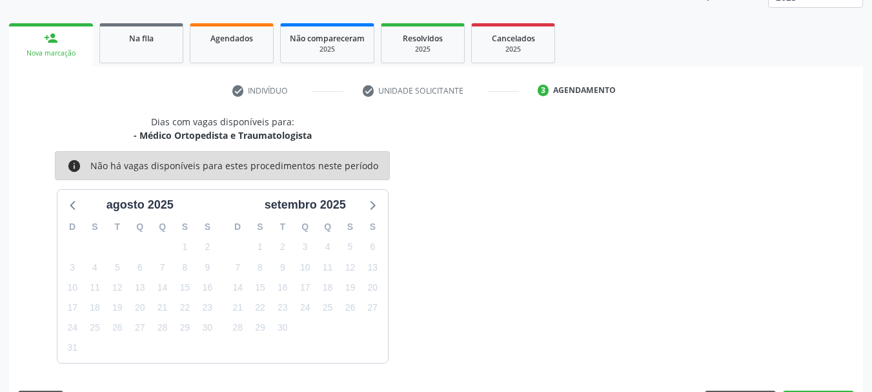
scroll to position [226, 0]
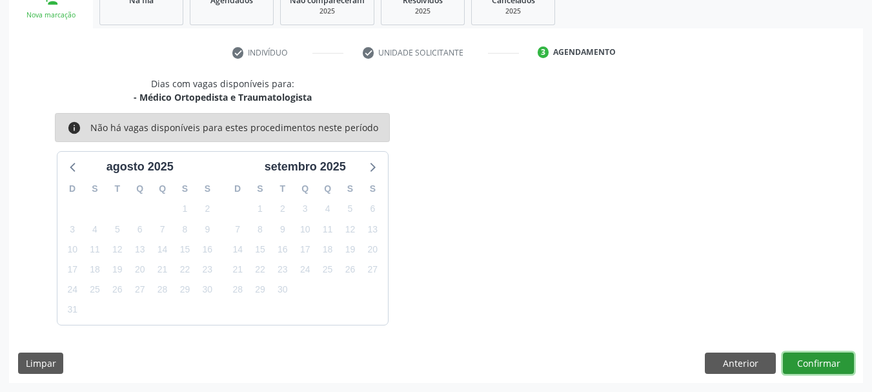
click at [803, 356] on button "Confirmar" at bounding box center [818, 363] width 71 height 22
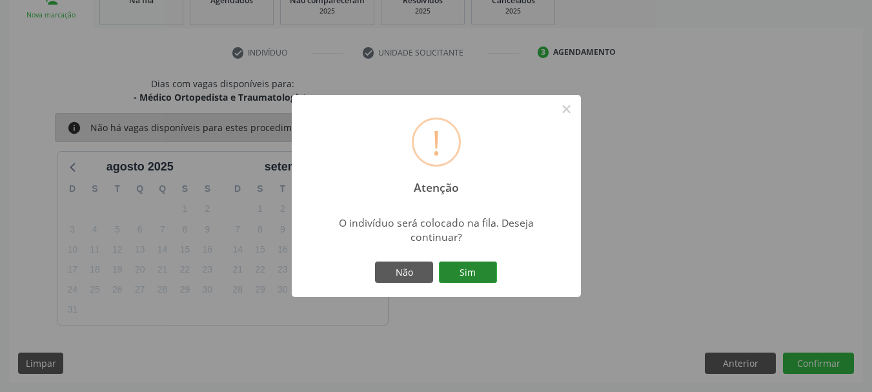
click at [468, 270] on button "Sim" at bounding box center [468, 272] width 58 height 22
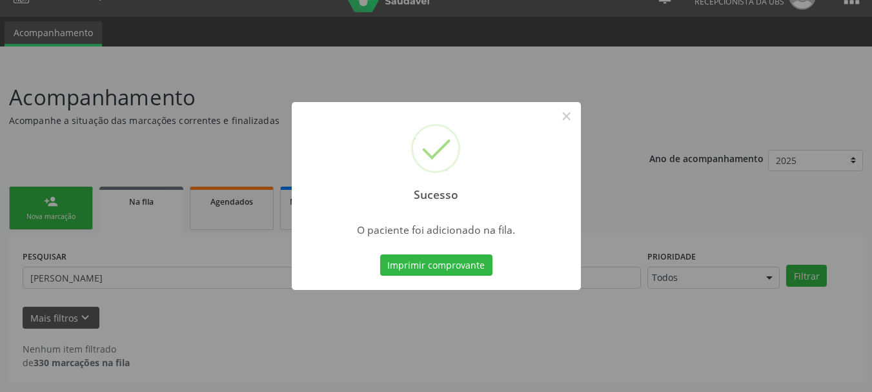
scroll to position [25, 0]
click at [565, 124] on button "×" at bounding box center [566, 116] width 22 height 22
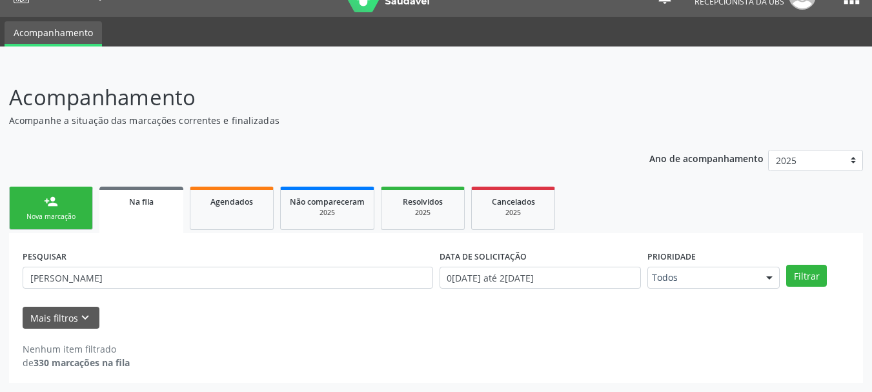
click at [68, 208] on link "person_add Nova marcação" at bounding box center [51, 207] width 84 height 43
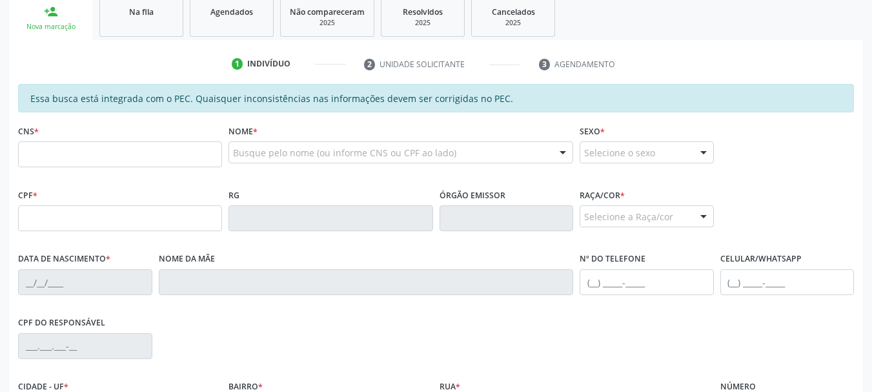
scroll to position [218, 0]
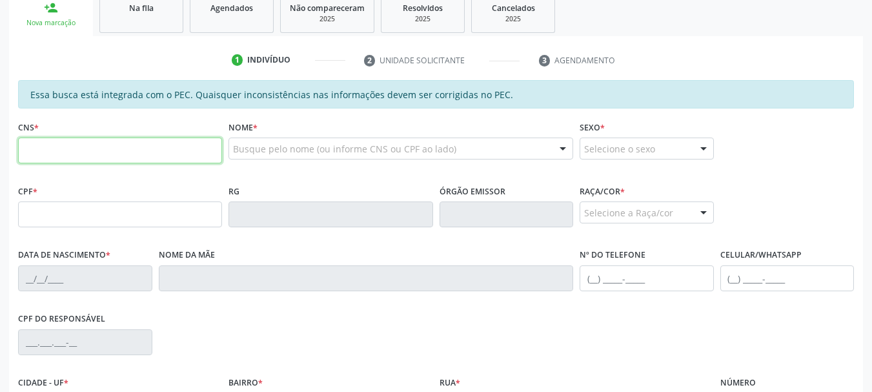
click at [65, 152] on input "text" at bounding box center [120, 150] width 204 height 26
paste input "701 0038 4526 7898"
type input "701 0038 4526 7898"
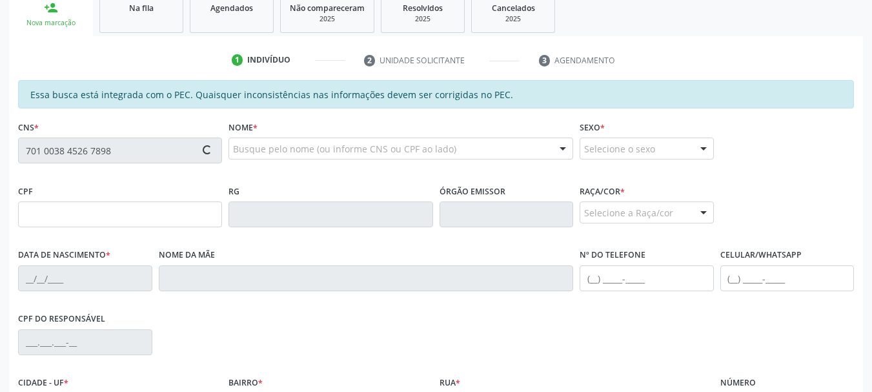
type input "163.717.804-25"
type input "[DATE]"
type input "[PERSON_NAME]"
type input "[PHONE_NUMBER]"
type input "10"
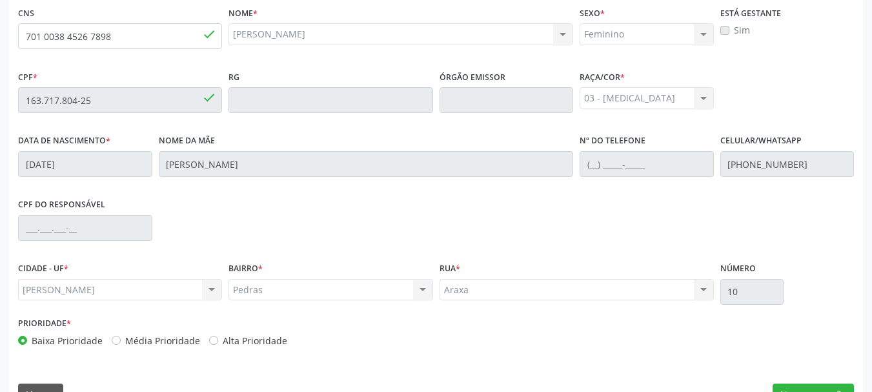
scroll to position [347, 0]
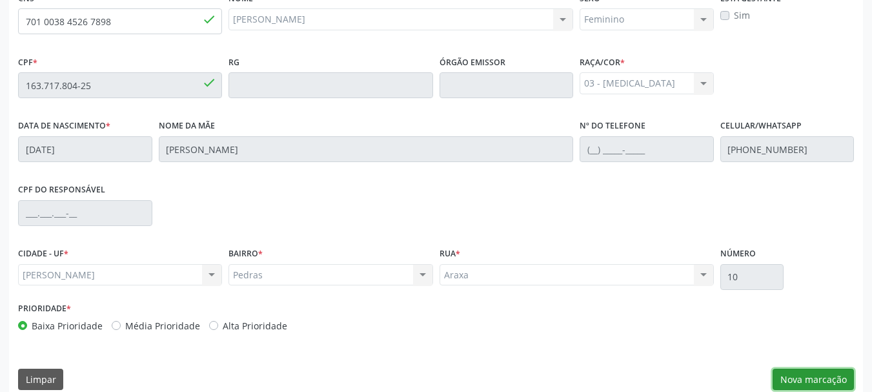
click at [787, 379] on button "Nova marcação" at bounding box center [812, 379] width 81 height 22
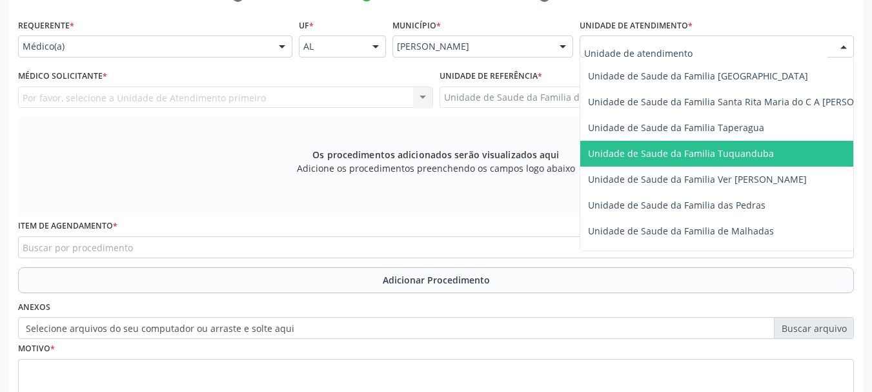
scroll to position [903, 0]
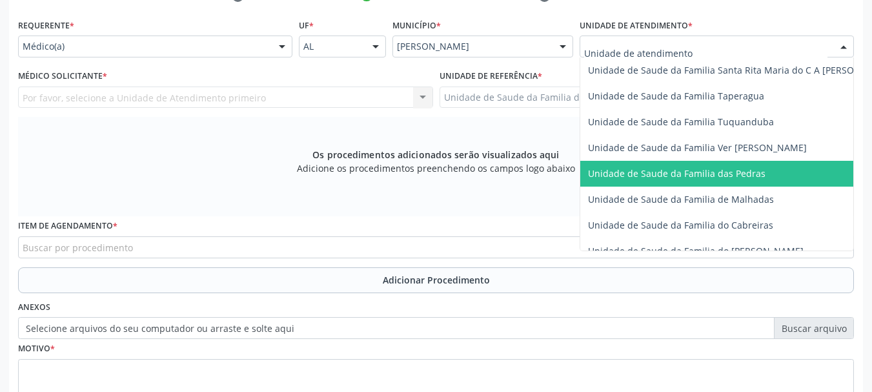
click at [622, 182] on span "Unidade de Saude da Familia das Pedras" at bounding box center [741, 174] width 322 height 26
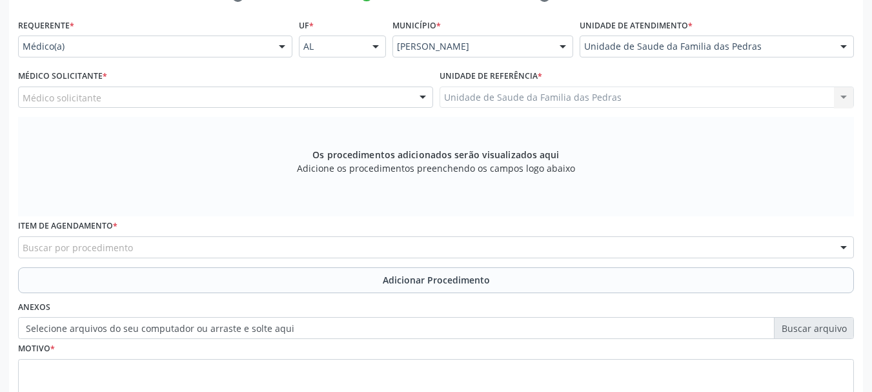
click at [285, 93] on div "Médico solicitante" at bounding box center [225, 97] width 415 height 22
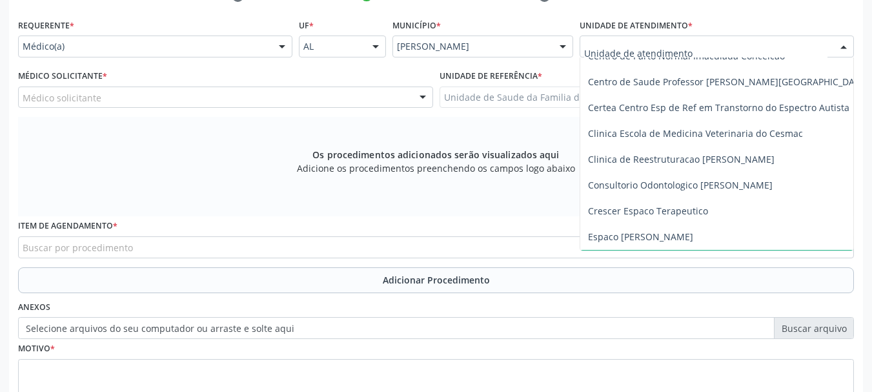
scroll to position [194, 0]
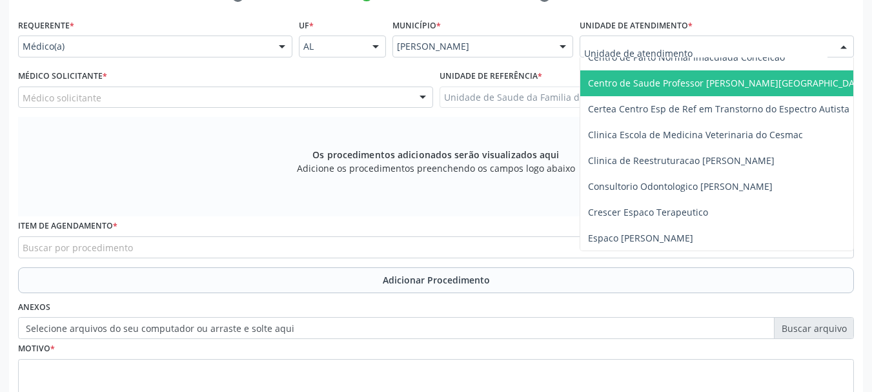
click at [615, 87] on span "Centro de Saude Professor [PERSON_NAME][GEOGRAPHIC_DATA]" at bounding box center [728, 83] width 281 height 12
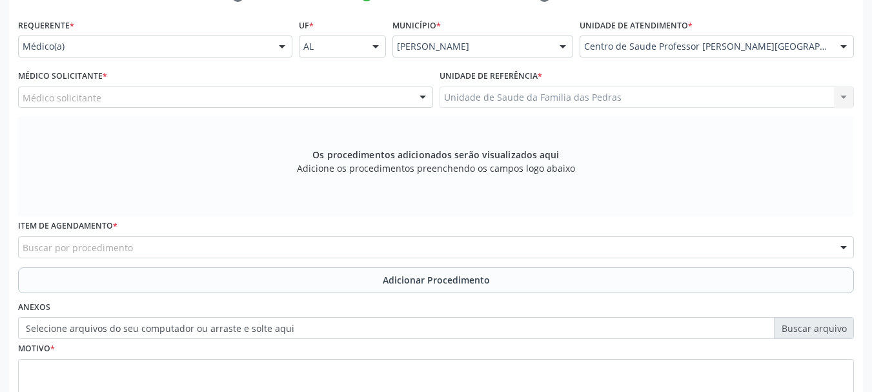
click at [361, 95] on div "Médico solicitante" at bounding box center [225, 97] width 415 height 22
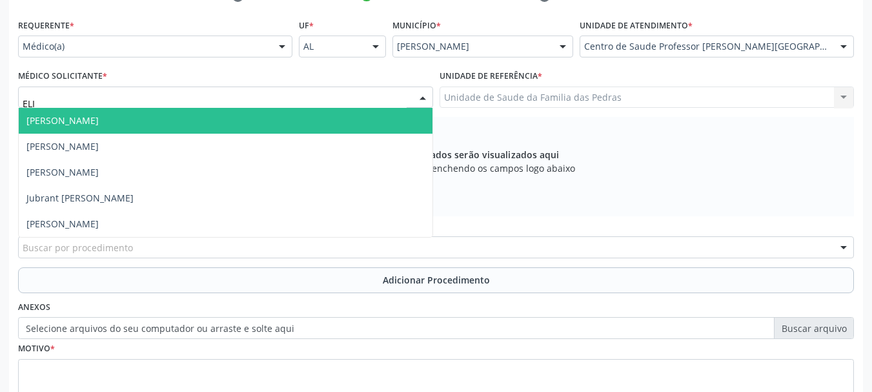
type input "[PERSON_NAME]"
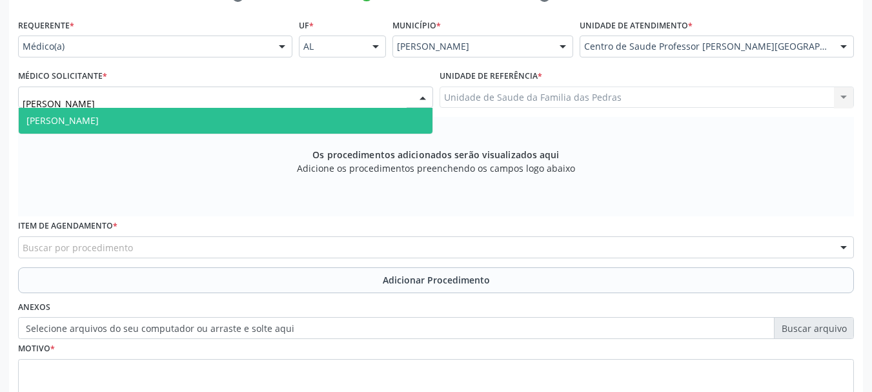
click at [292, 128] on span "[PERSON_NAME]" at bounding box center [226, 121] width 414 height 26
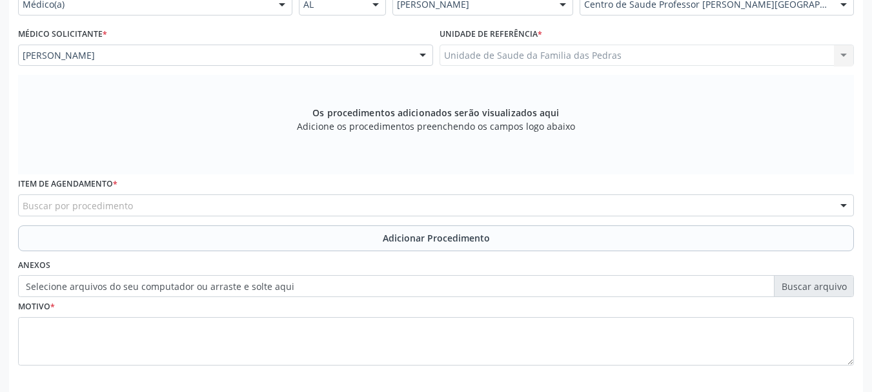
scroll to position [347, 0]
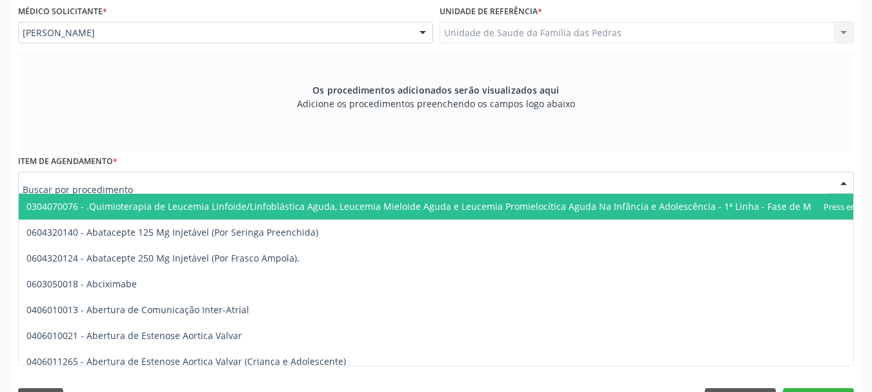
click at [266, 182] on div at bounding box center [435, 183] width 835 height 22
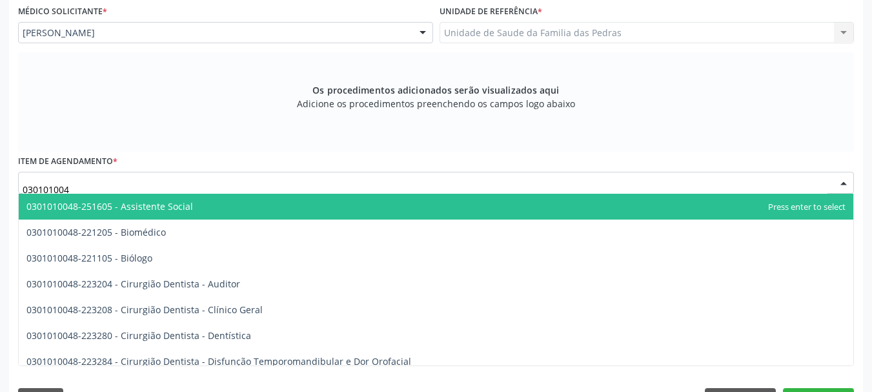
type input "0301010048"
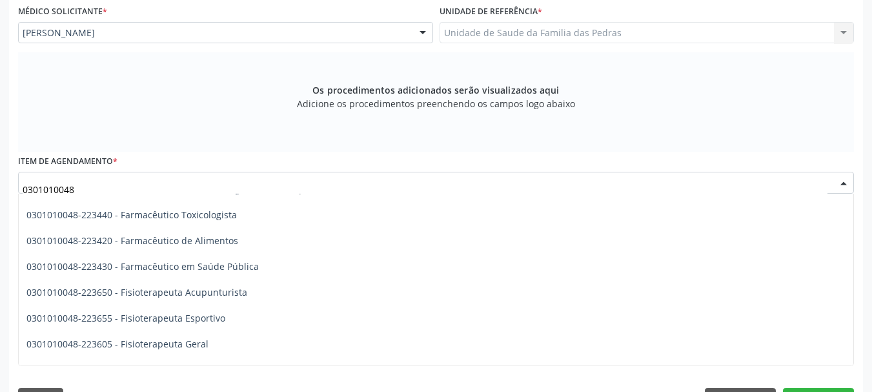
scroll to position [1290, 0]
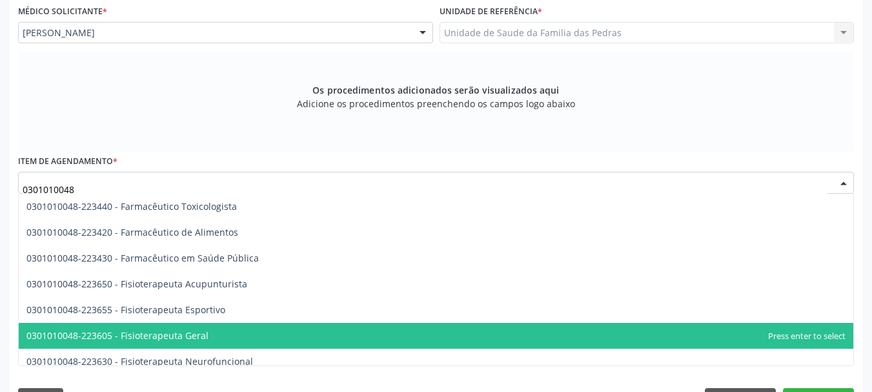
click at [131, 332] on span "0301010048-223605 - Fisioterapeuta Geral" at bounding box center [117, 335] width 182 height 12
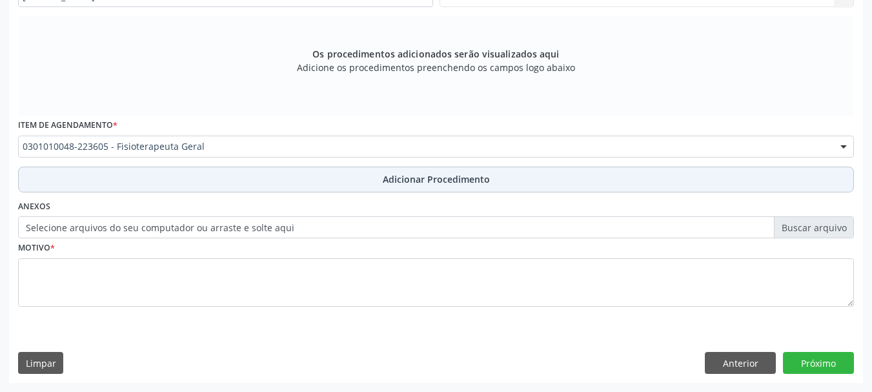
click at [154, 185] on button "Adicionar Procedimento" at bounding box center [435, 179] width 835 height 26
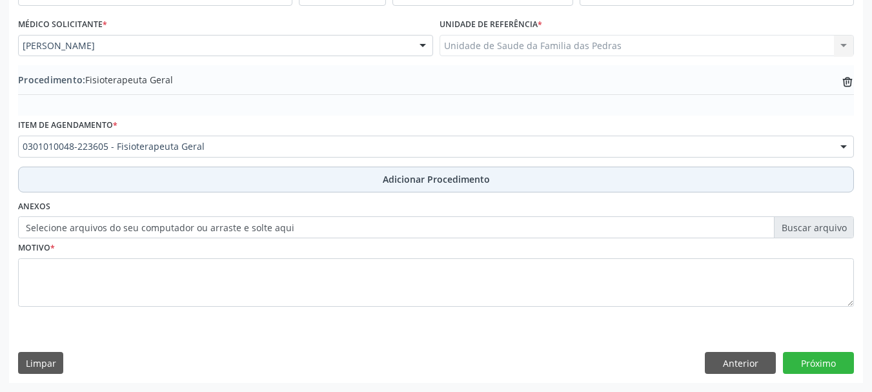
scroll to position [334, 0]
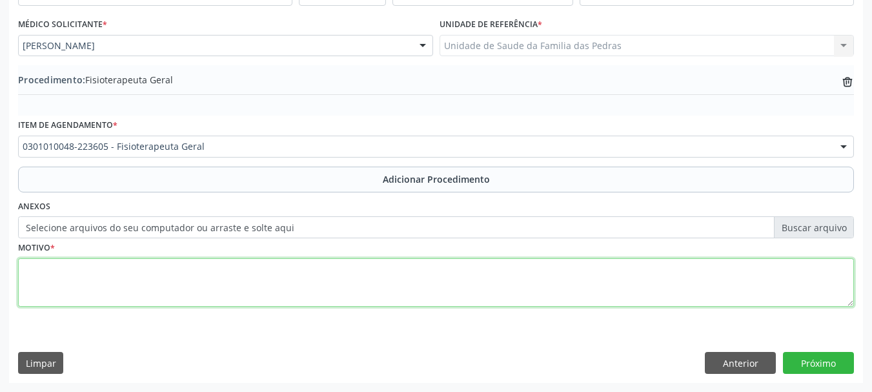
click at [134, 270] on textarea at bounding box center [435, 282] width 835 height 49
type textarea "LESAO MENISCAL"
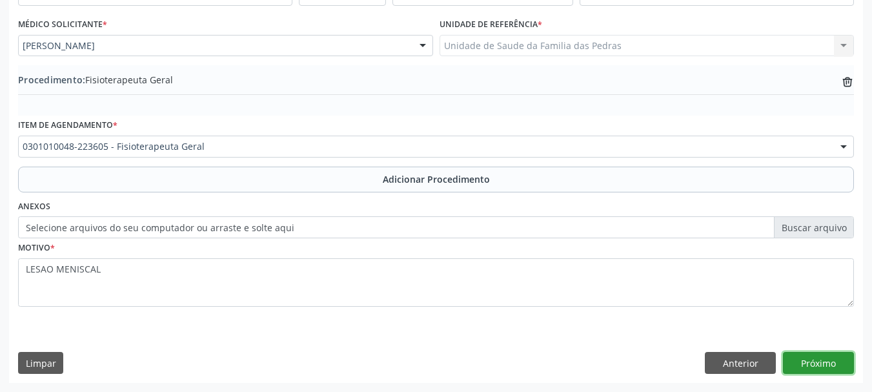
click at [808, 363] on button "Próximo" at bounding box center [818, 363] width 71 height 22
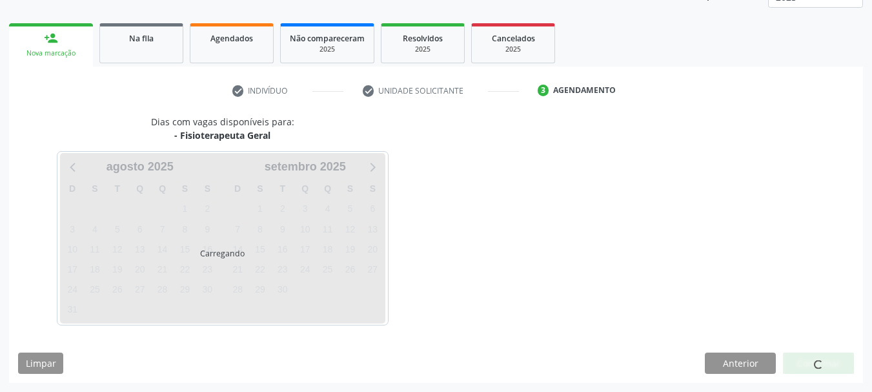
scroll to position [226, 0]
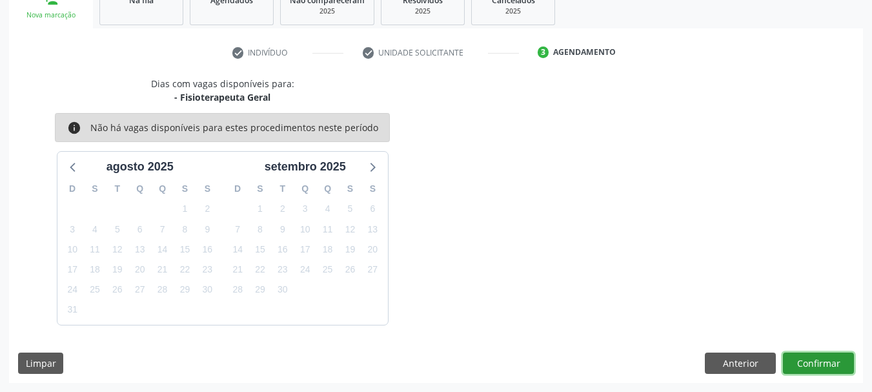
click at [801, 361] on button "Confirmar" at bounding box center [818, 363] width 71 height 22
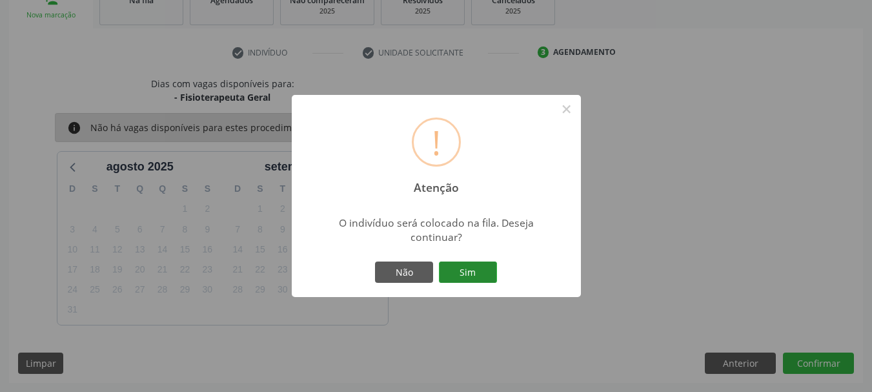
click at [463, 277] on button "Sim" at bounding box center [468, 272] width 58 height 22
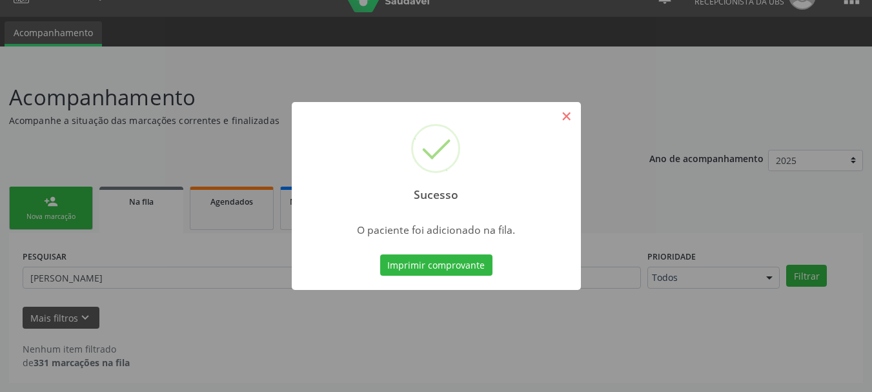
scroll to position [25, 0]
click at [569, 117] on button "×" at bounding box center [566, 116] width 22 height 22
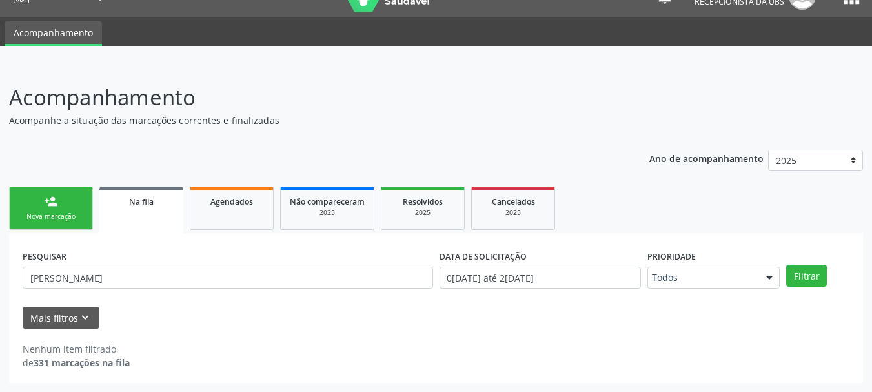
click at [29, 210] on link "person_add Nova marcação" at bounding box center [51, 207] width 84 height 43
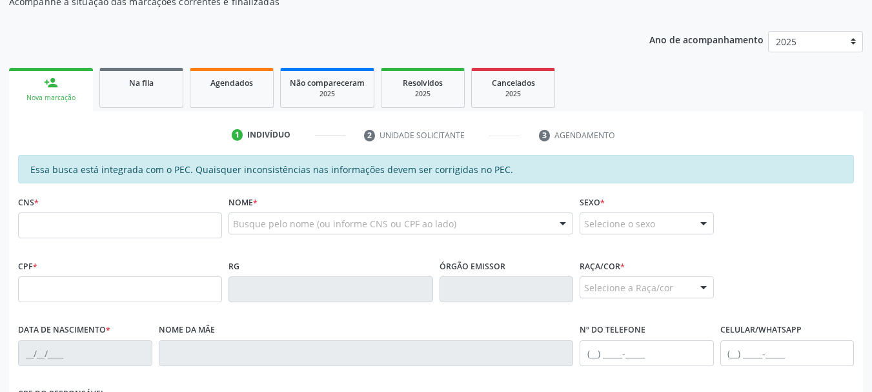
scroll to position [154, 0]
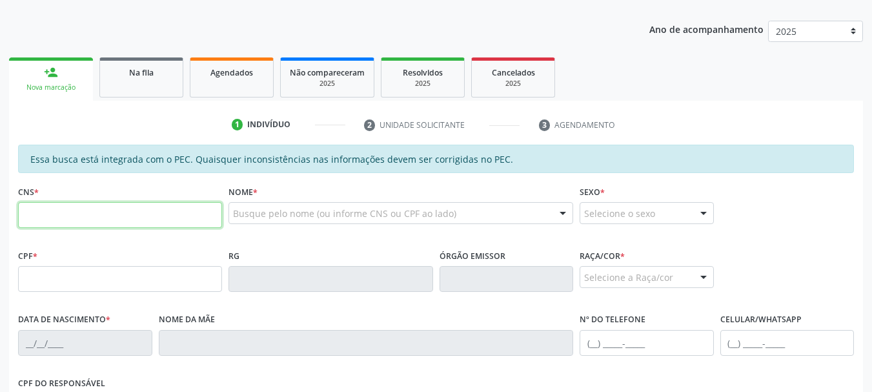
click at [163, 219] on input "text" at bounding box center [120, 215] width 204 height 26
type input "706 5013 1796 8696"
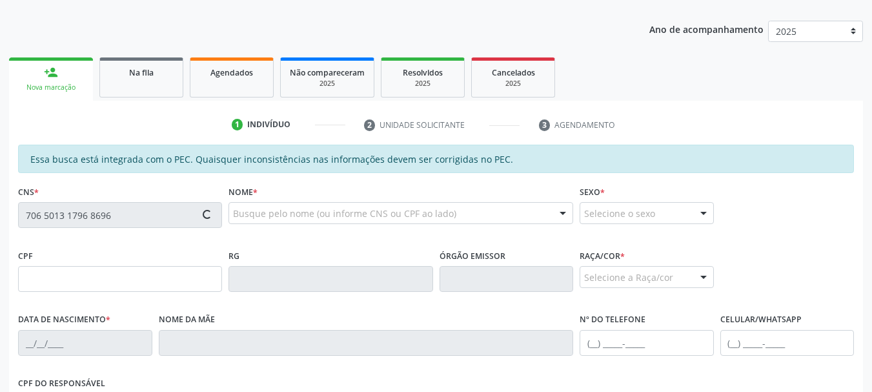
type input "020.021.354-79"
type input "[DATE]"
type input "[PERSON_NAME]"
type input "[PHONE_NUMBER]"
type input "11"
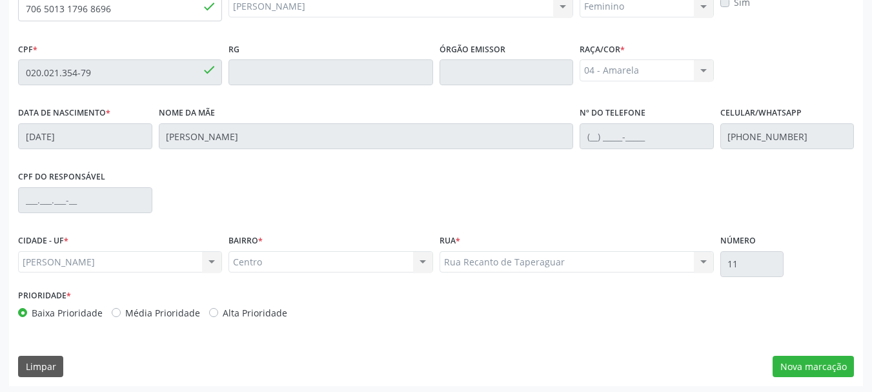
scroll to position [363, 0]
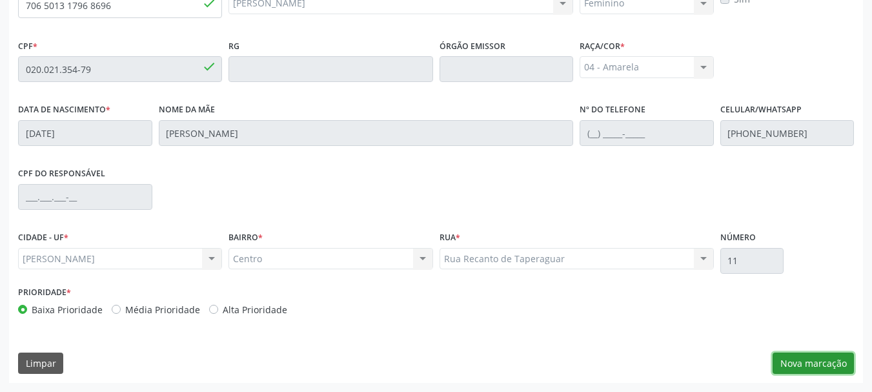
click at [794, 368] on button "Nova marcação" at bounding box center [812, 363] width 81 height 22
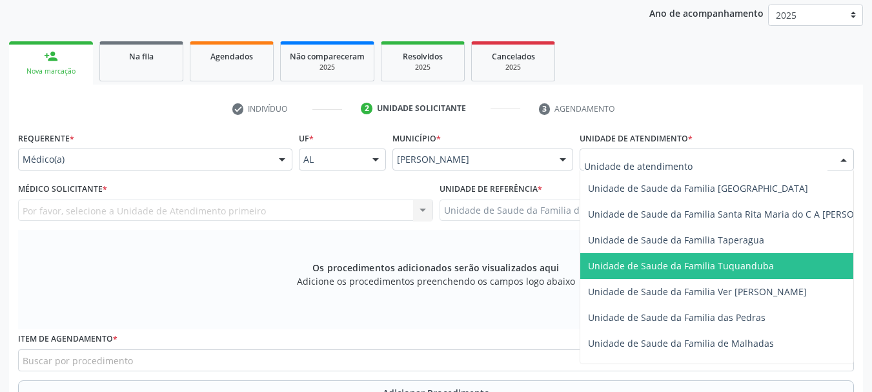
scroll to position [903, 0]
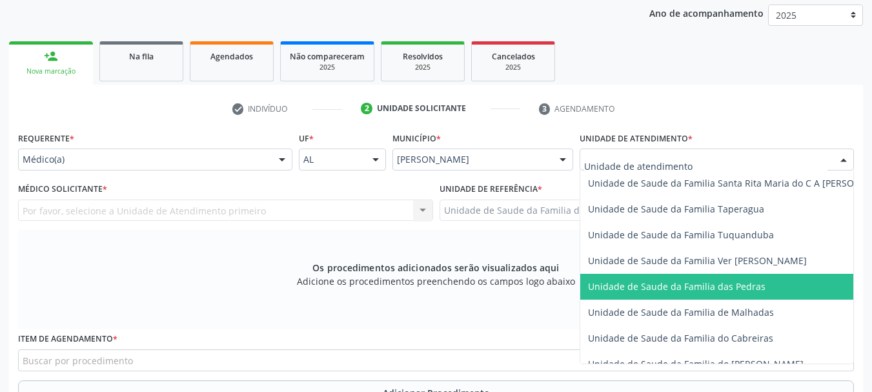
click at [645, 280] on span "Unidade de Saude da Familia das Pedras" at bounding box center [676, 286] width 177 height 12
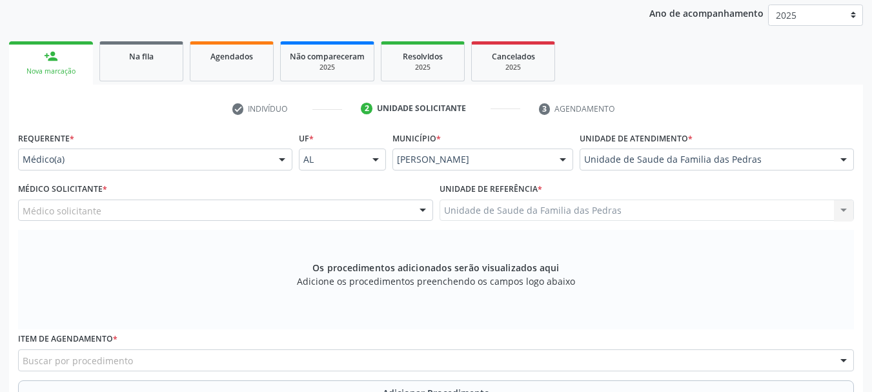
click at [385, 214] on div "Médico solicitante" at bounding box center [225, 210] width 415 height 22
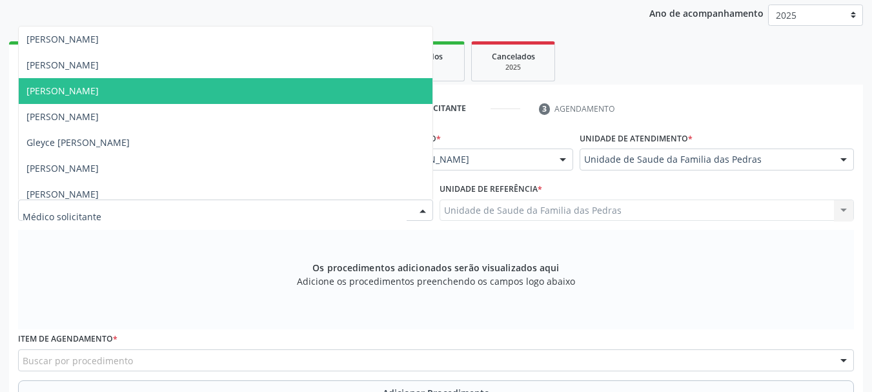
click at [280, 86] on span "[PERSON_NAME]" at bounding box center [226, 91] width 414 height 26
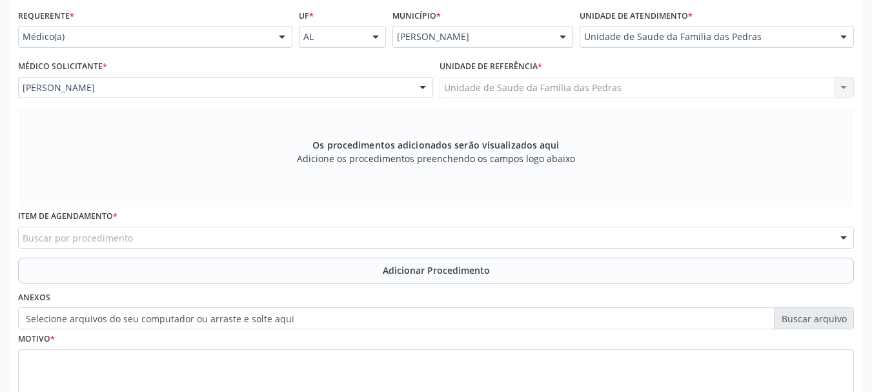
scroll to position [299, 0]
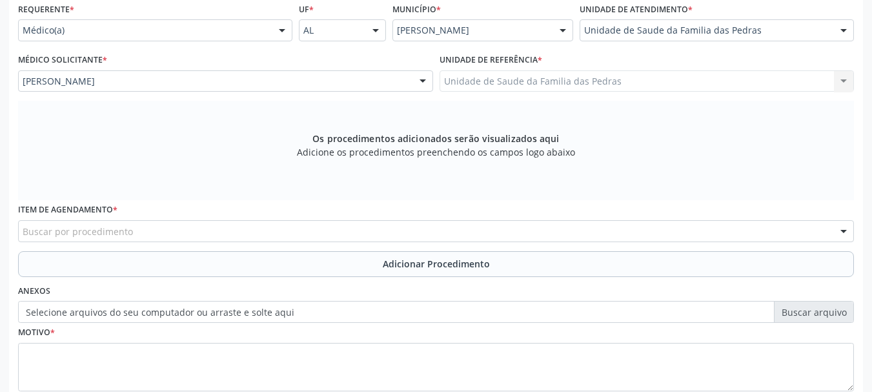
click at [337, 234] on div "Buscar por procedimento" at bounding box center [435, 231] width 835 height 22
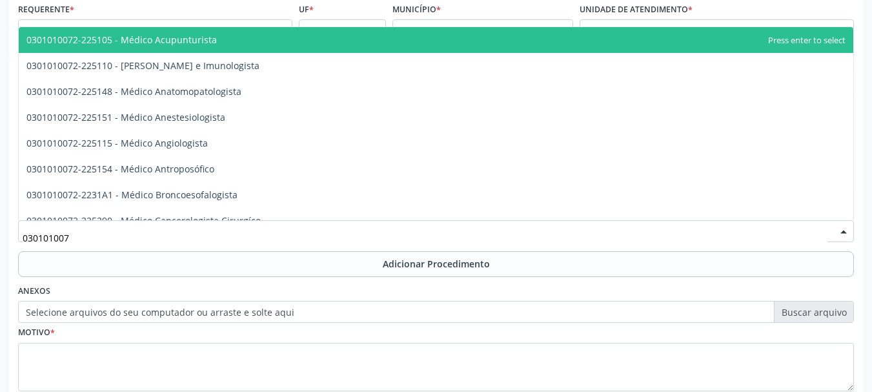
type input "0301010072"
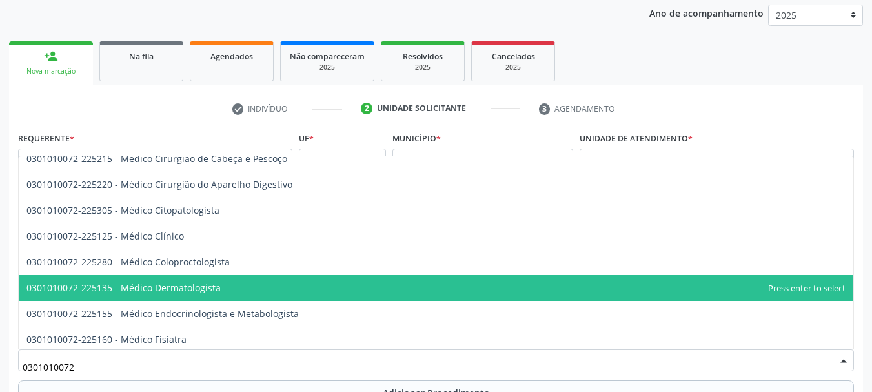
scroll to position [426, 0]
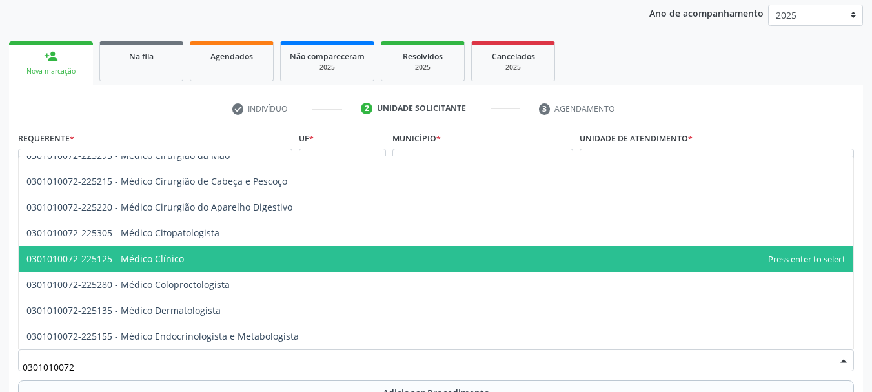
click at [232, 254] on span "0301010072-225125 - Médico Clínico" at bounding box center [436, 259] width 834 height 26
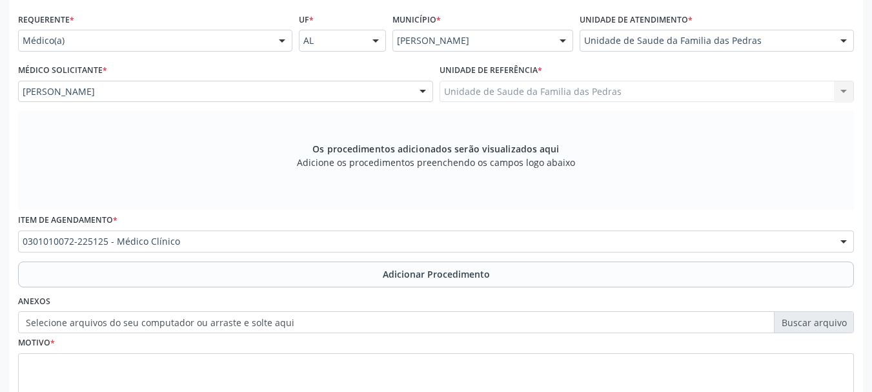
scroll to position [299, 0]
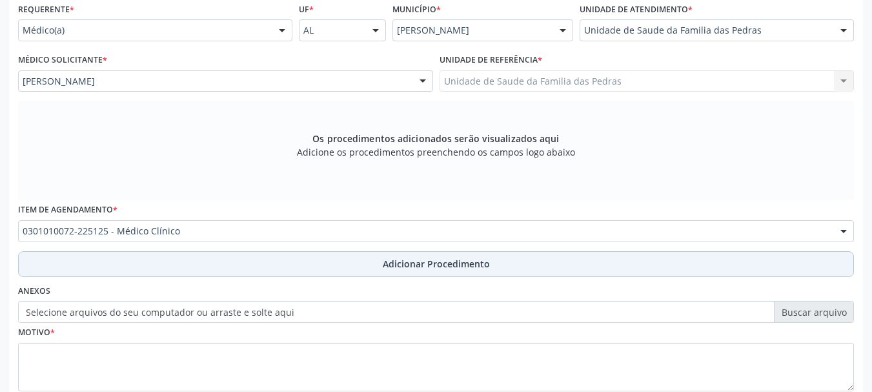
click at [263, 268] on button "Adicionar Procedimento" at bounding box center [435, 264] width 835 height 26
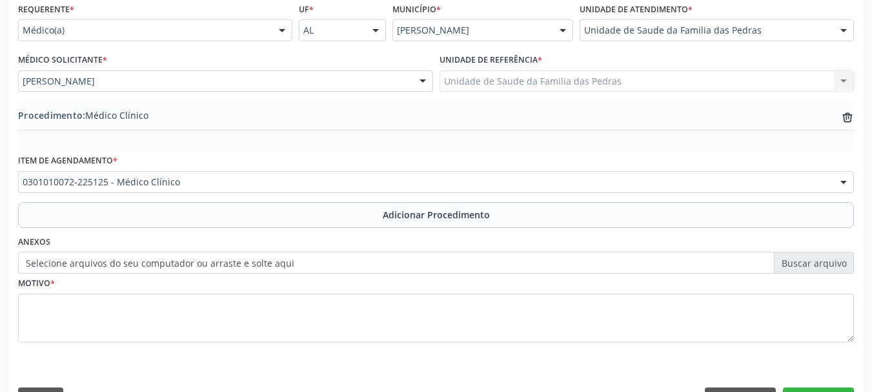
scroll to position [334, 0]
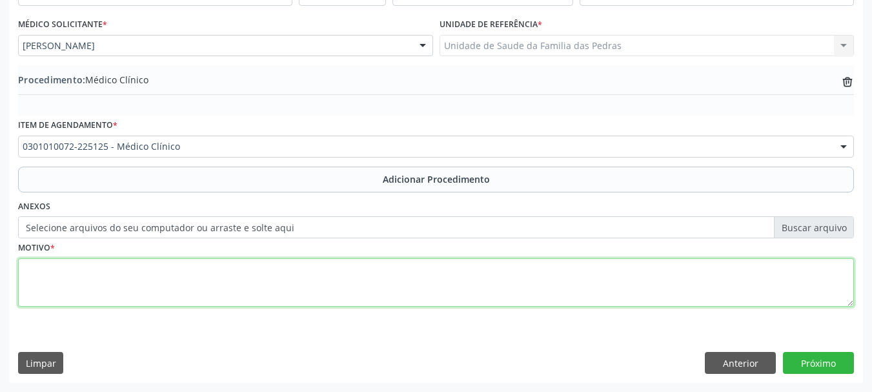
click at [249, 281] on textarea at bounding box center [435, 282] width 835 height 49
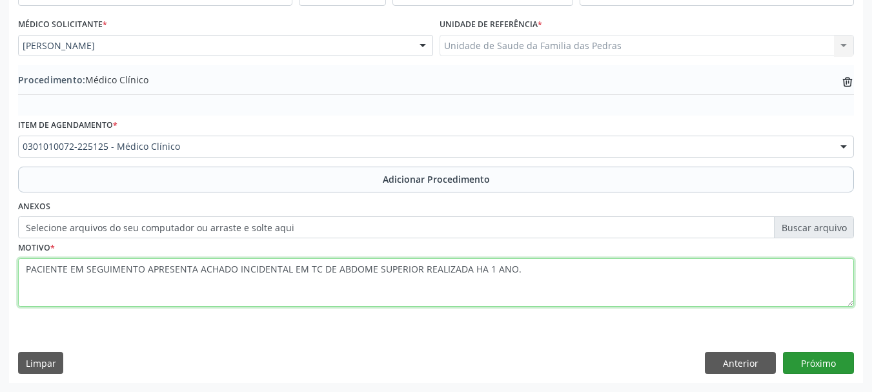
type textarea "PACIENTE EM SEGUIMENTO APRESENTA ACHADO INCIDENTAL EM TC DE ABDOME SUPERIOR REA…"
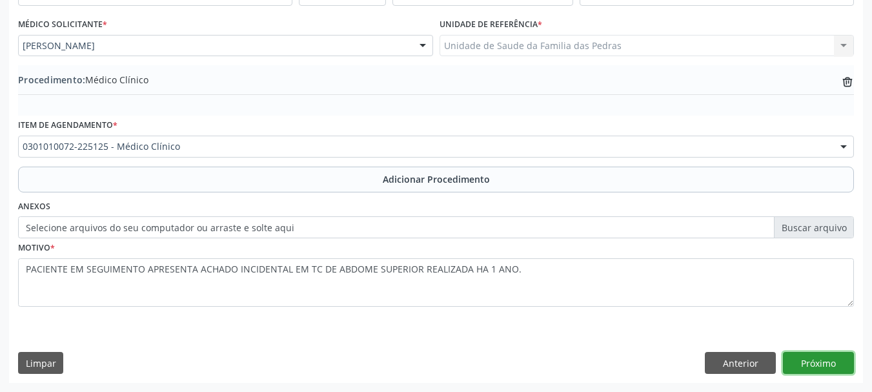
click at [836, 361] on button "Próximo" at bounding box center [818, 363] width 71 height 22
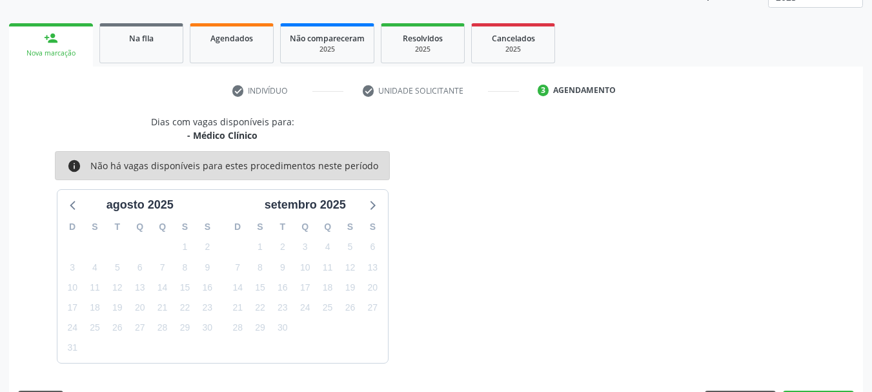
scroll to position [226, 0]
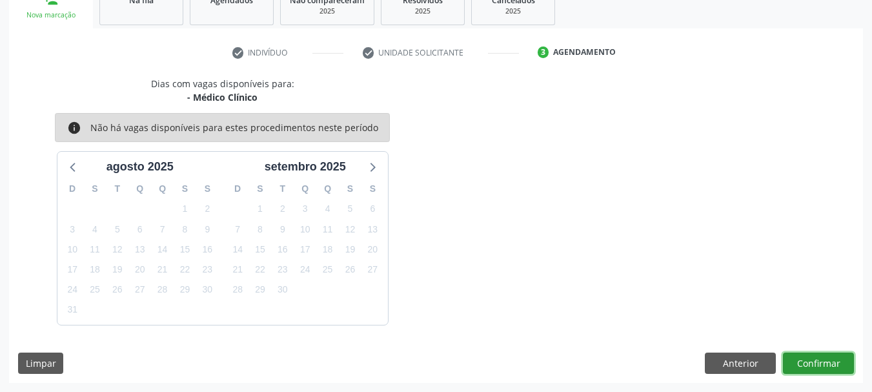
click at [826, 365] on button "Confirmar" at bounding box center [818, 363] width 71 height 22
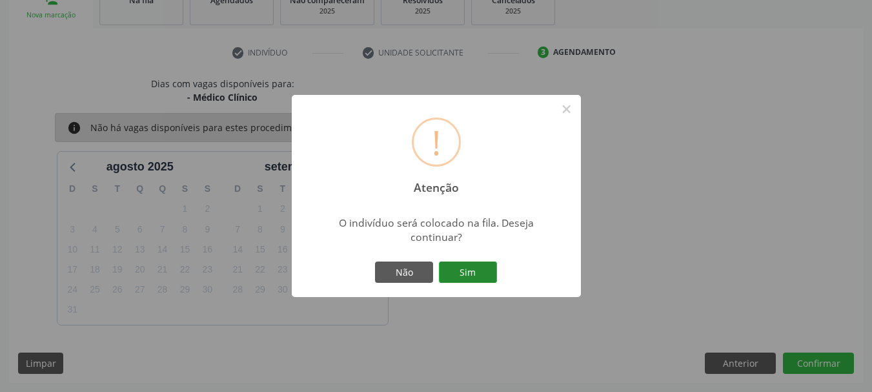
click at [487, 277] on button "Sim" at bounding box center [468, 272] width 58 height 22
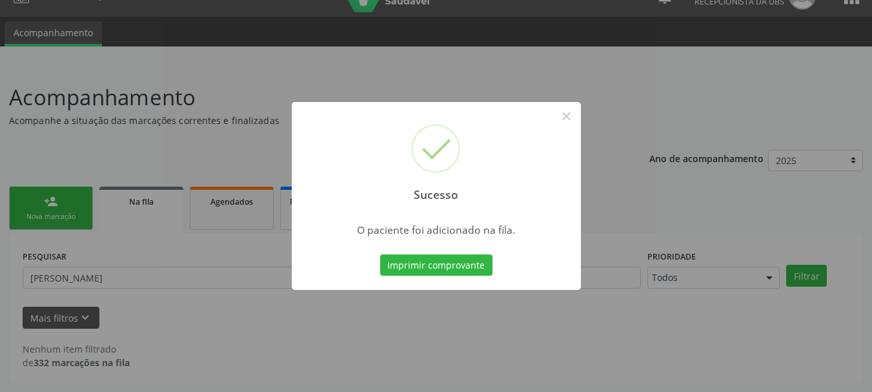
scroll to position [25, 0]
click at [565, 117] on button "×" at bounding box center [566, 116] width 22 height 22
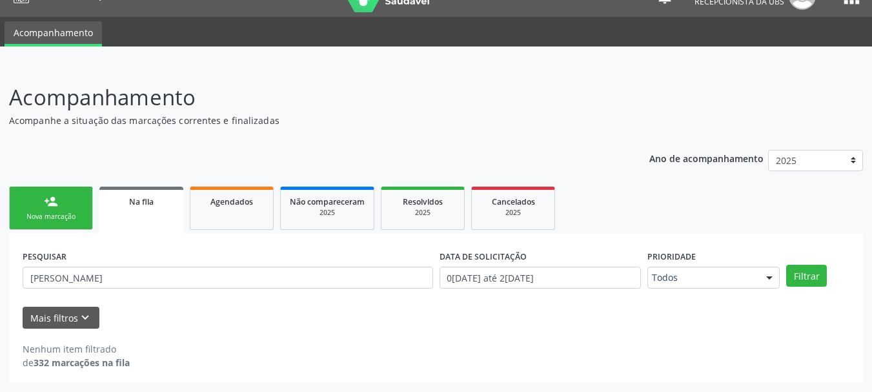
click at [84, 209] on link "person_add Nova marcação" at bounding box center [51, 207] width 84 height 43
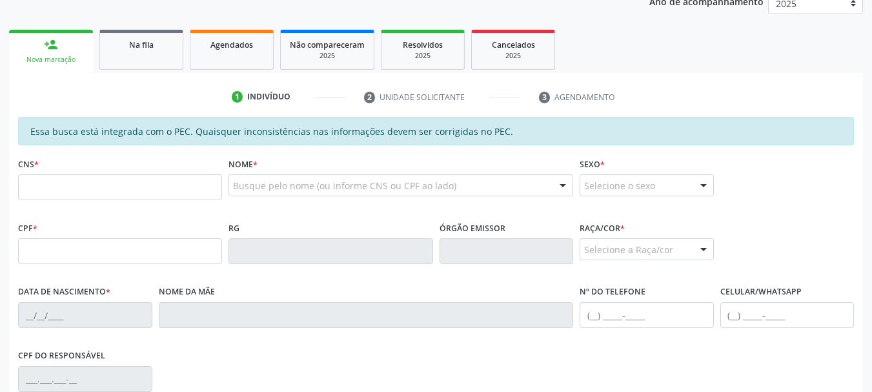
scroll to position [218, 0]
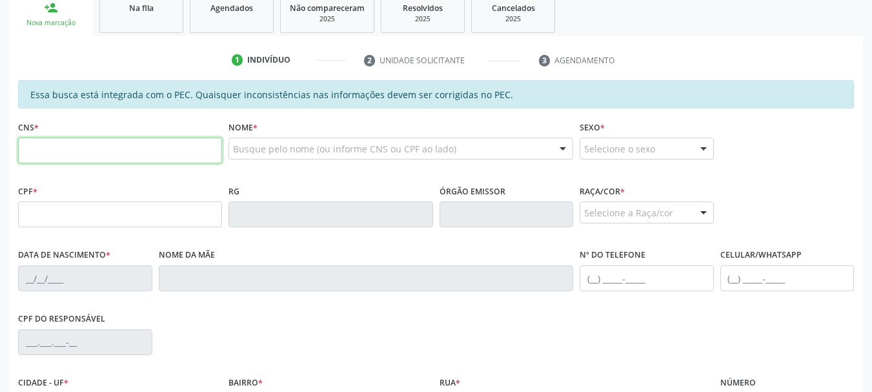
click at [97, 145] on input "text" at bounding box center [120, 150] width 204 height 26
paste input "898 0063 8443 3208"
type input "898 0063 8443 3208"
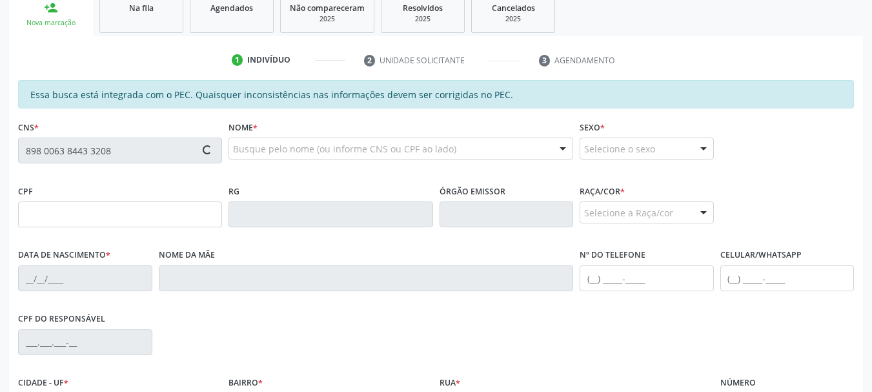
type input "004.510.844-70"
type input "[DATE]"
type input "[PERSON_NAME]"
type input "[PHONE_NUMBER]"
type input "S/N"
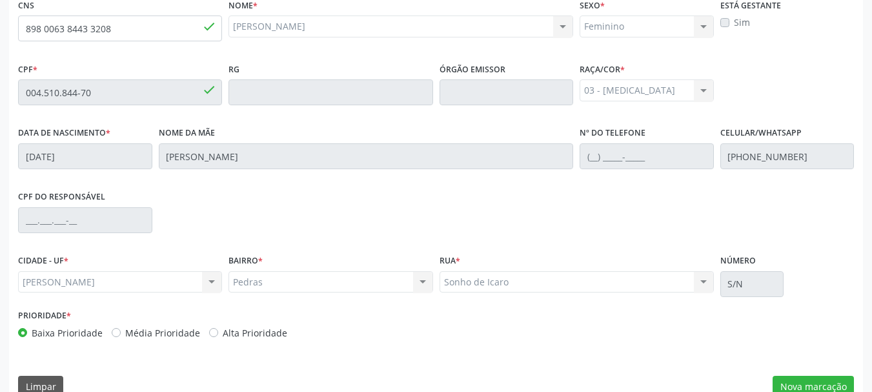
scroll to position [363, 0]
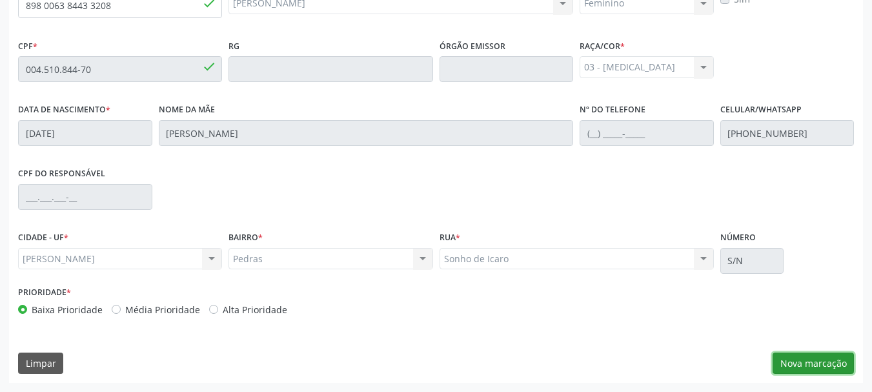
click at [789, 368] on button "Nova marcação" at bounding box center [812, 363] width 81 height 22
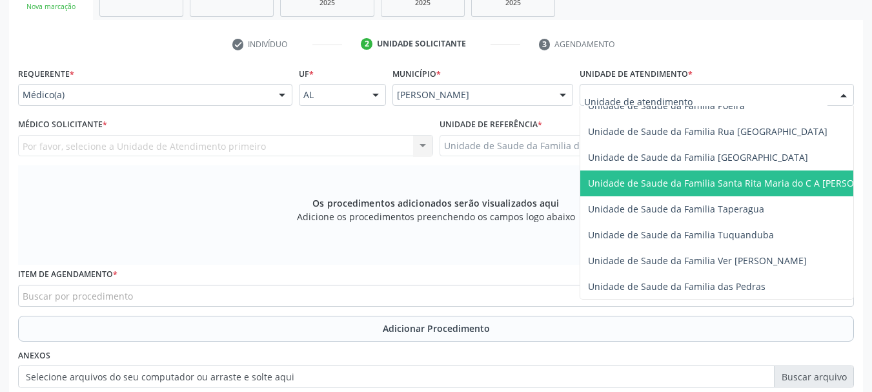
scroll to position [903, 0]
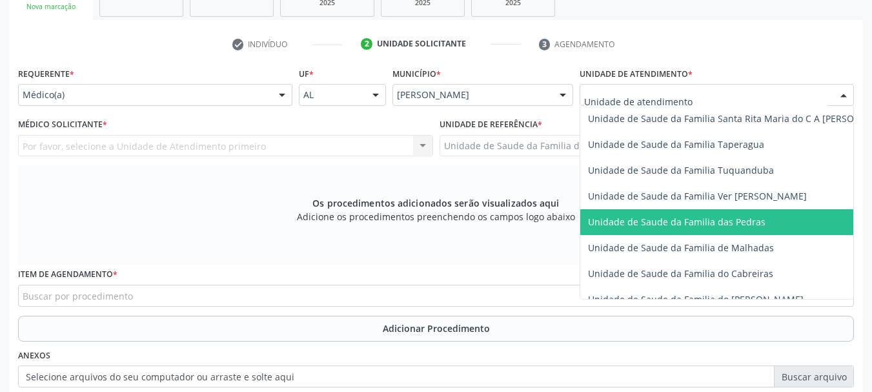
click at [658, 215] on span "Unidade de Saude da Familia das Pedras" at bounding box center [676, 221] width 177 height 12
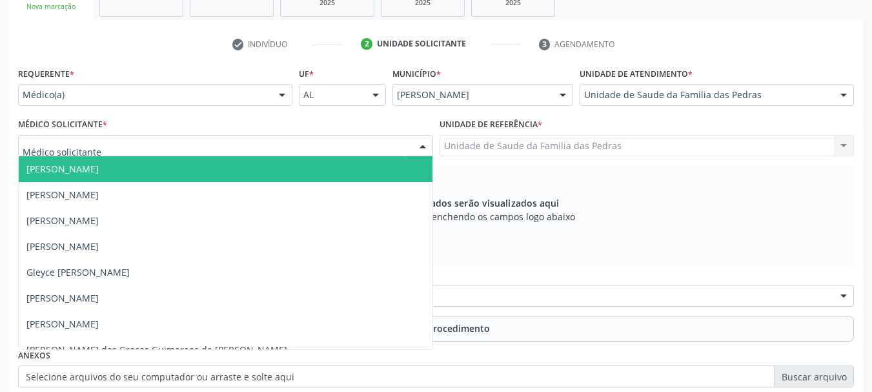
click at [375, 148] on div at bounding box center [225, 146] width 415 height 22
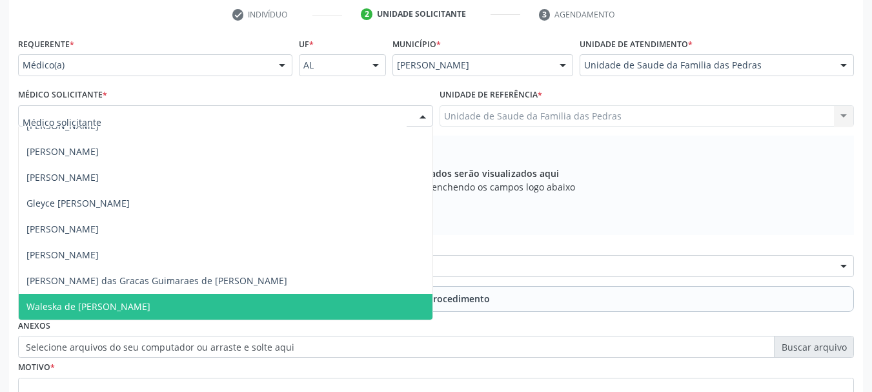
scroll to position [299, 0]
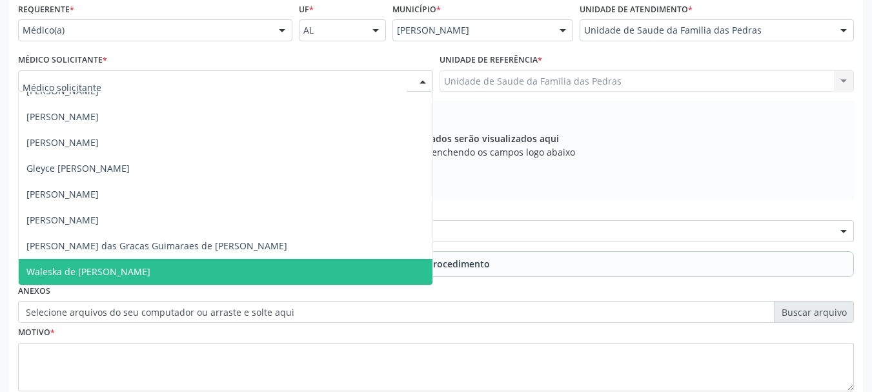
click at [301, 277] on span "Waleska de [PERSON_NAME]" at bounding box center [226, 272] width 414 height 26
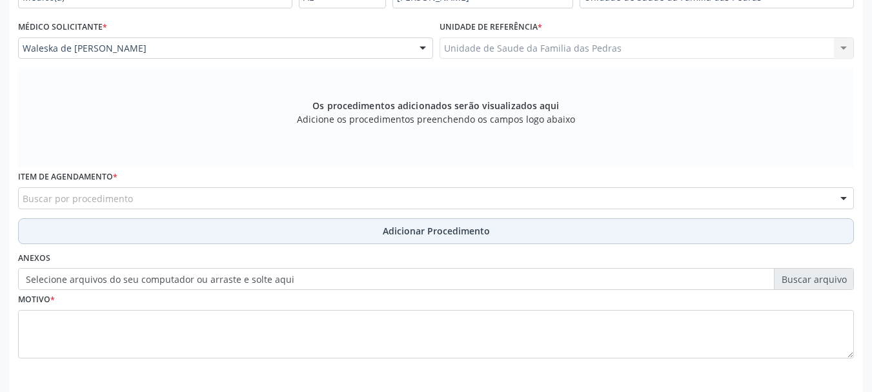
scroll to position [363, 0]
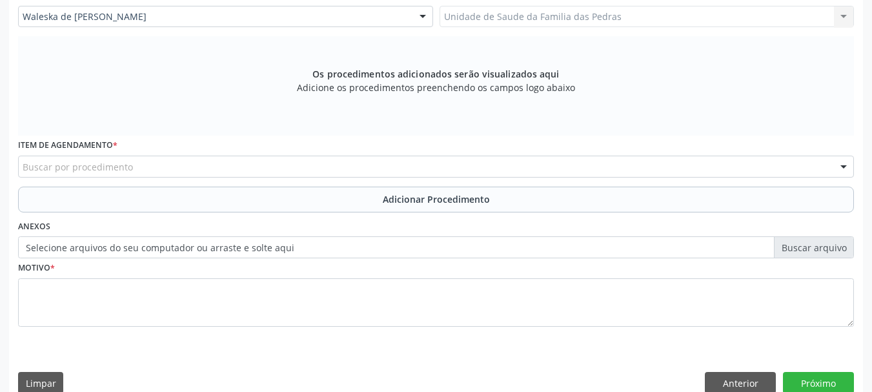
click at [332, 168] on div "Buscar por procedimento" at bounding box center [435, 166] width 835 height 22
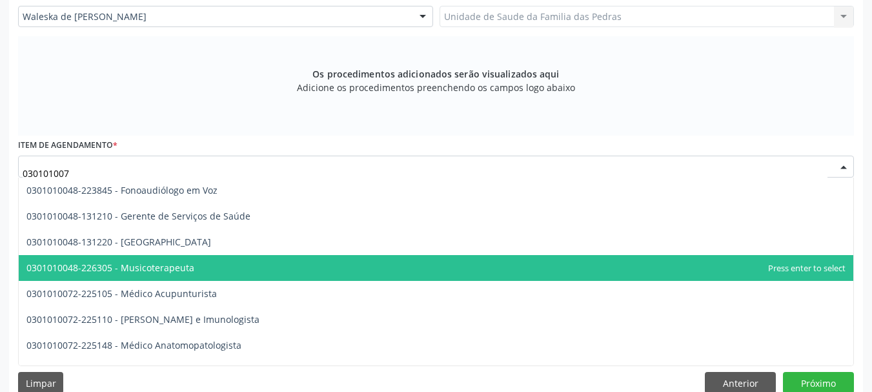
scroll to position [1592, 0]
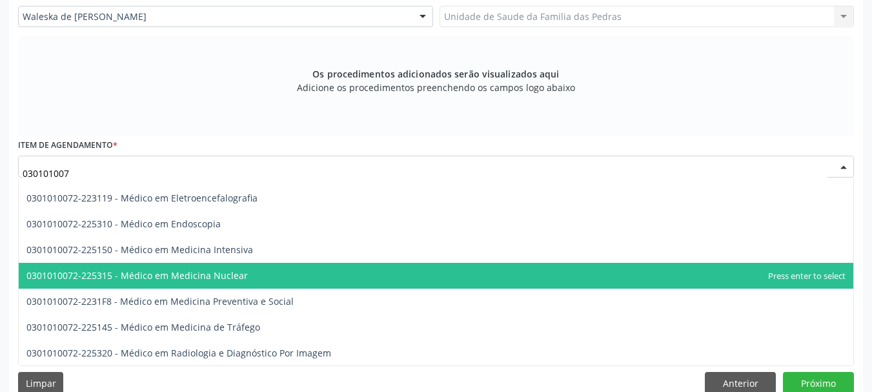
type input "0301010072"
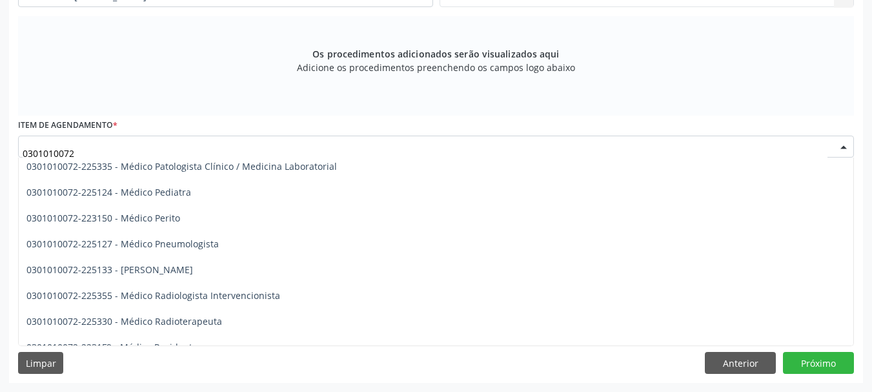
scroll to position [1205, 0]
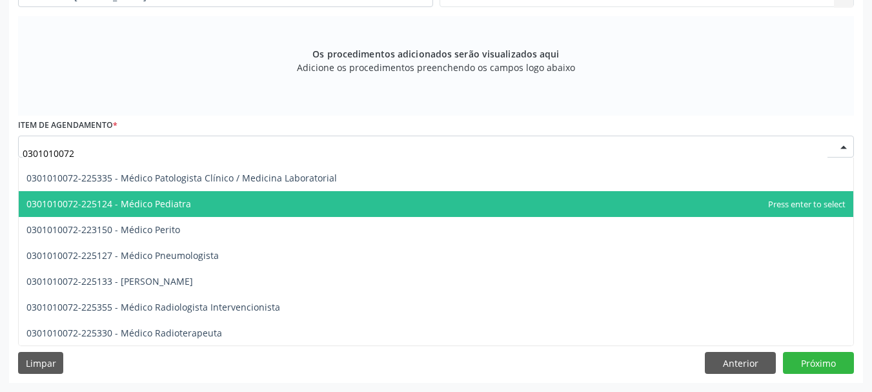
click at [307, 206] on span "0301010072-225124 - Médico Pediatra" at bounding box center [436, 204] width 834 height 26
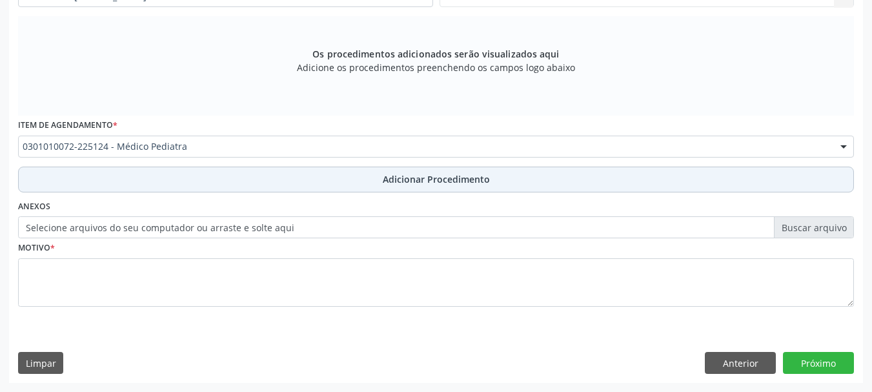
click at [325, 178] on button "Adicionar Procedimento" at bounding box center [435, 179] width 835 height 26
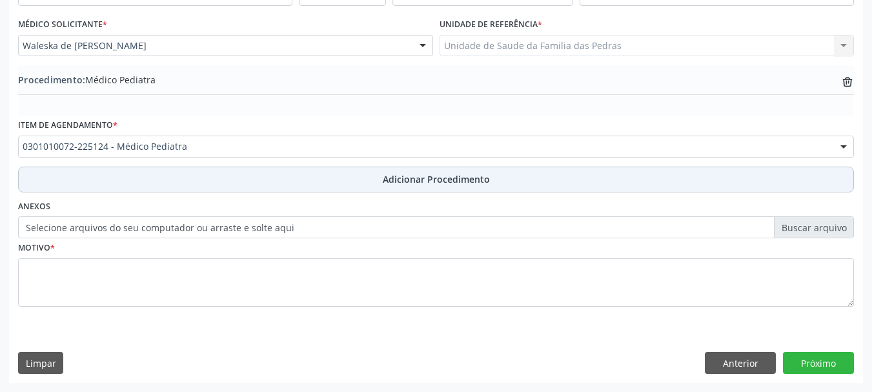
scroll to position [334, 0]
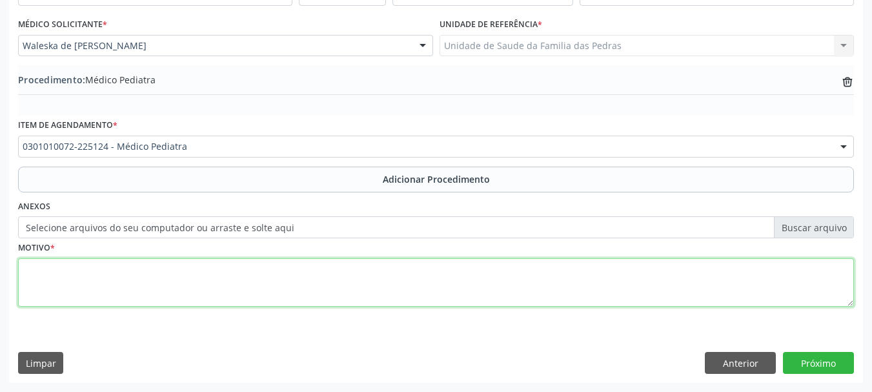
click at [321, 262] on textarea at bounding box center [435, 282] width 835 height 49
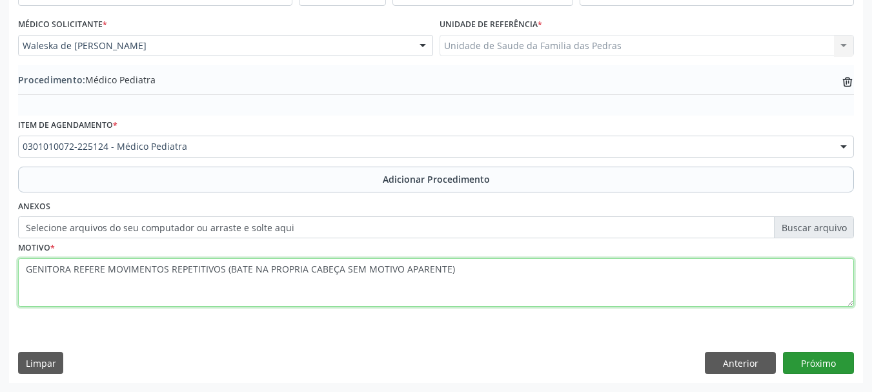
type textarea "GENITORA REFERE MOVIMENTOS REPETITIVOS (BATE NA PROPRIA CABEÇA SEM MOTIVO APARE…"
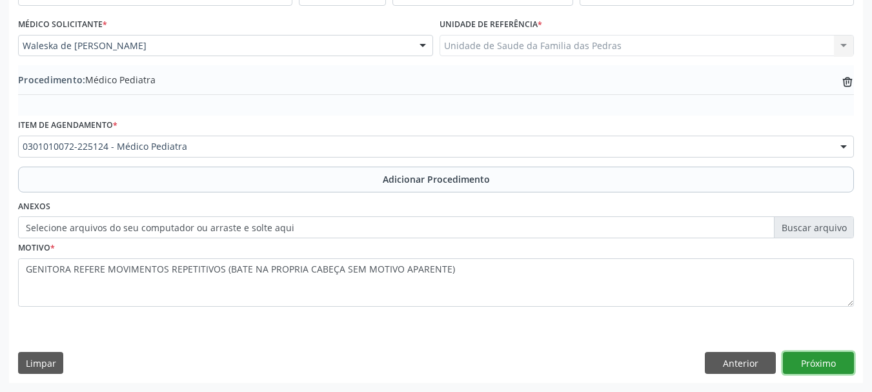
click at [792, 363] on button "Próximo" at bounding box center [818, 363] width 71 height 22
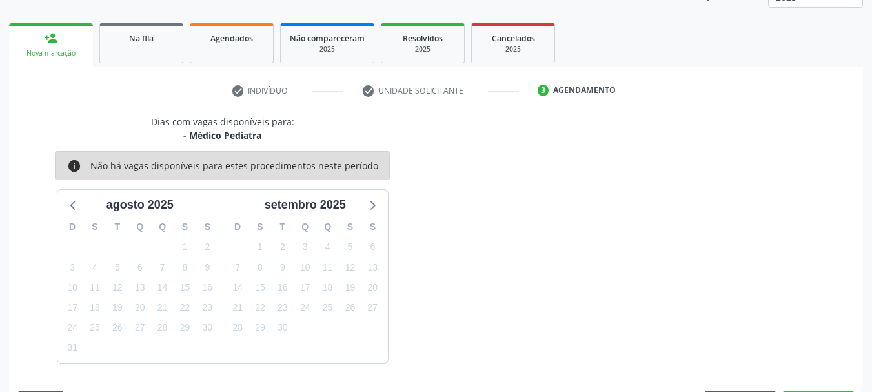
scroll to position [226, 0]
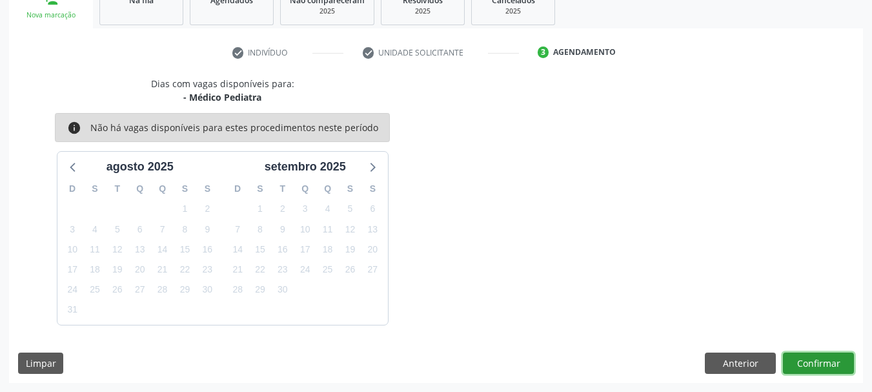
click at [832, 359] on button "Confirmar" at bounding box center [818, 363] width 71 height 22
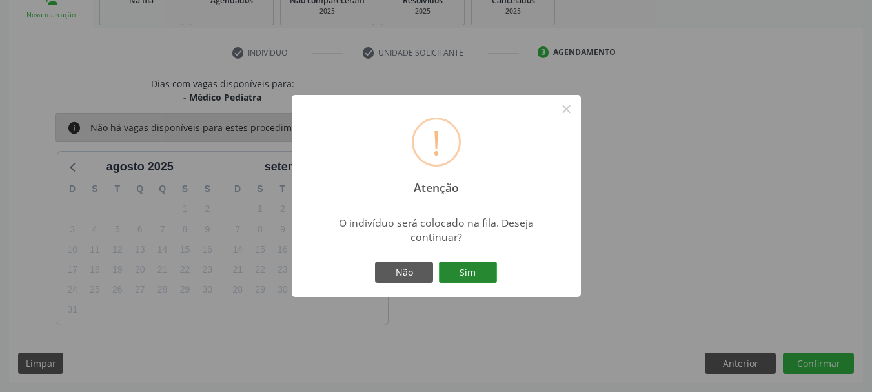
click at [466, 270] on button "Sim" at bounding box center [468, 272] width 58 height 22
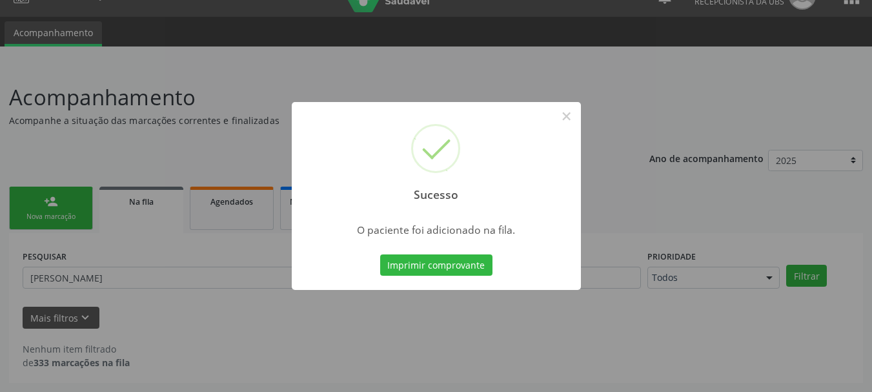
scroll to position [25, 0]
click at [569, 114] on button "×" at bounding box center [566, 116] width 22 height 22
